Goal: Task Accomplishment & Management: Manage account settings

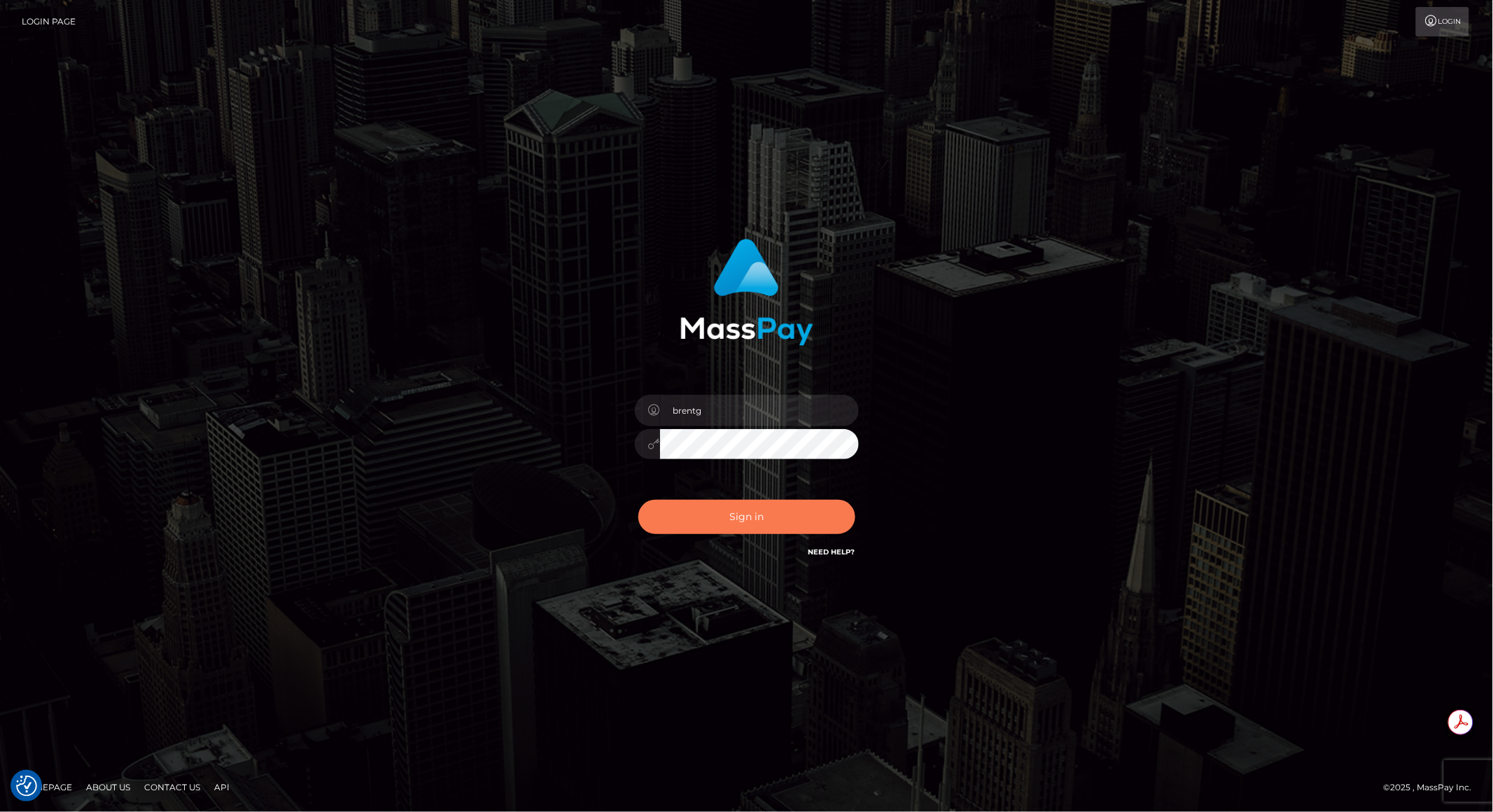
click at [753, 525] on button "Sign in" at bounding box center [746, 516] width 217 height 34
type input "brentg"
click at [692, 519] on button "Sign in" at bounding box center [746, 516] width 217 height 34
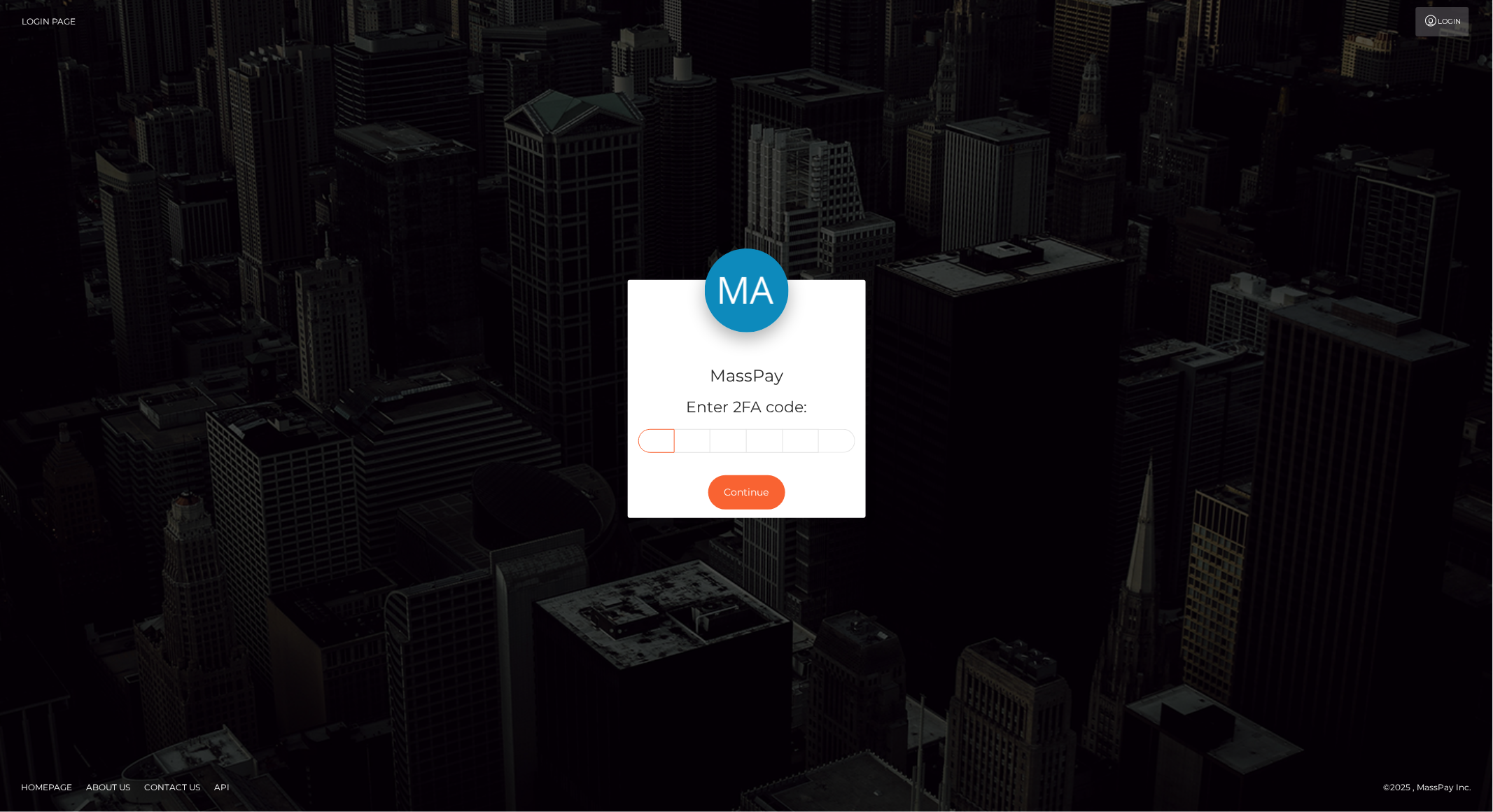
paste input "4"
type input "4"
type input "8"
type input "6"
type input "0"
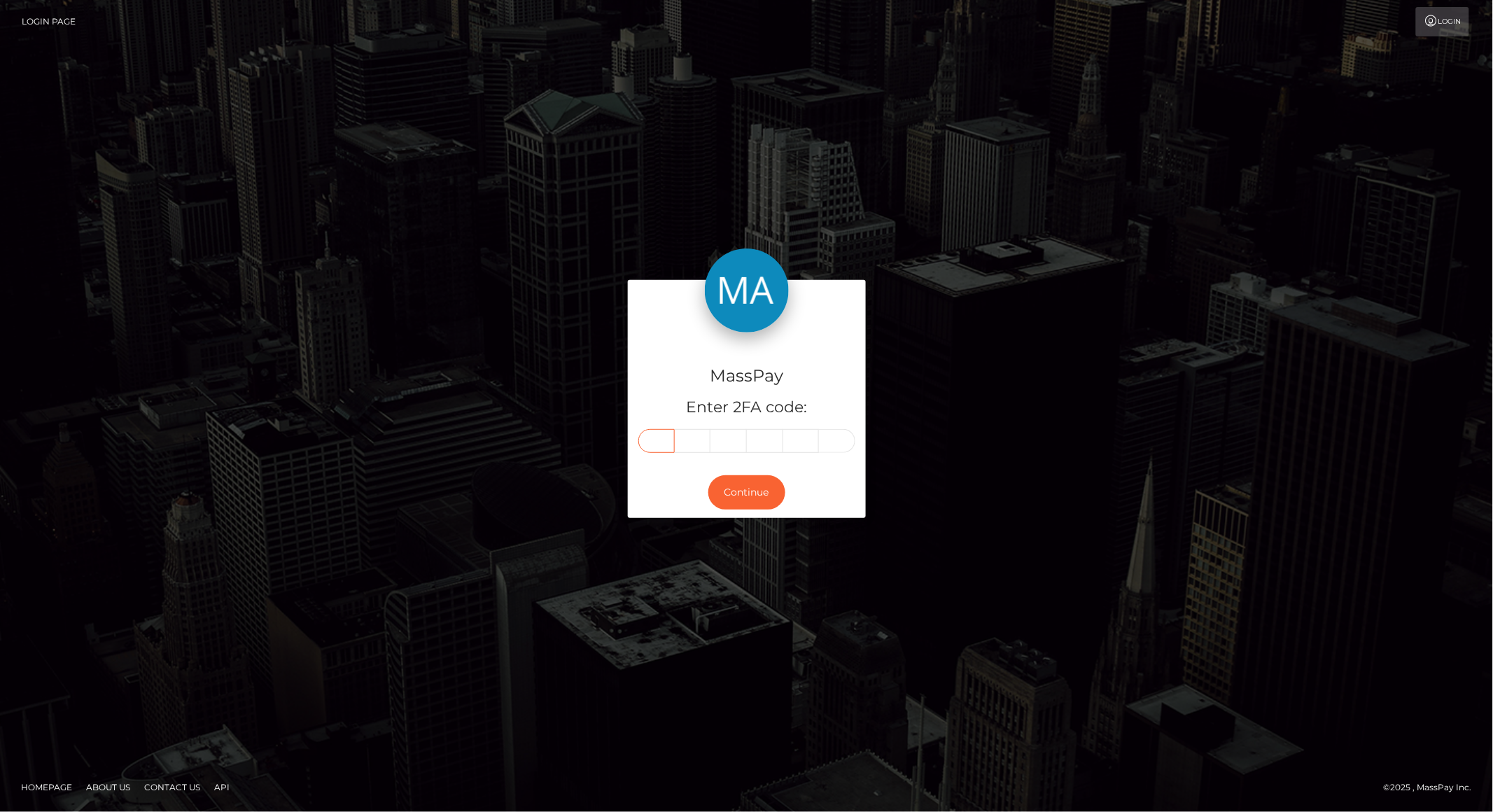
type input "5"
type input "9"
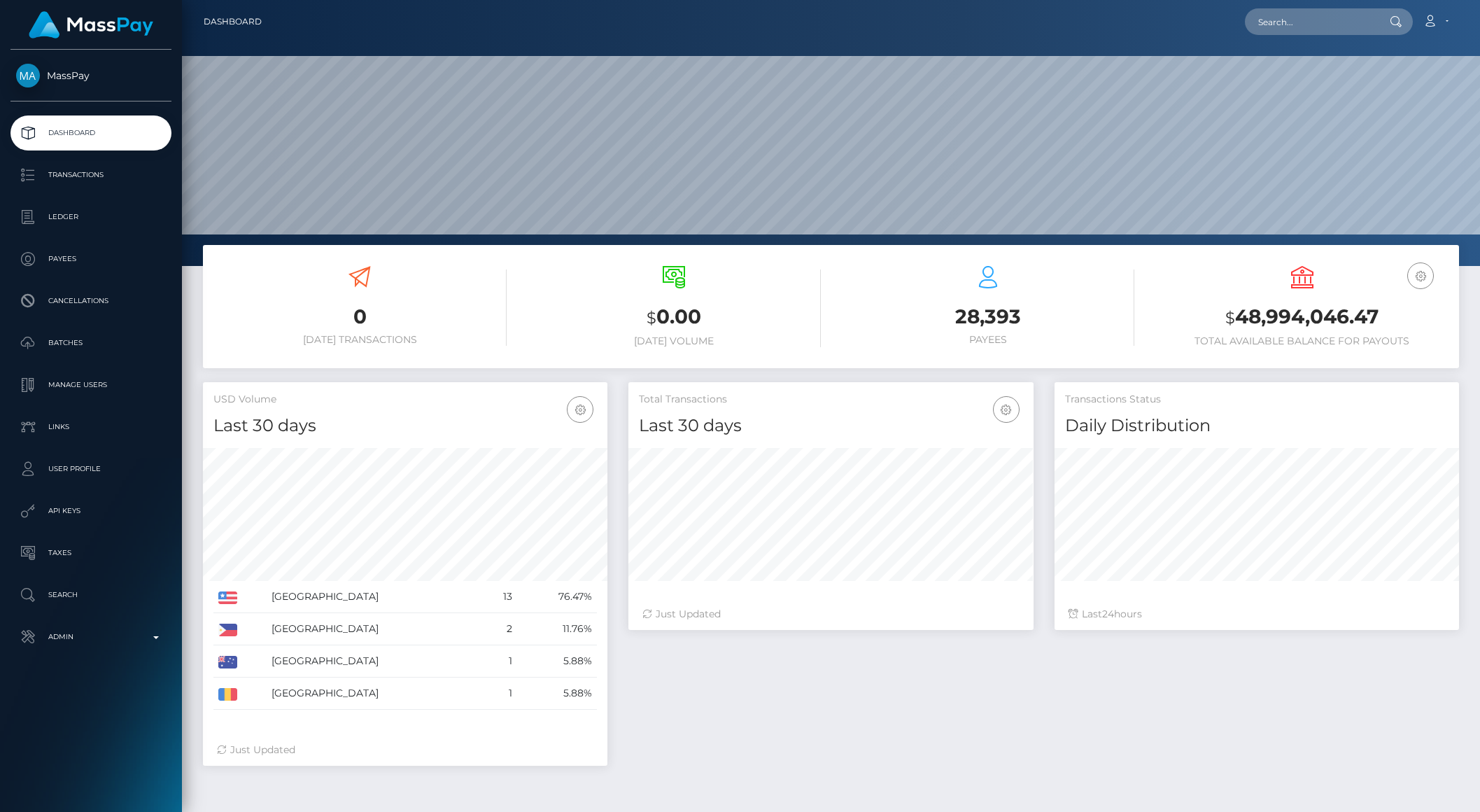
scroll to position [247, 404]
click at [1349, 22] on input "text" at bounding box center [1311, 21] width 132 height 27
paste input "pout_eXsRVPCP7rqtk"
type input "pout_eXsRVPCP7rqtk"
click at [1319, 66] on link "Social Toast (Whop Inc - )" at bounding box center [1315, 72] width 140 height 26
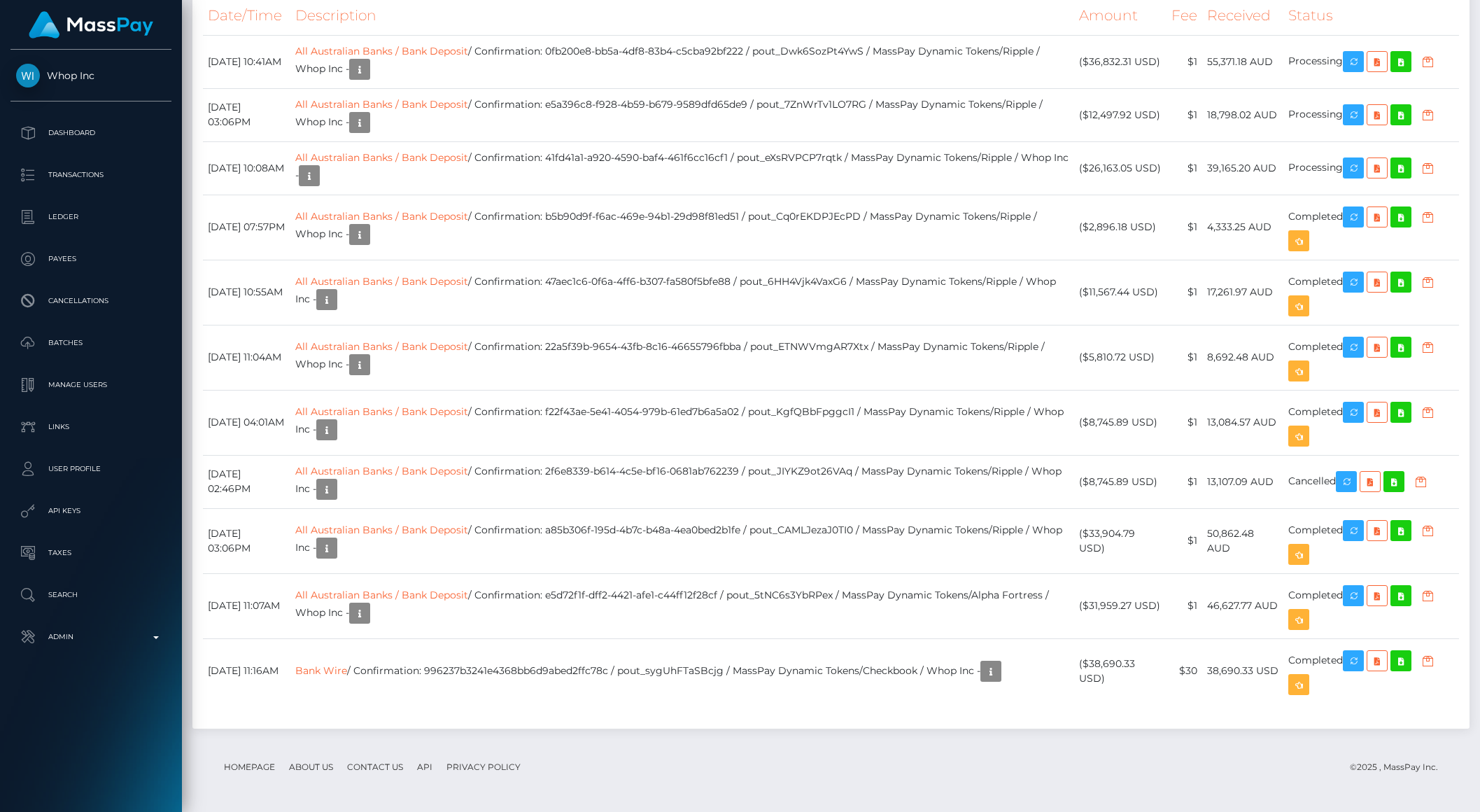
scroll to position [2092, 0]
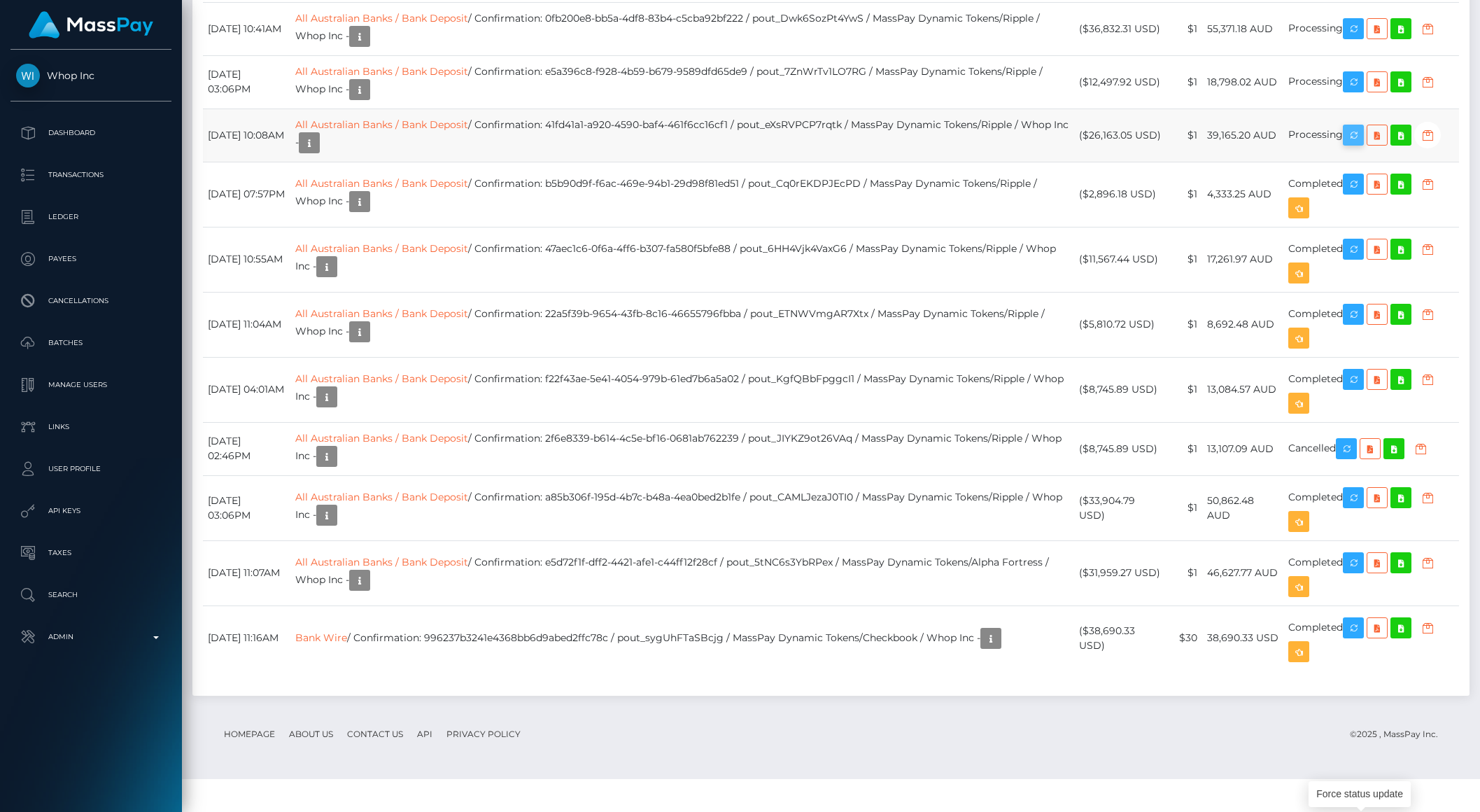
click at [1359, 144] on icon "button" at bounding box center [1353, 135] width 17 height 18
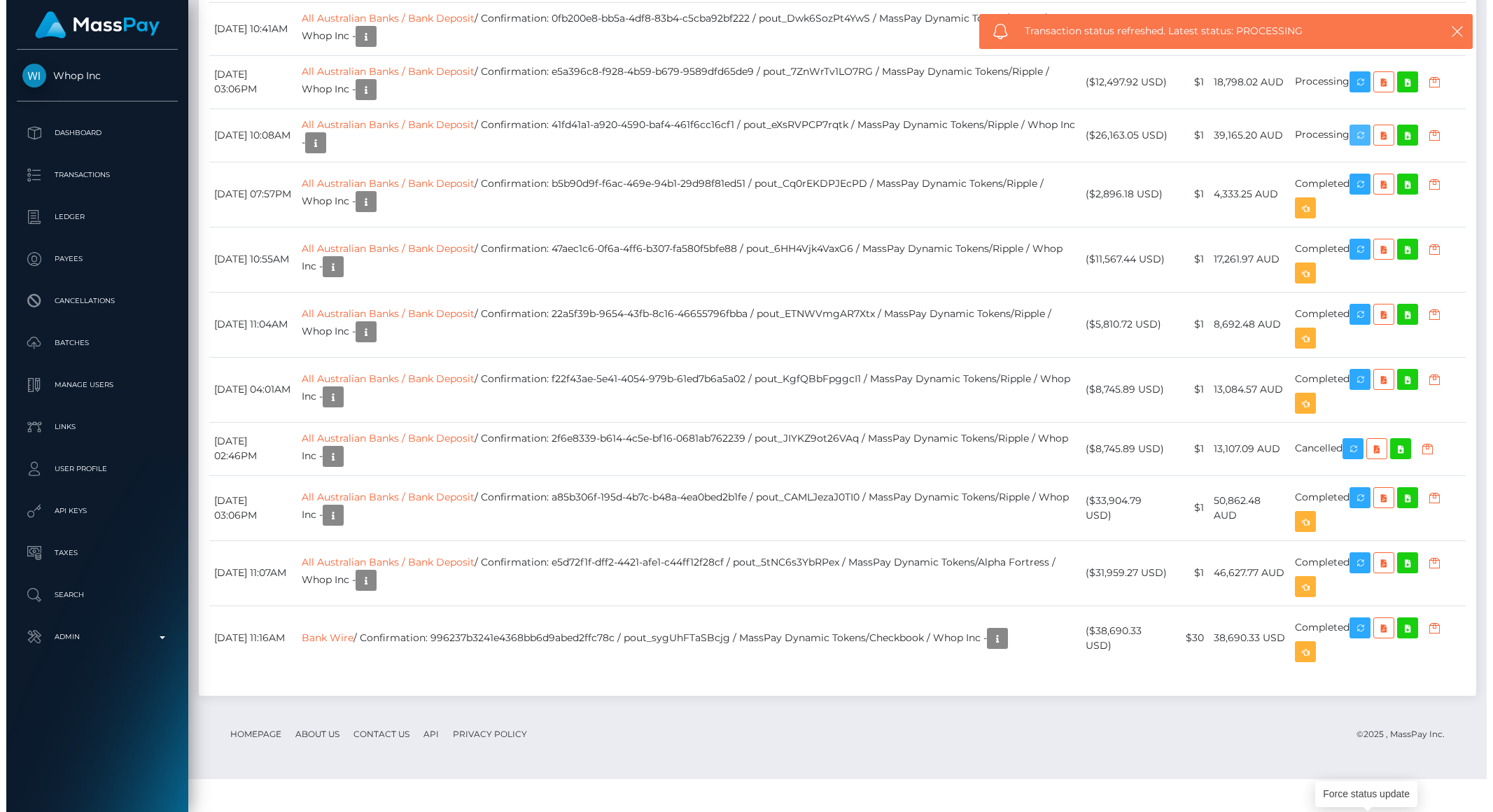
scroll to position [2324, 0]
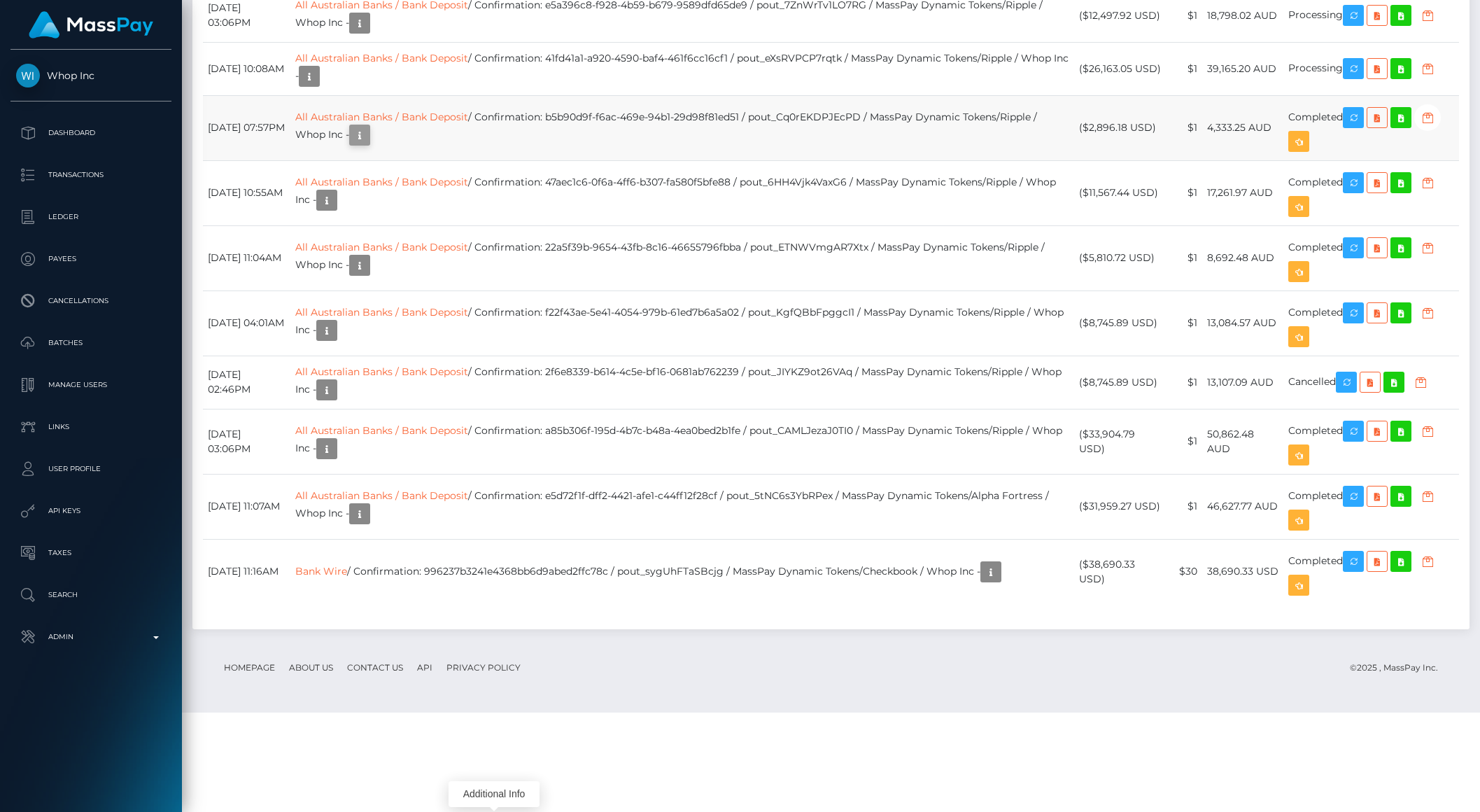
click at [368, 144] on icon "button" at bounding box center [360, 135] width 17 height 18
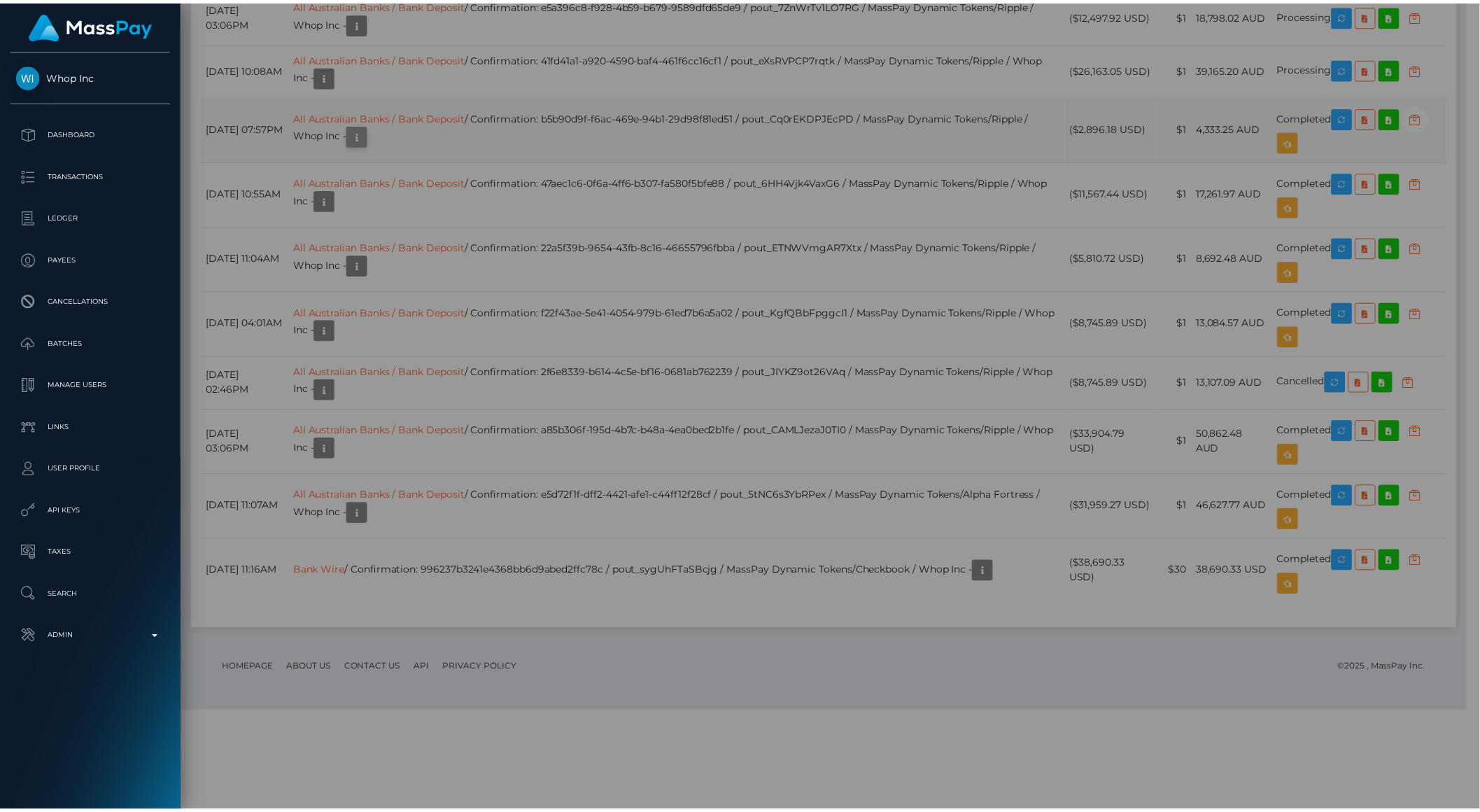
scroll to position [699648, 699459]
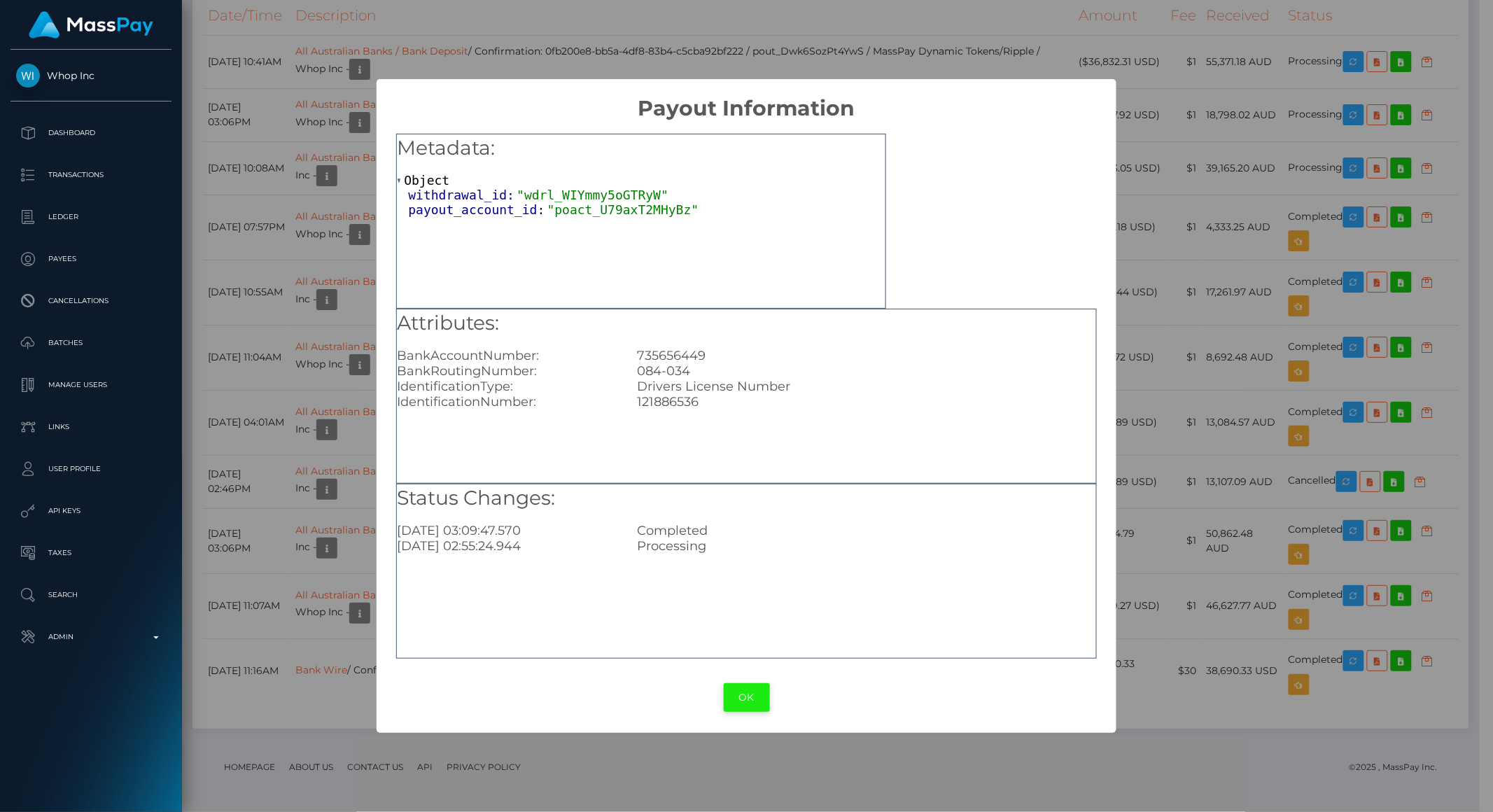
click at [763, 700] on button "OK" at bounding box center [746, 698] width 47 height 29
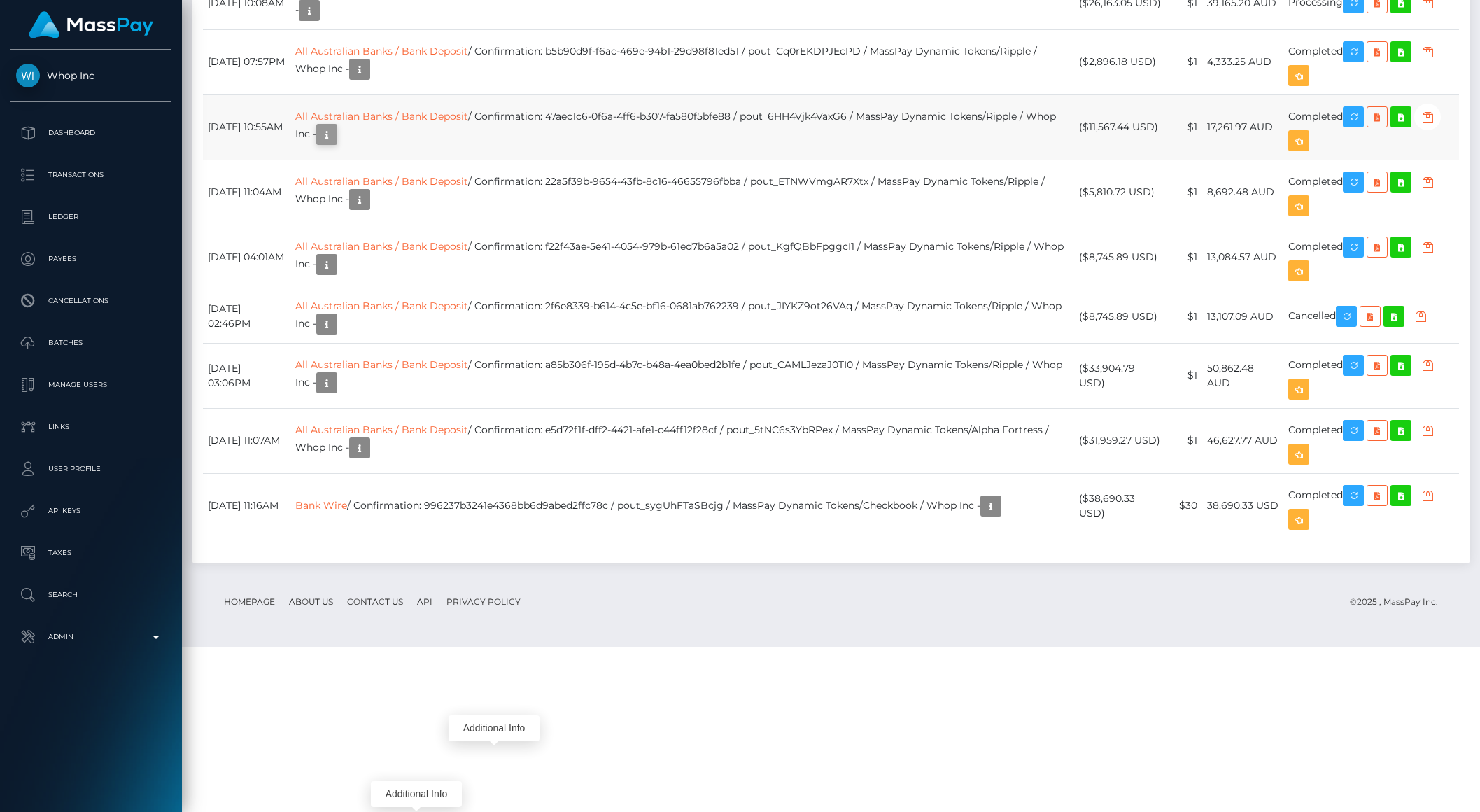
click at [335, 143] on icon "button" at bounding box center [327, 134] width 17 height 18
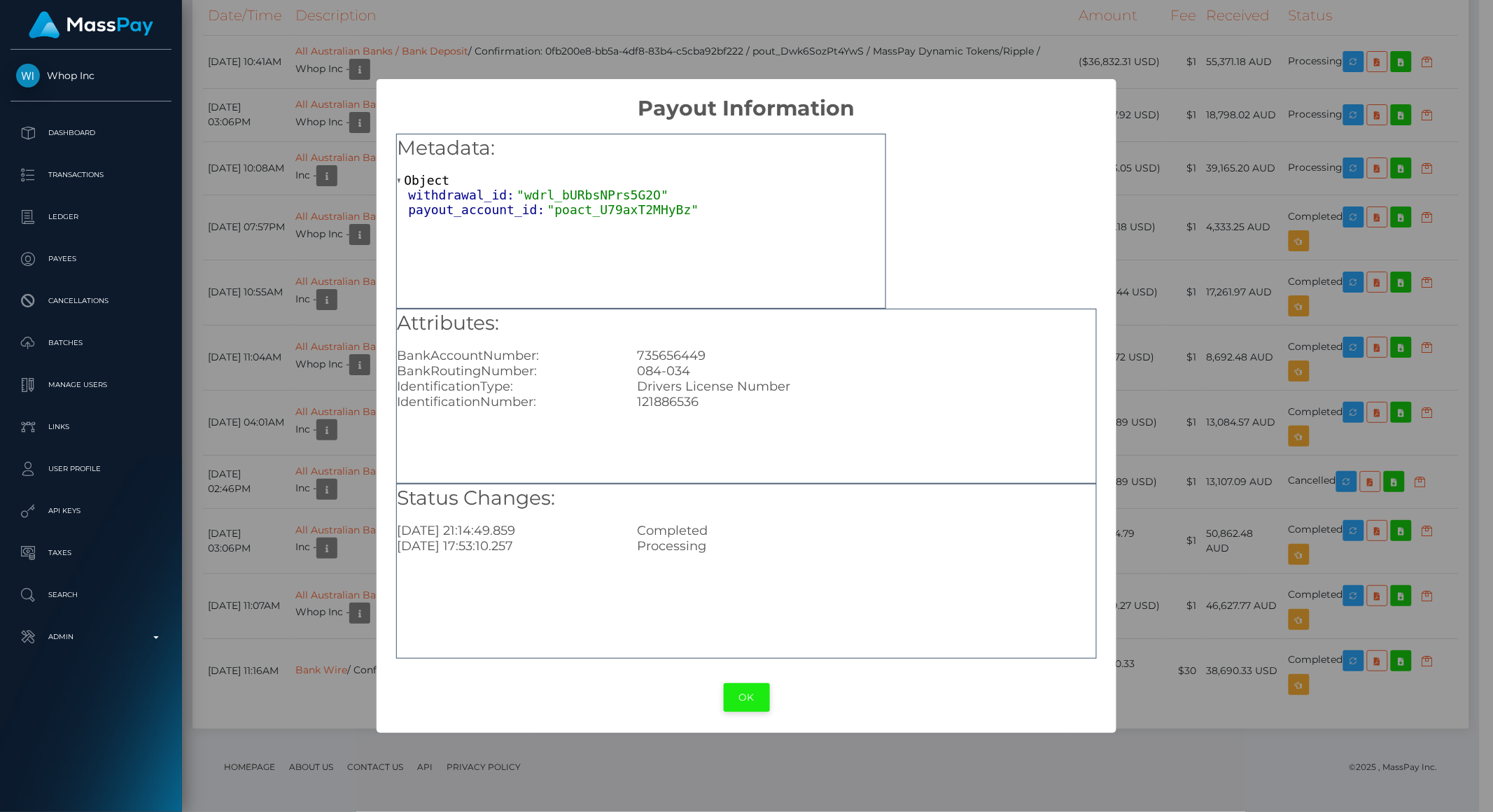
click at [733, 696] on button "OK" at bounding box center [746, 698] width 47 height 29
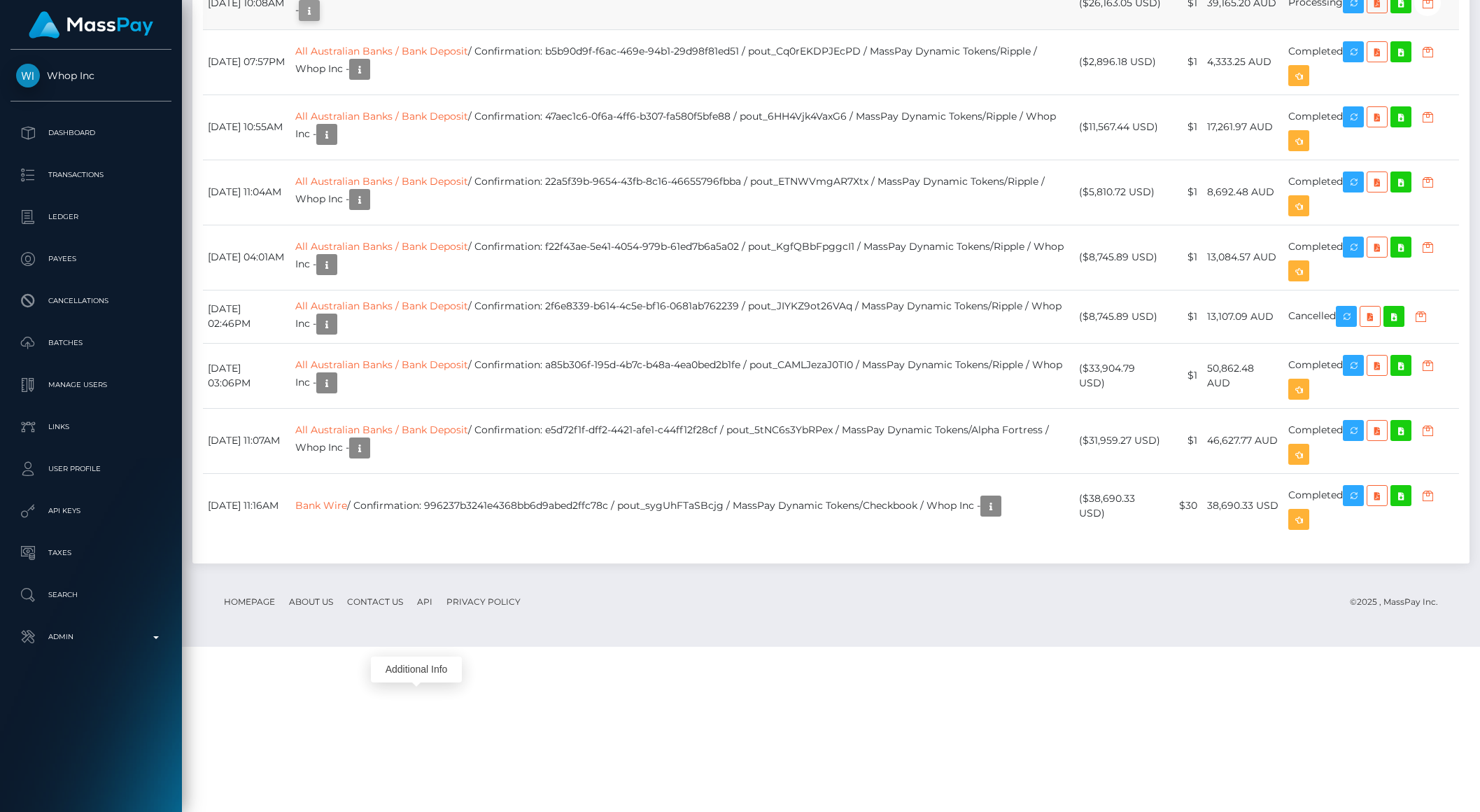
click at [318, 20] on icon "button" at bounding box center [310, 11] width 17 height 18
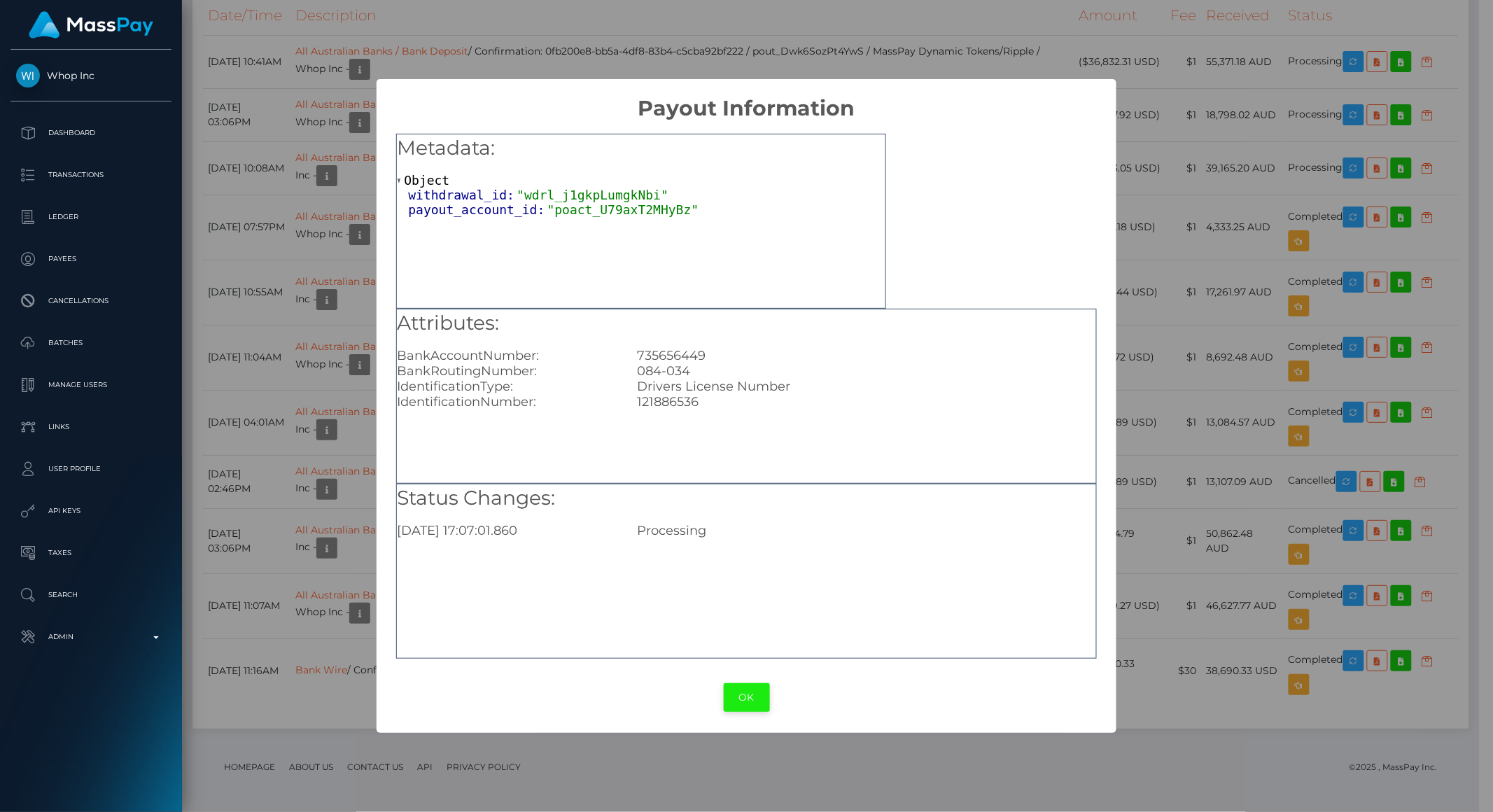
click at [747, 702] on button "OK" at bounding box center [746, 698] width 47 height 29
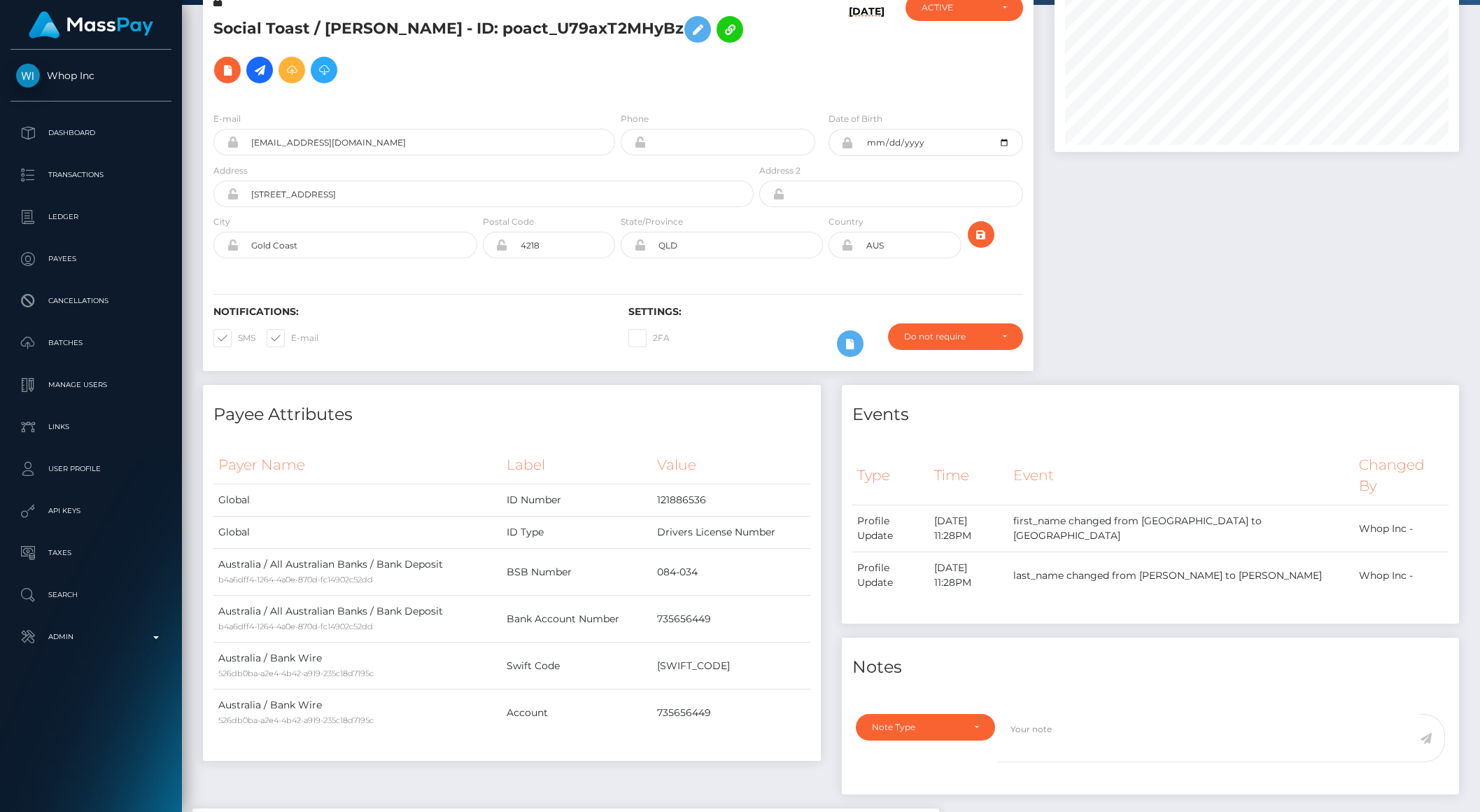
scroll to position [0, 0]
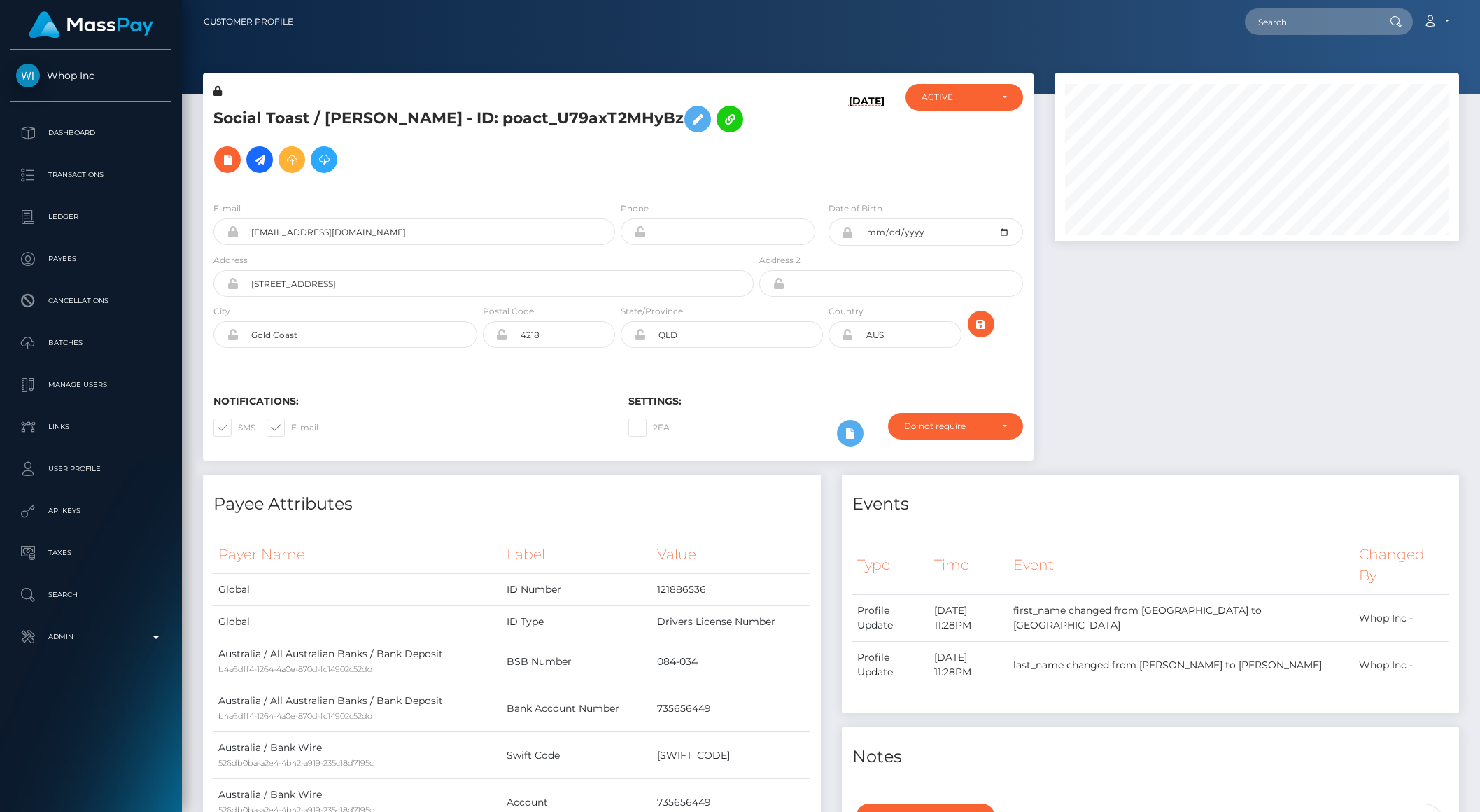
click at [1272, 38] on nav "Customer Profile Loading... Loading... Account" at bounding box center [831, 21] width 1299 height 43
click at [1282, 34] on input "text" at bounding box center [1311, 21] width 132 height 27
click at [1283, 32] on input "text" at bounding box center [1311, 21] width 132 height 27
paste input "poact_q5LDBRkTx6Gk"
type input "poact_q5LDBRkTx6Gk"
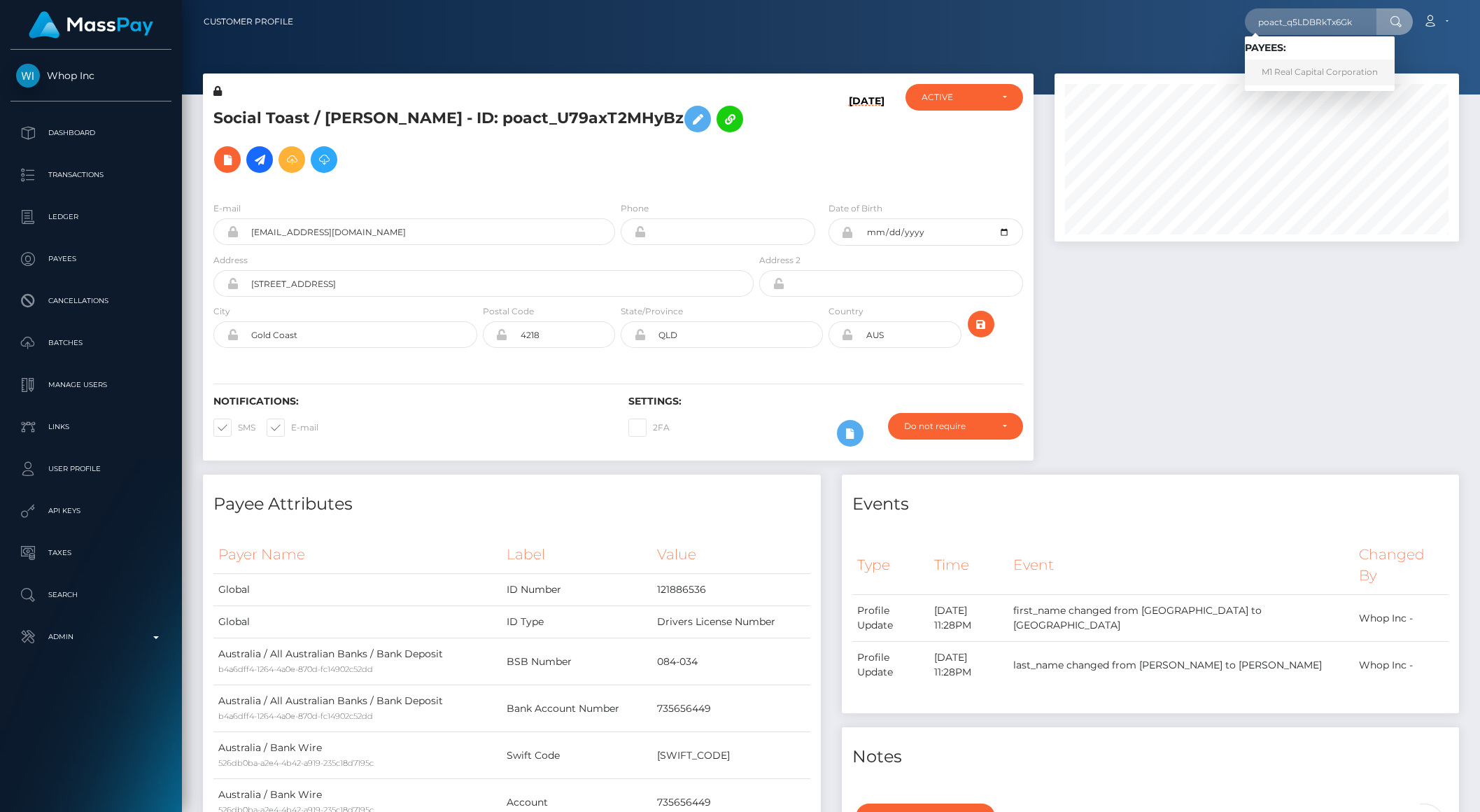
click at [1316, 69] on link "M1 Real Capital Corporation" at bounding box center [1320, 72] width 149 height 26
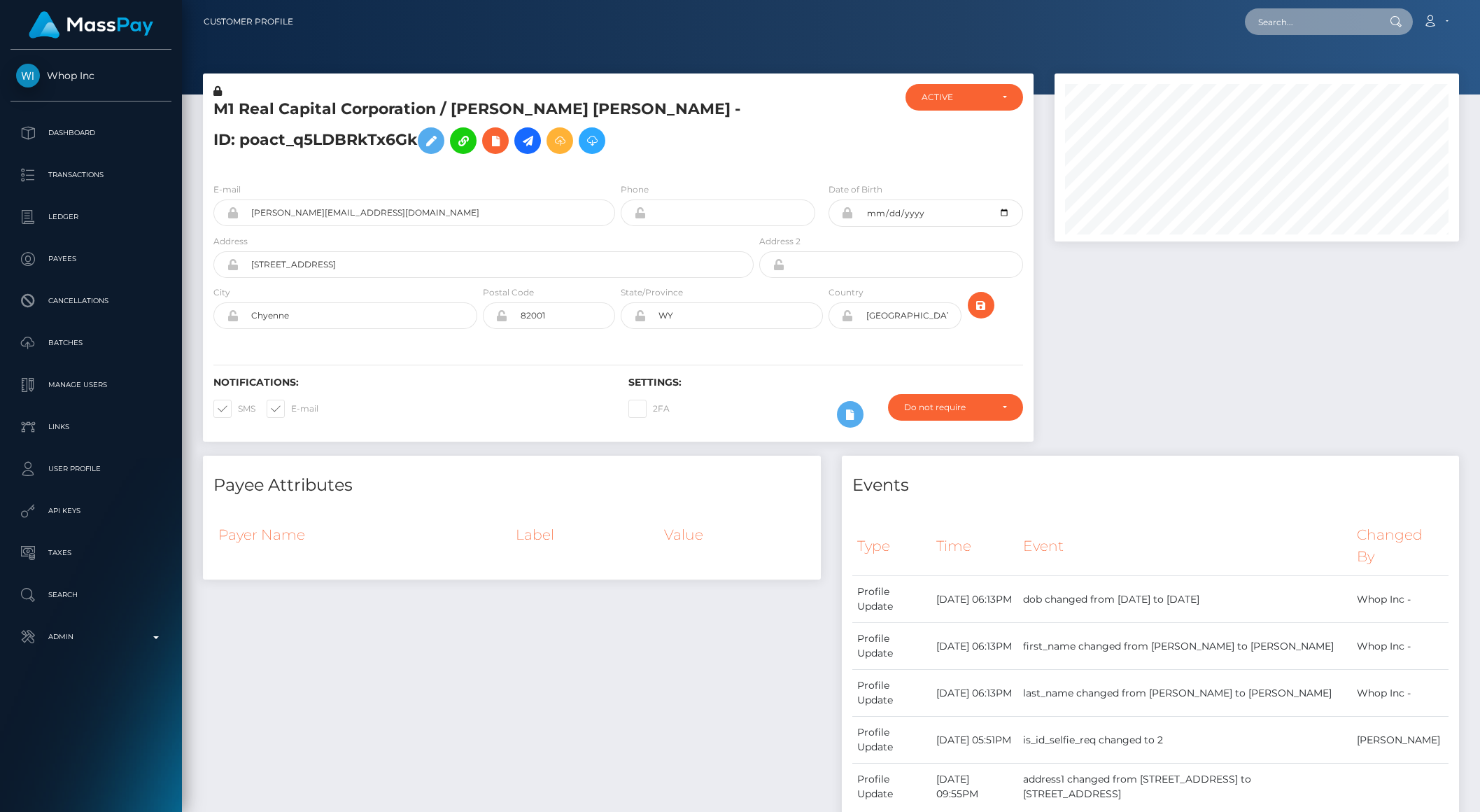
click at [1302, 18] on input "text" at bounding box center [1311, 21] width 132 height 27
paste input "aa10ee65-80a7-4132-9854-b34f010feecf"
type input "aa10ee65-80a7-4132-9854-b34f010feecf"
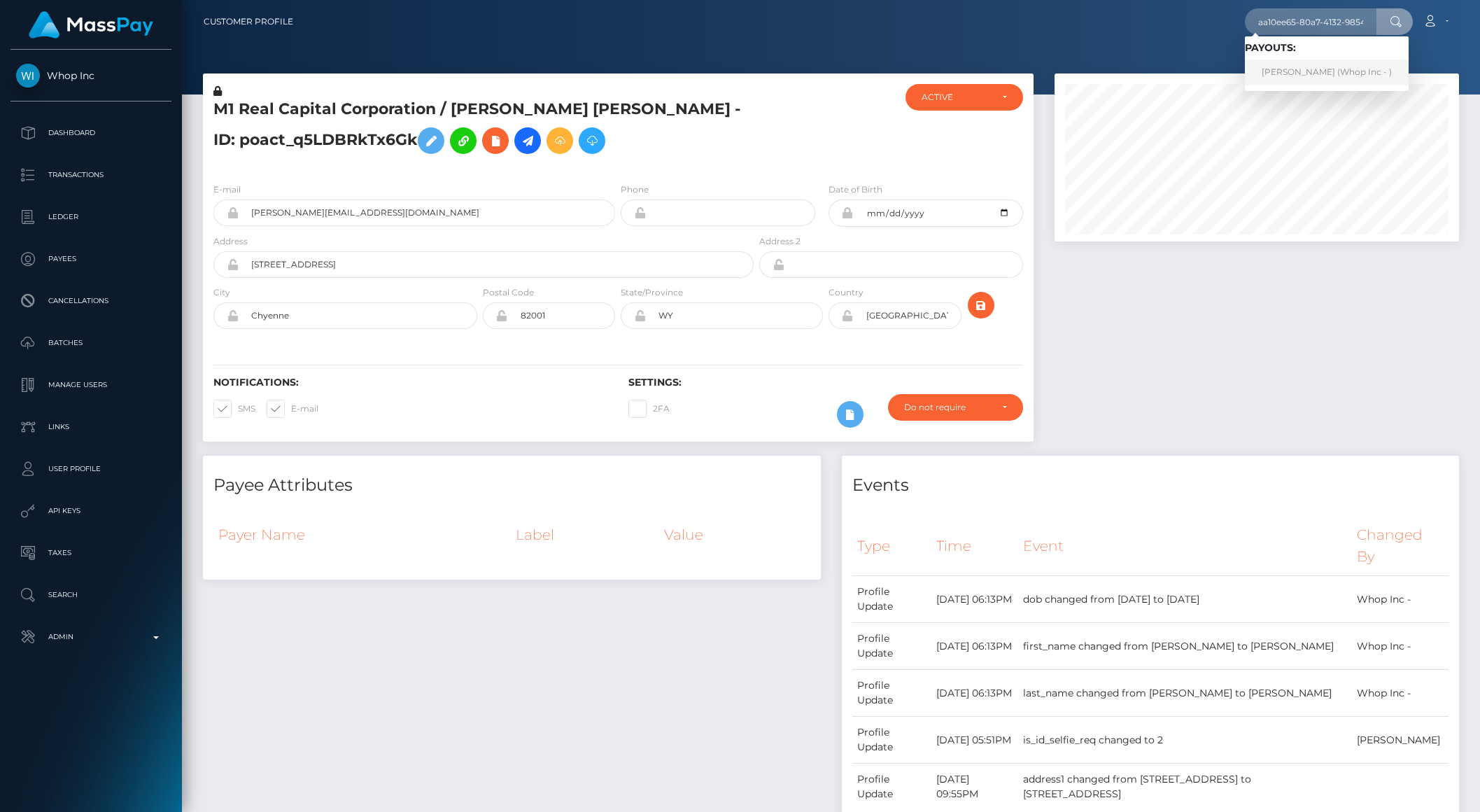
click at [1393, 72] on link "TRISTIAN DEVONE DILDAY (Whop Inc - )" at bounding box center [1327, 72] width 164 height 26
click at [1393, 73] on div at bounding box center [1257, 157] width 405 height 168
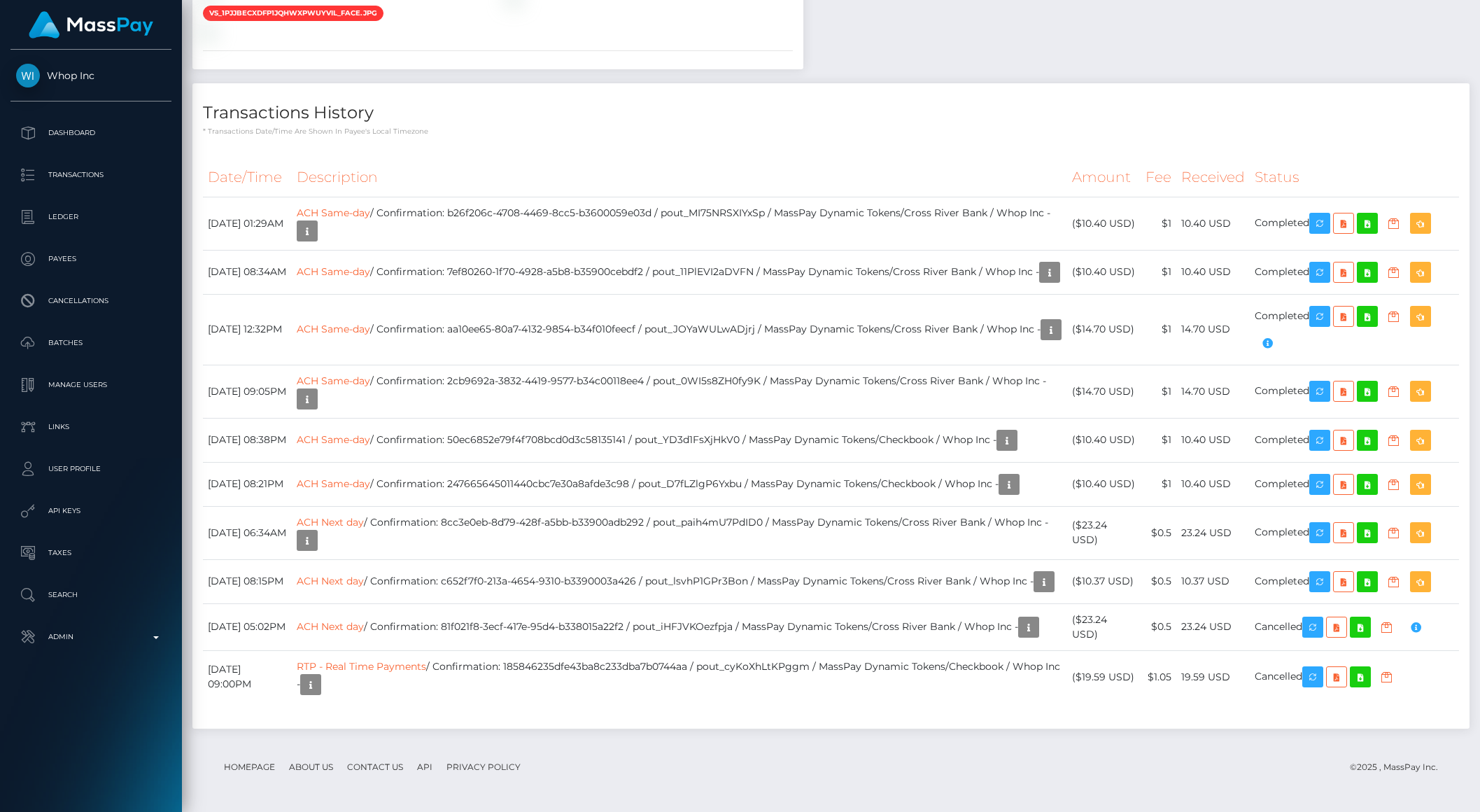
scroll to position [168, 404]
click at [1402, 308] on icon "button" at bounding box center [1394, 316] width 17 height 18
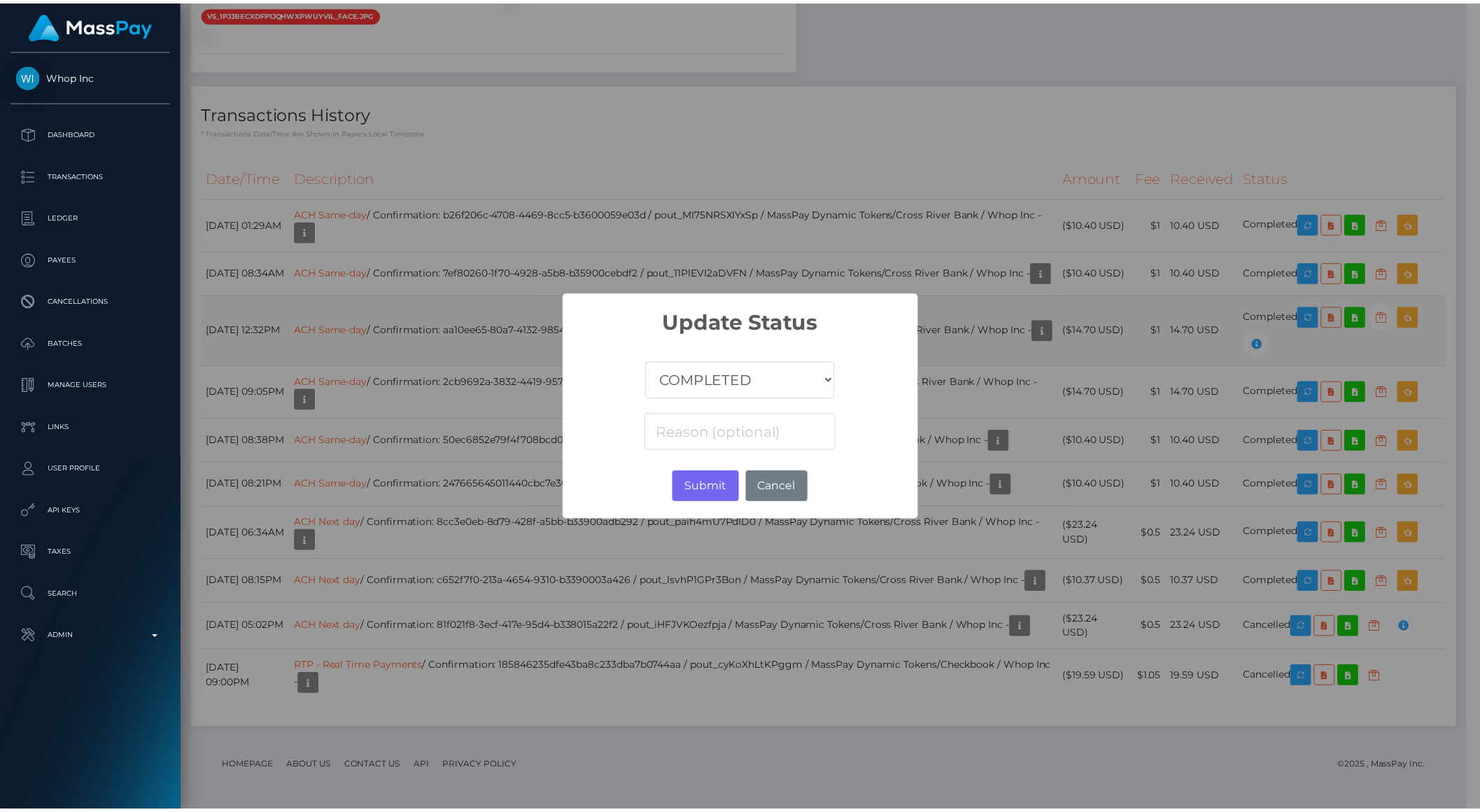
scroll to position [699648, 699459]
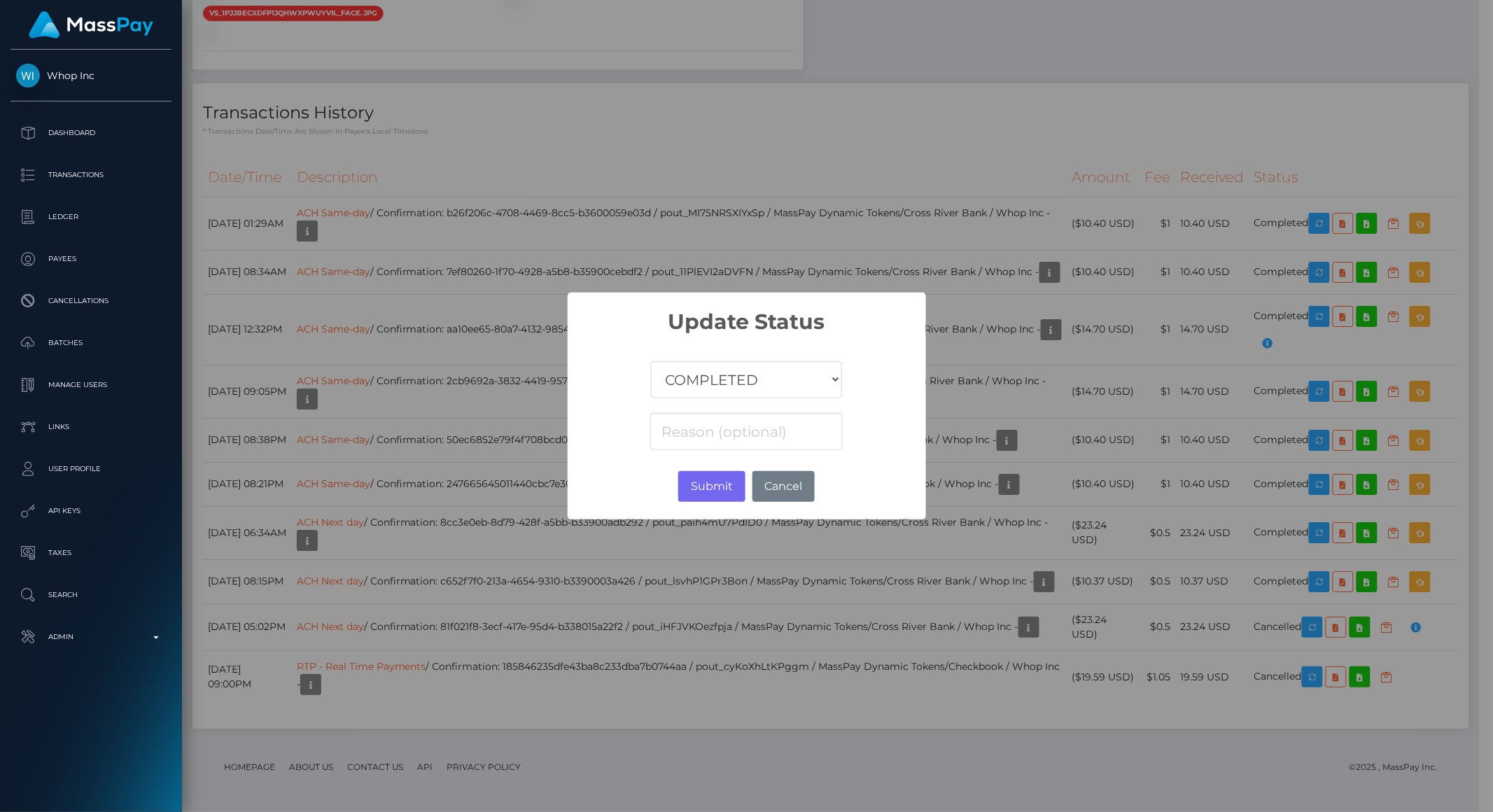
click at [786, 368] on select "COMPLETED CANCELLED READY_FOR_PICKUP PROCESSING" at bounding box center [746, 380] width 191 height 37
select select "CANCELLED"
click at [651, 361] on select "COMPLETED CANCELLED READY_FOR_PICKUP PROCESSING" at bounding box center [746, 380] width 191 height 37
click at [712, 468] on div "Submit No Cancel" at bounding box center [746, 486] width 358 height 38
click at [711, 476] on button "Submit" at bounding box center [711, 486] width 66 height 30
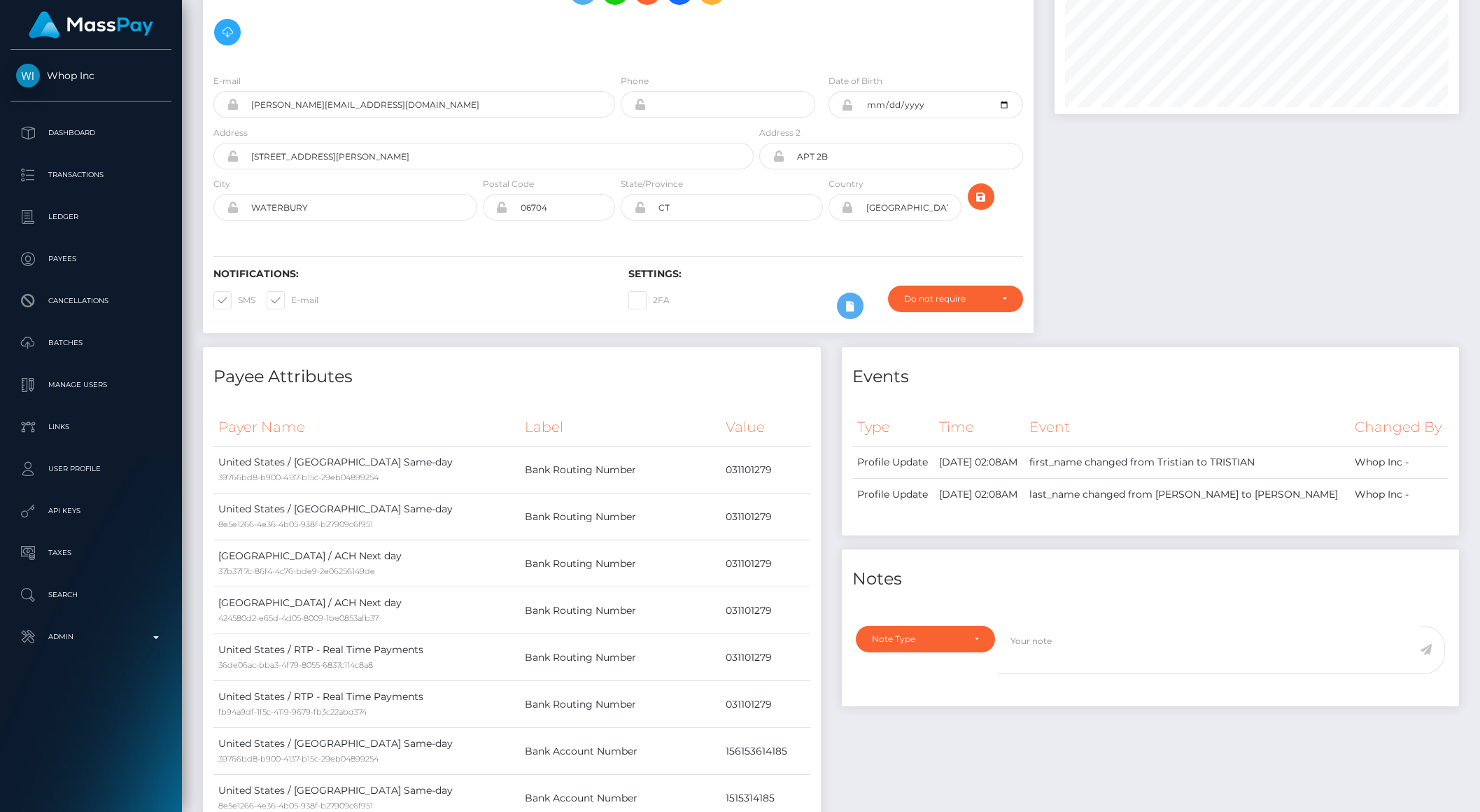
scroll to position [0, 0]
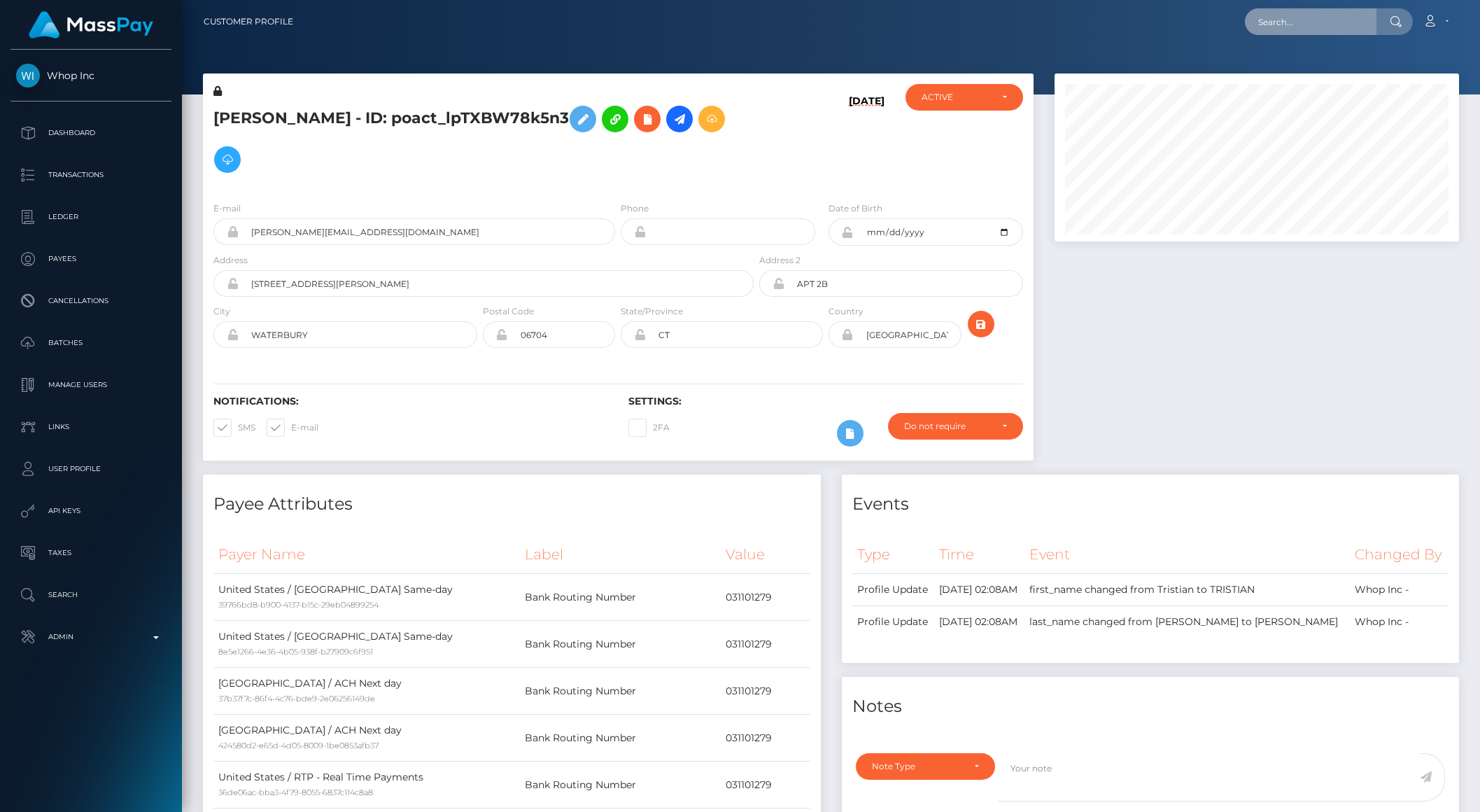
click at [1329, 17] on input "text" at bounding box center [1311, 21] width 132 height 27
paste input "80f4d848-c532-4599-98f3-0b93bcf64f8e"
type input "80f4d848-c532-4599-98f3-0b93bcf64f8e"
click at [1308, 72] on link "Club Closer LLC (Whop Inc - )" at bounding box center [1324, 72] width 157 height 26
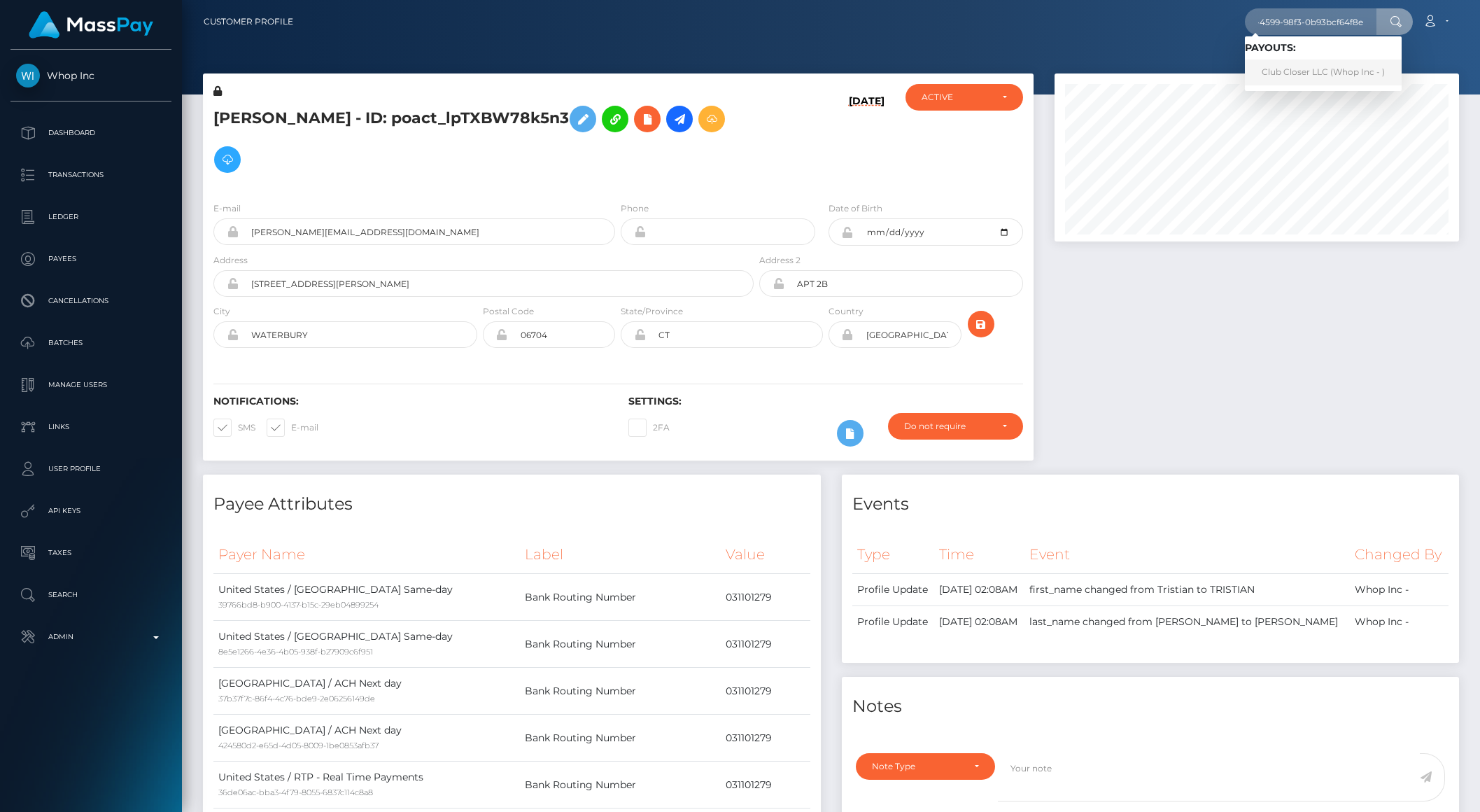
scroll to position [0, 0]
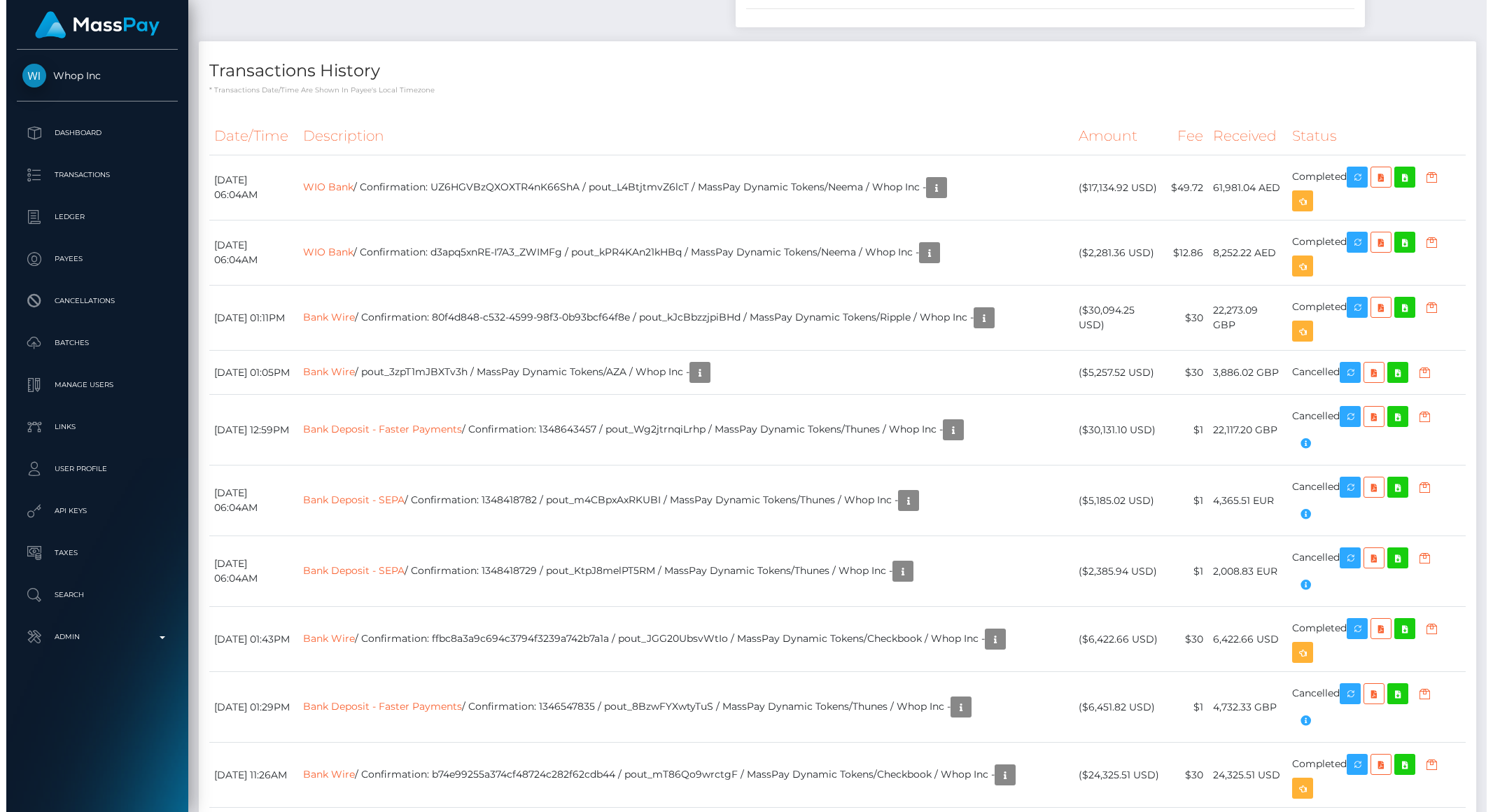
scroll to position [2810, 0]
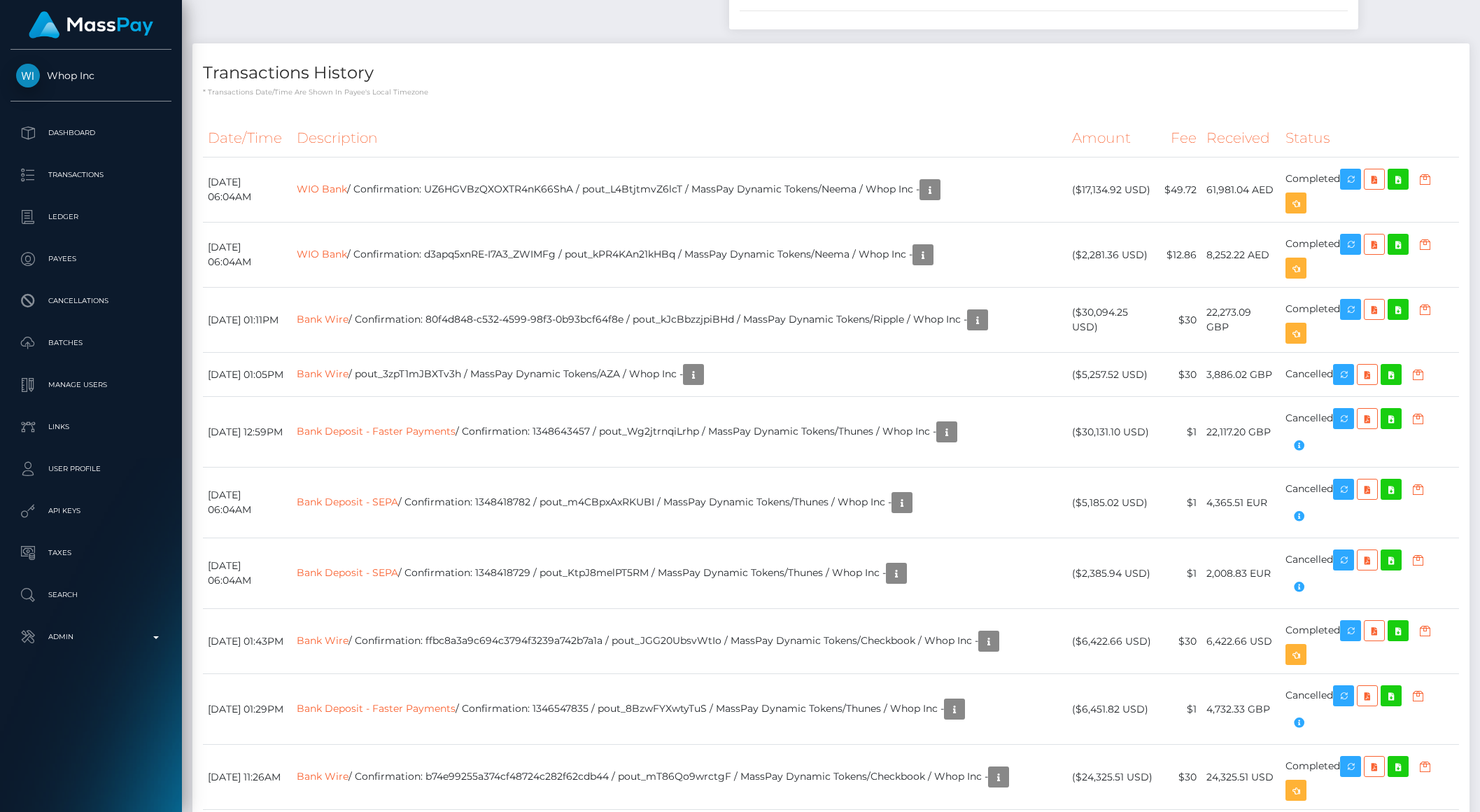
click at [827, 98] on p "* Transactions date/time are shown in payee's local timezone" at bounding box center [831, 92] width 1257 height 11
click at [1307, 344] on button "button" at bounding box center [1296, 333] width 21 height 21
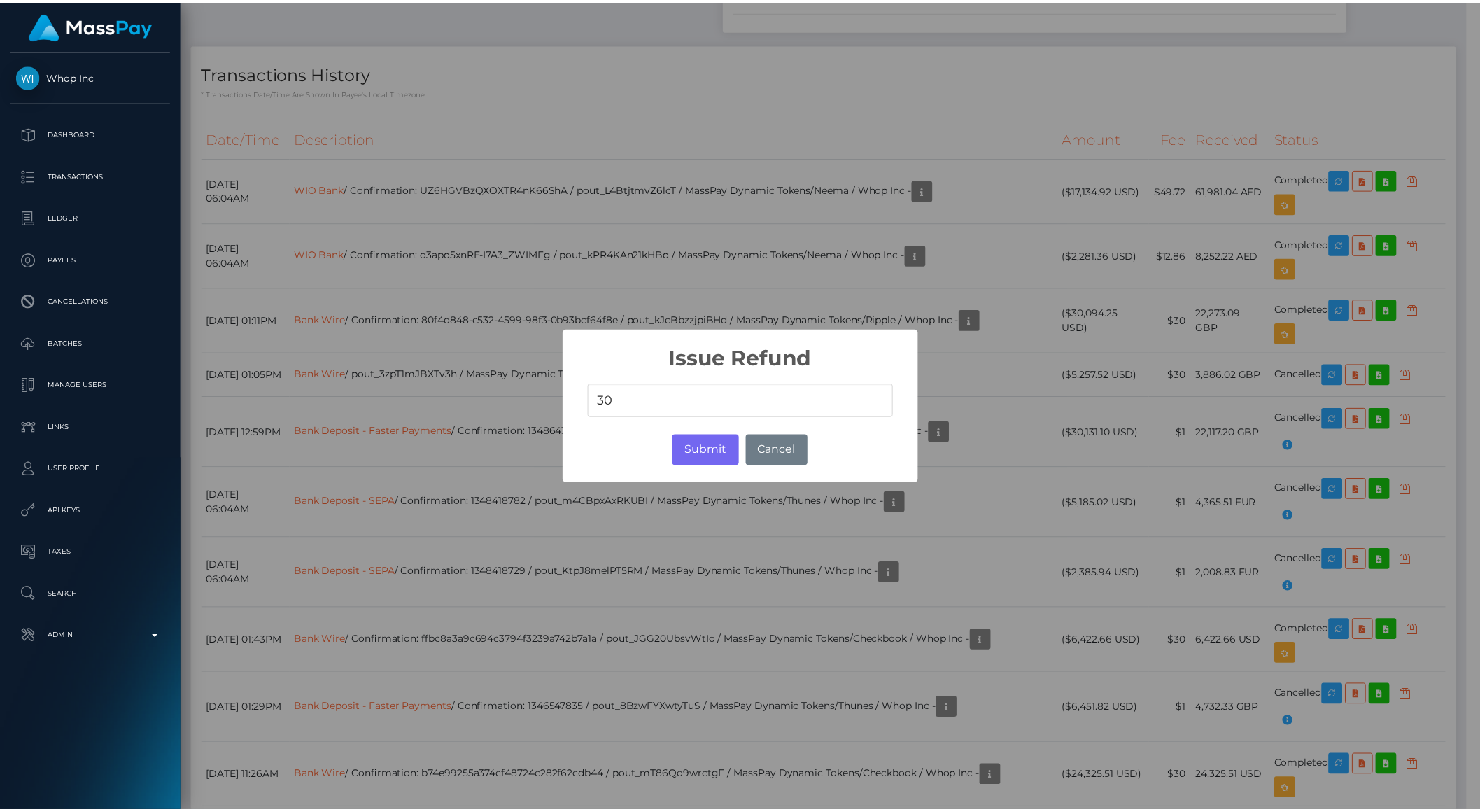
scroll to position [699648, 699459]
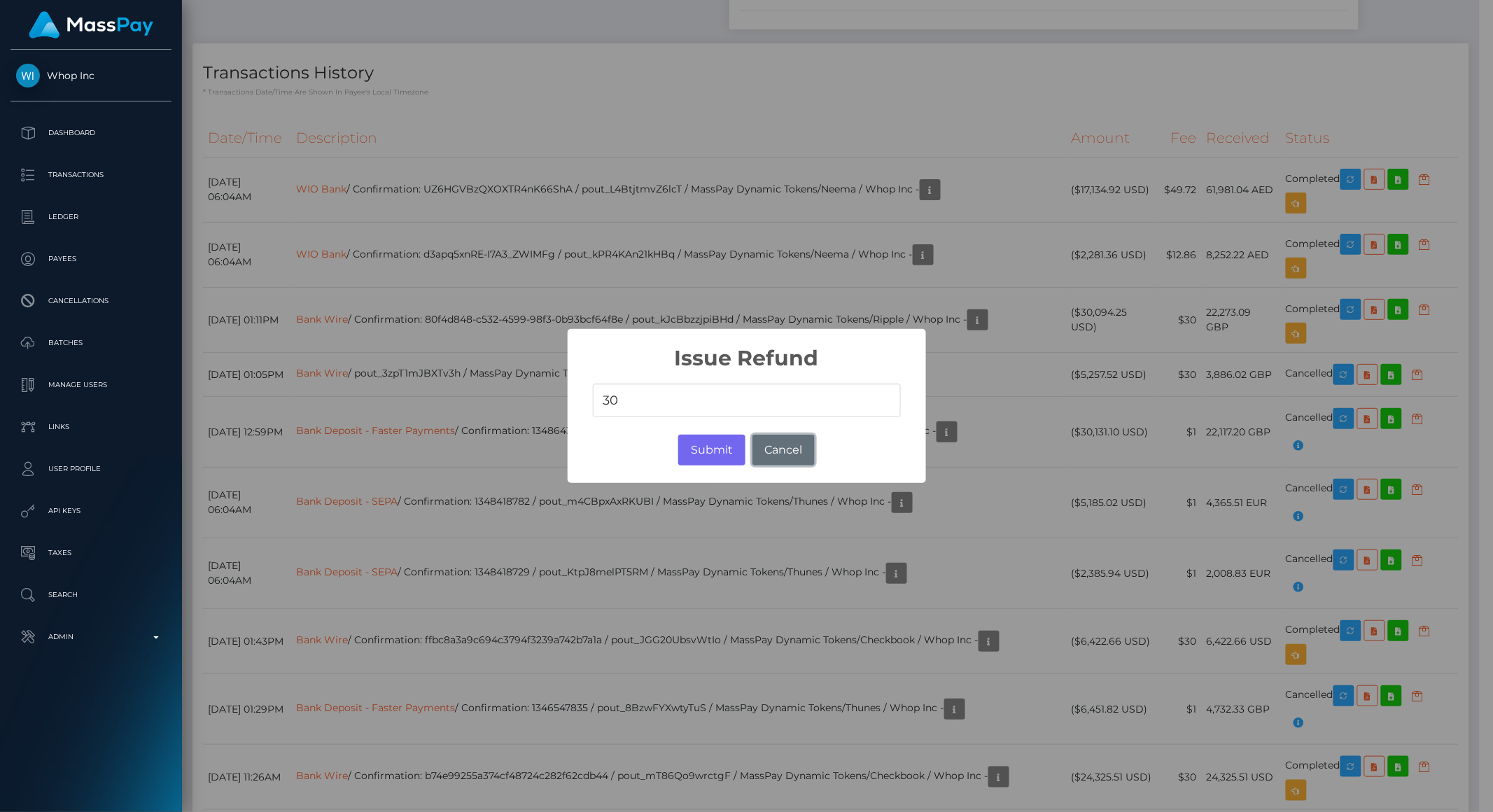
click at [805, 445] on button "Cancel" at bounding box center [784, 450] width 63 height 30
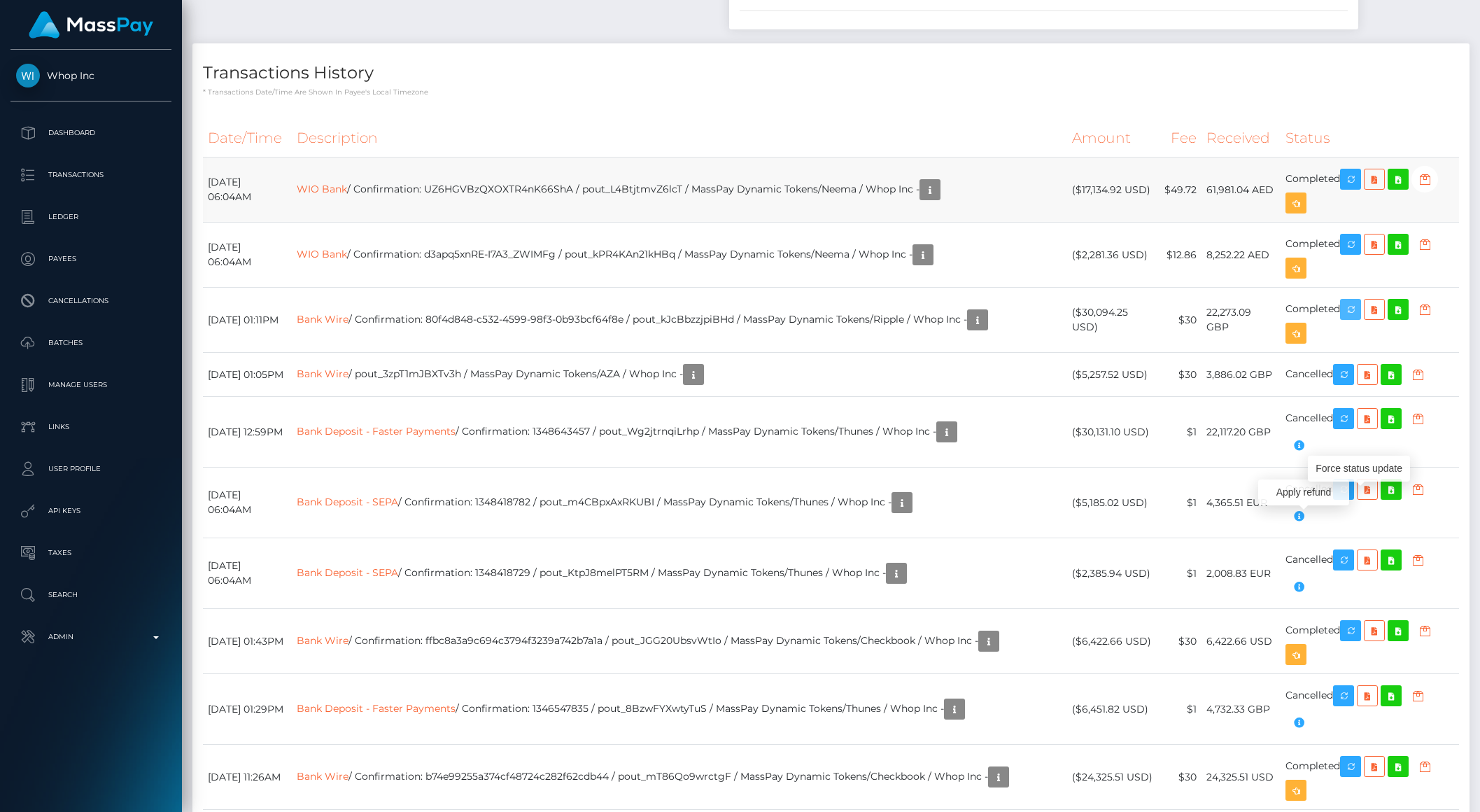
click at [1359, 319] on icon "button" at bounding box center [1350, 310] width 17 height 18
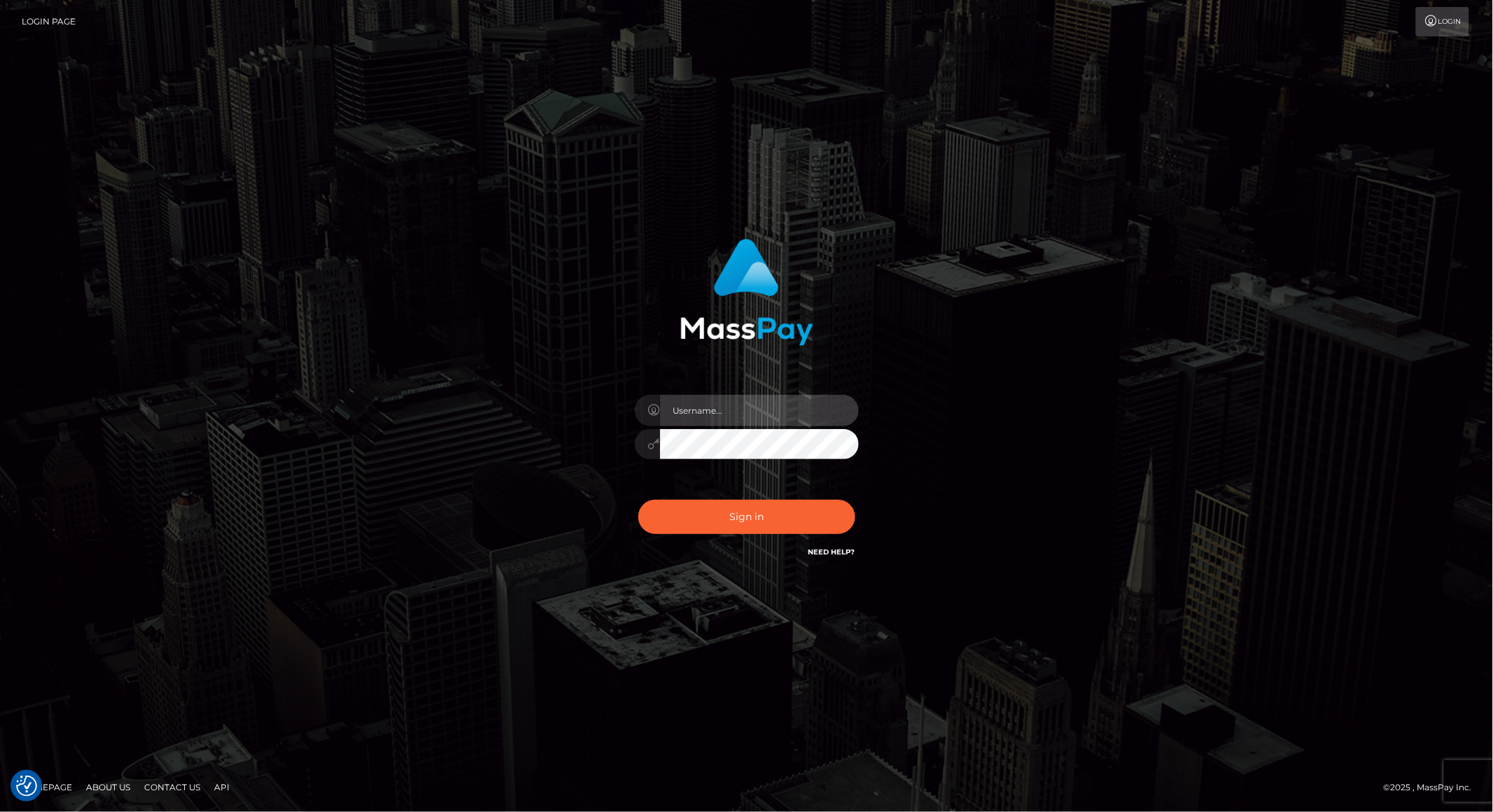
type input "brentg"
click at [724, 497] on div "Sign in Need Help?" at bounding box center [746, 522] width 245 height 63
click at [724, 515] on button "Sign in" at bounding box center [746, 516] width 217 height 34
type input "brentg"
click at [737, 514] on button "Sign in" at bounding box center [746, 516] width 217 height 34
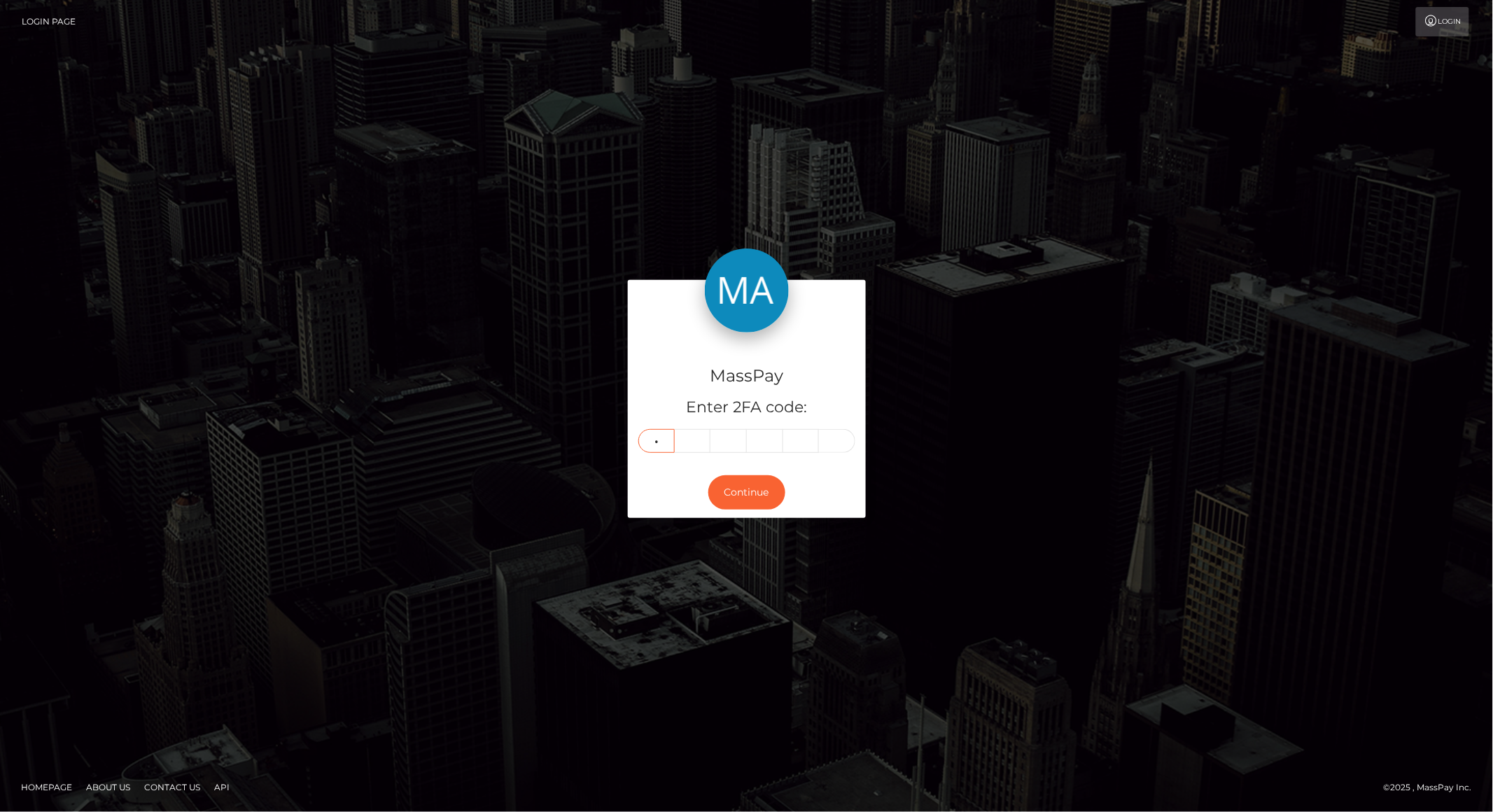
type input "5"
type input "1"
type input "5"
type input "3"
type input "8"
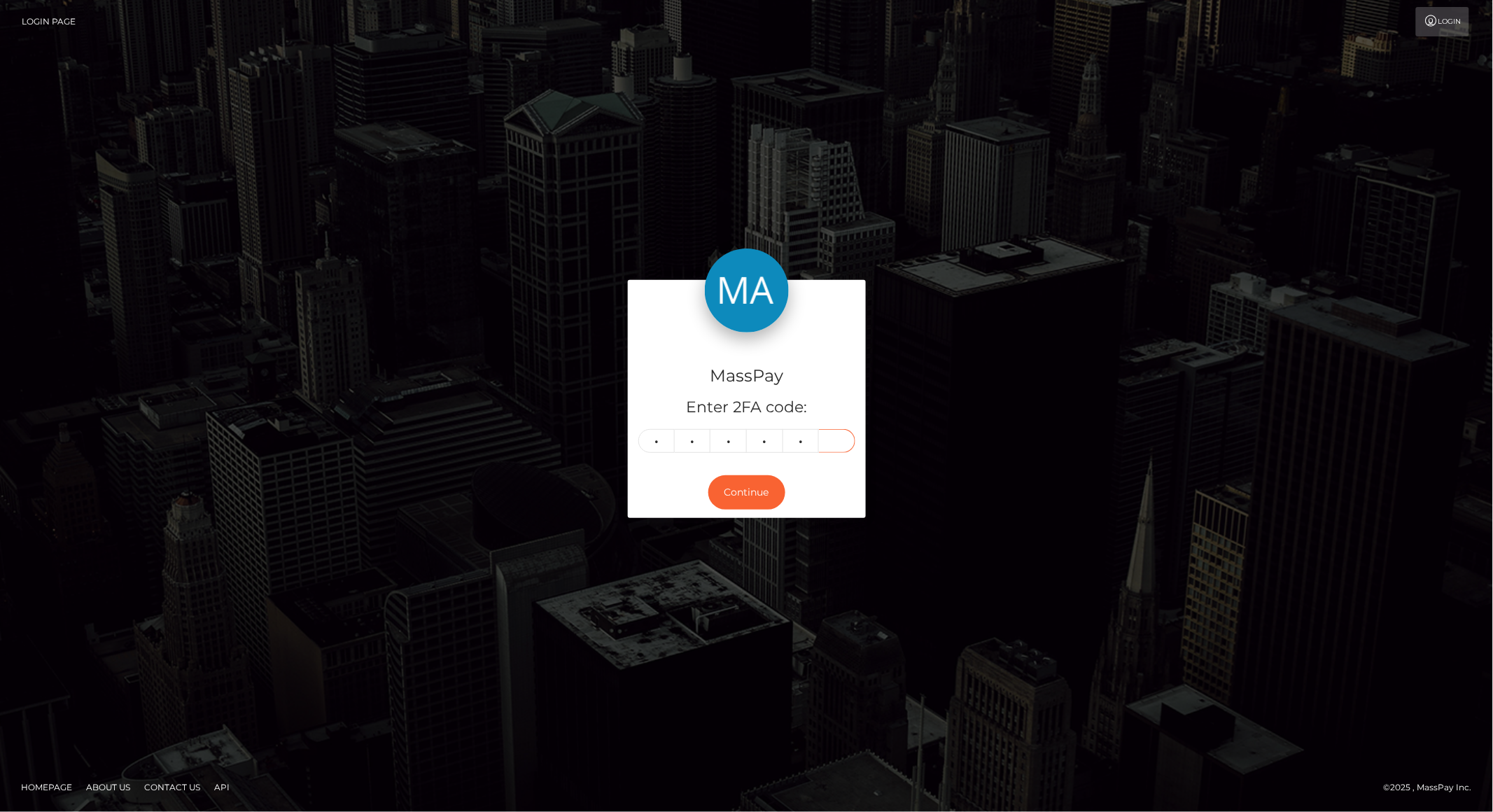
type input "3"
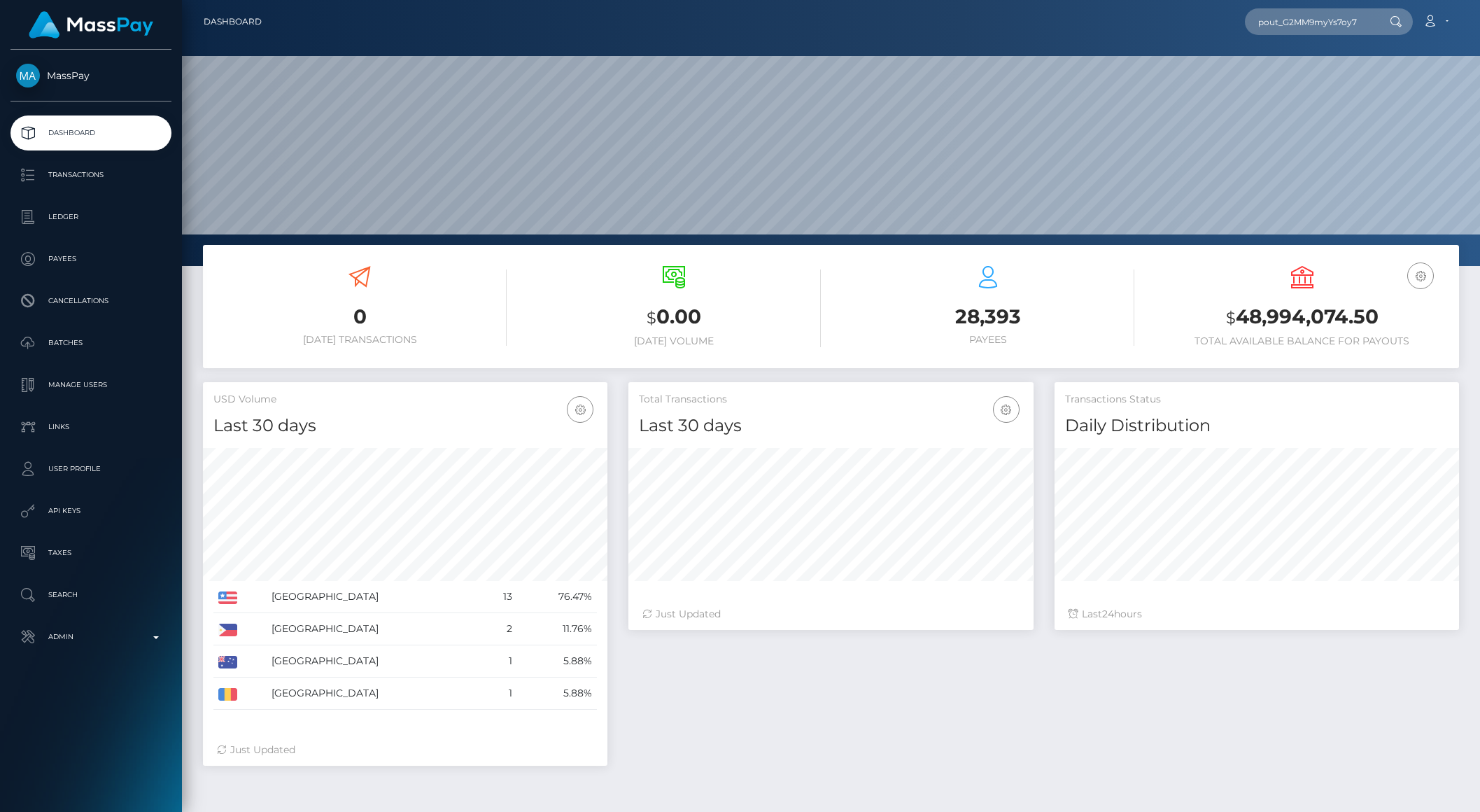
scroll to position [247, 404]
type input "pout_G2MM9myYs7oy7"
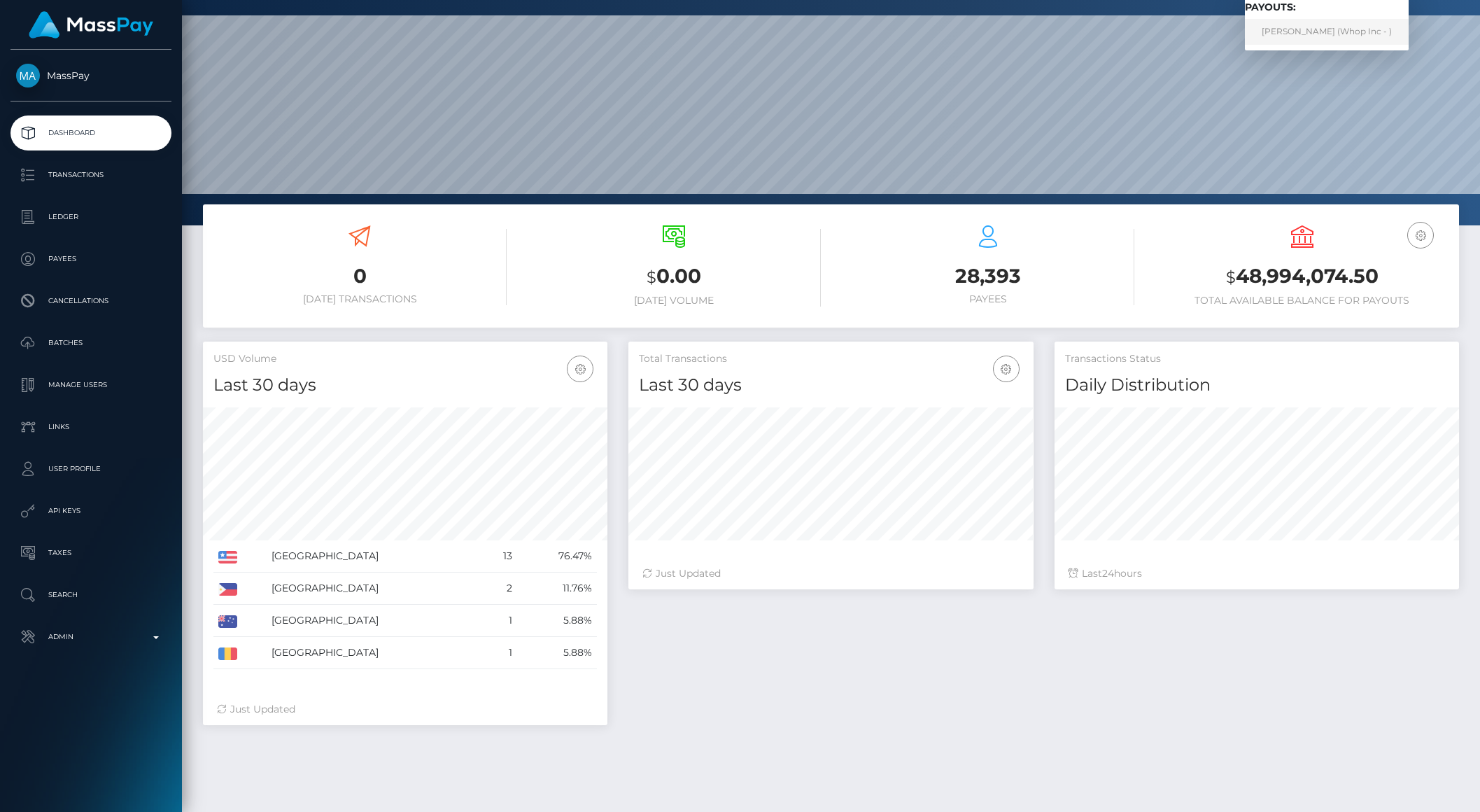
scroll to position [0, 0]
click at [1354, 31] on link "MARK JARED CANN (Whop Inc - )" at bounding box center [1327, 32] width 164 height 26
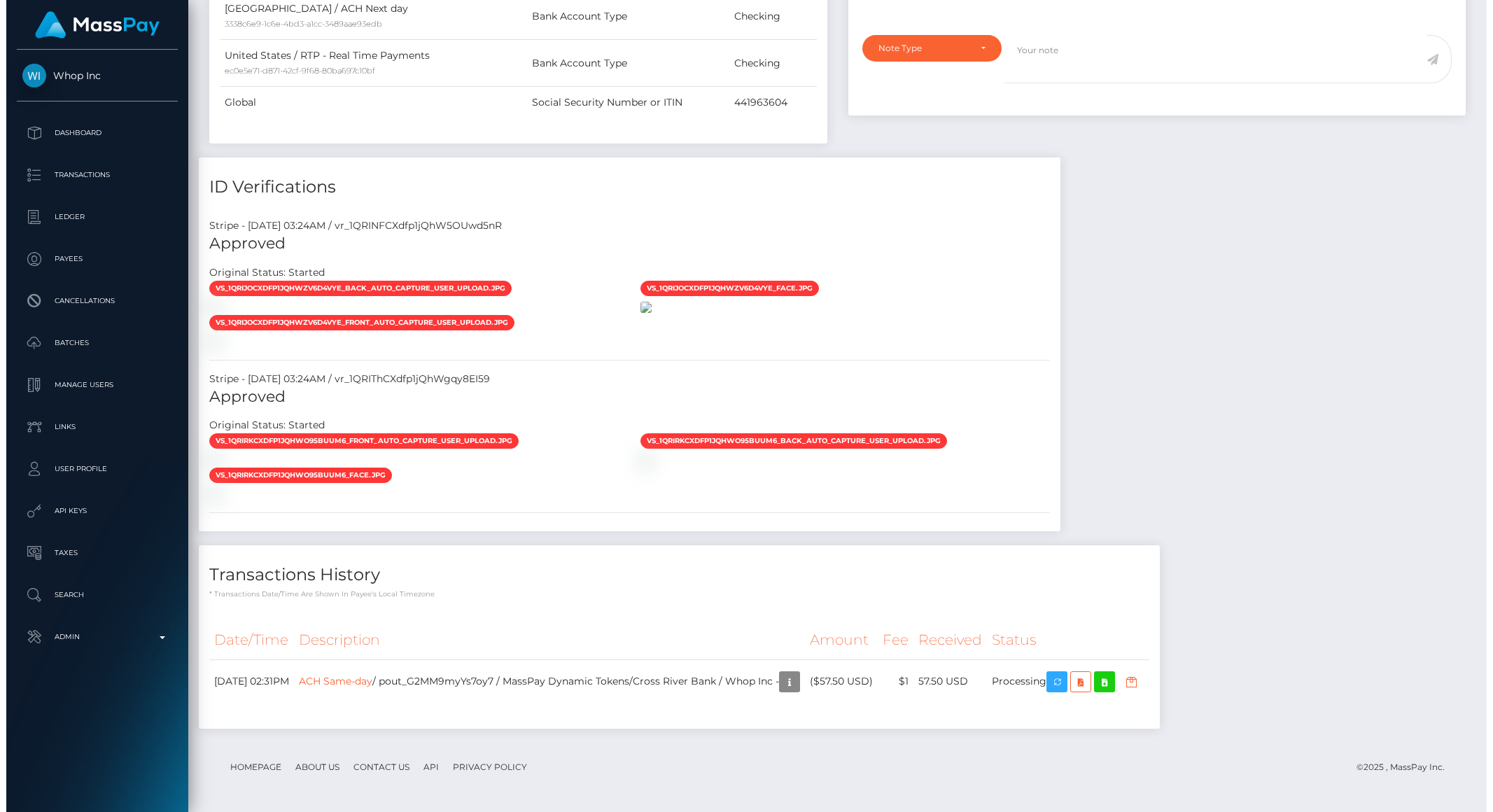
scroll to position [1300, 0]
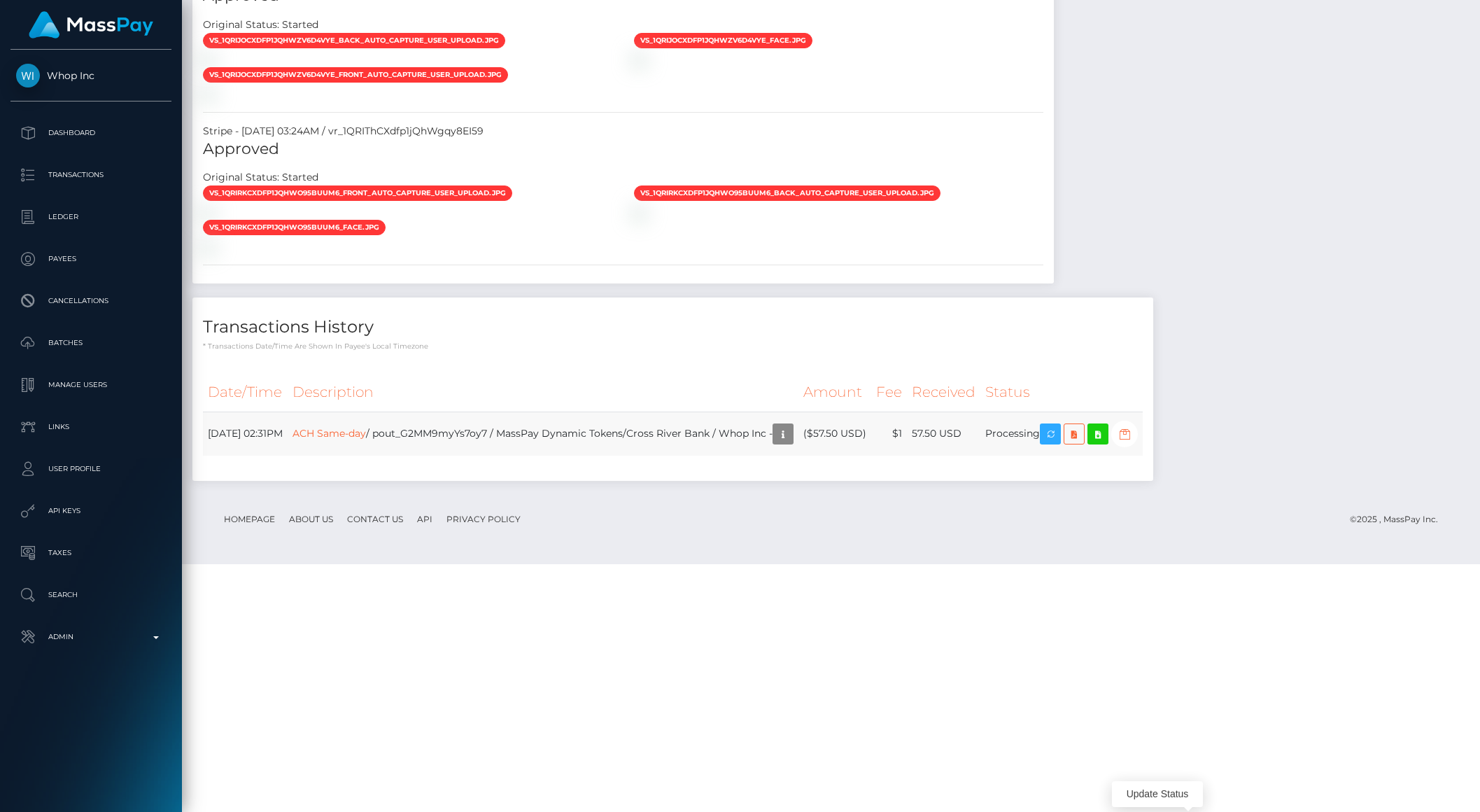
click at [1133, 443] on icon "button" at bounding box center [1125, 434] width 17 height 18
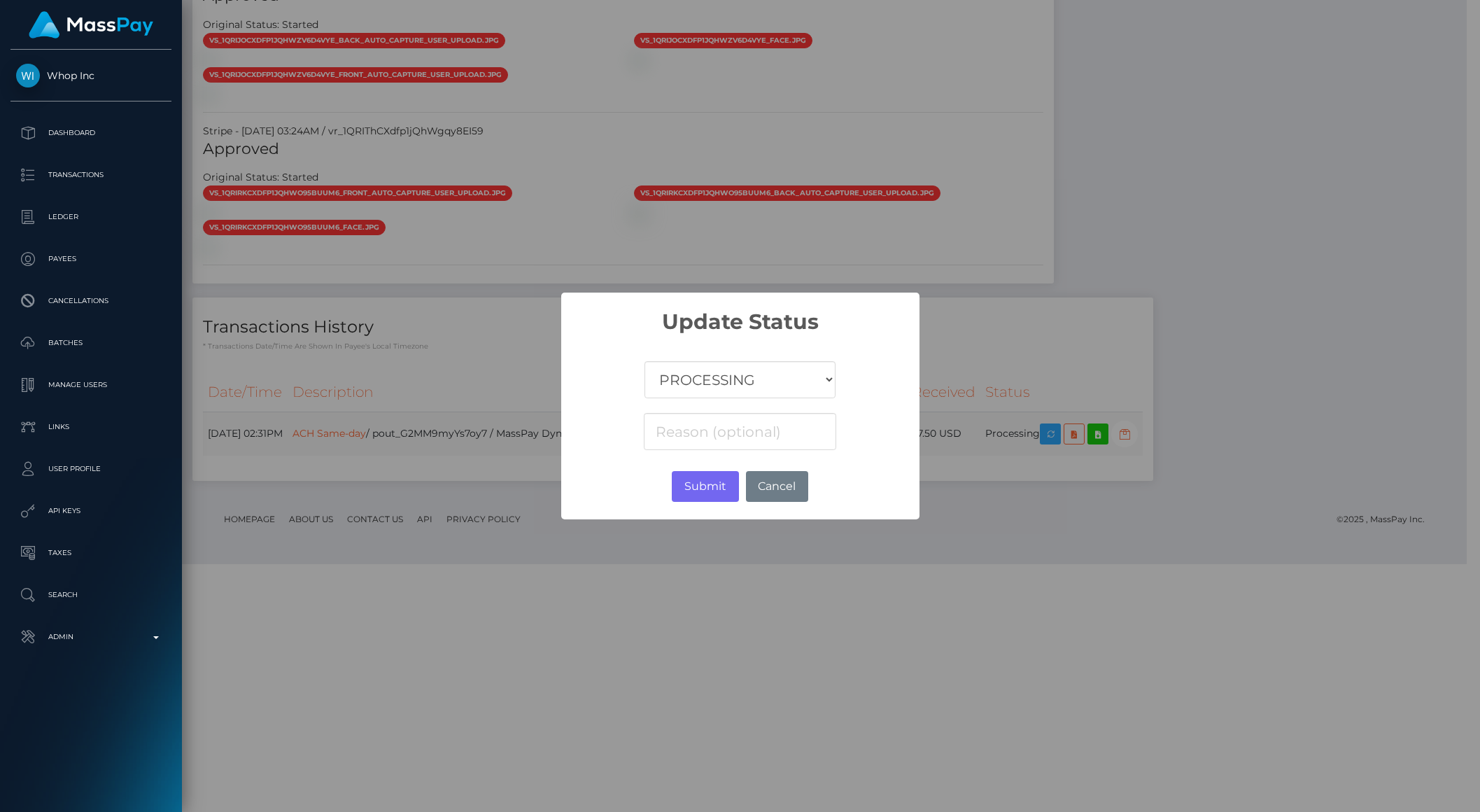
scroll to position [699648, 699459]
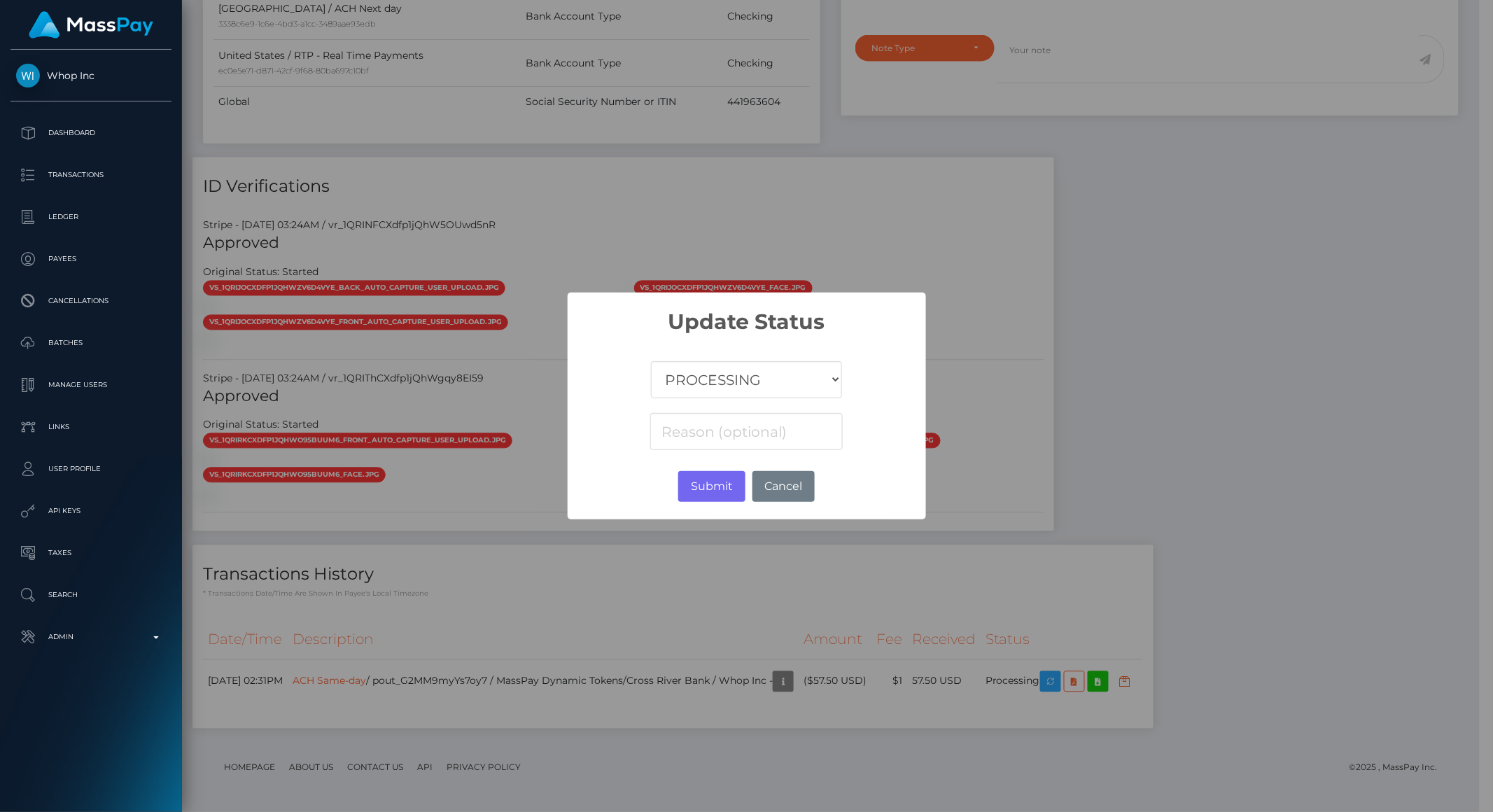
click at [718, 372] on select "COMPLETED CANCELLED READY_FOR_PICKUP PROCESSING" at bounding box center [746, 380] width 191 height 37
select select "CANCELLED"
click at [651, 361] on select "COMPLETED CANCELLED READY_FOR_PICKUP PROCESSING" at bounding box center [746, 380] width 191 height 37
click at [704, 489] on button "Submit" at bounding box center [711, 486] width 66 height 30
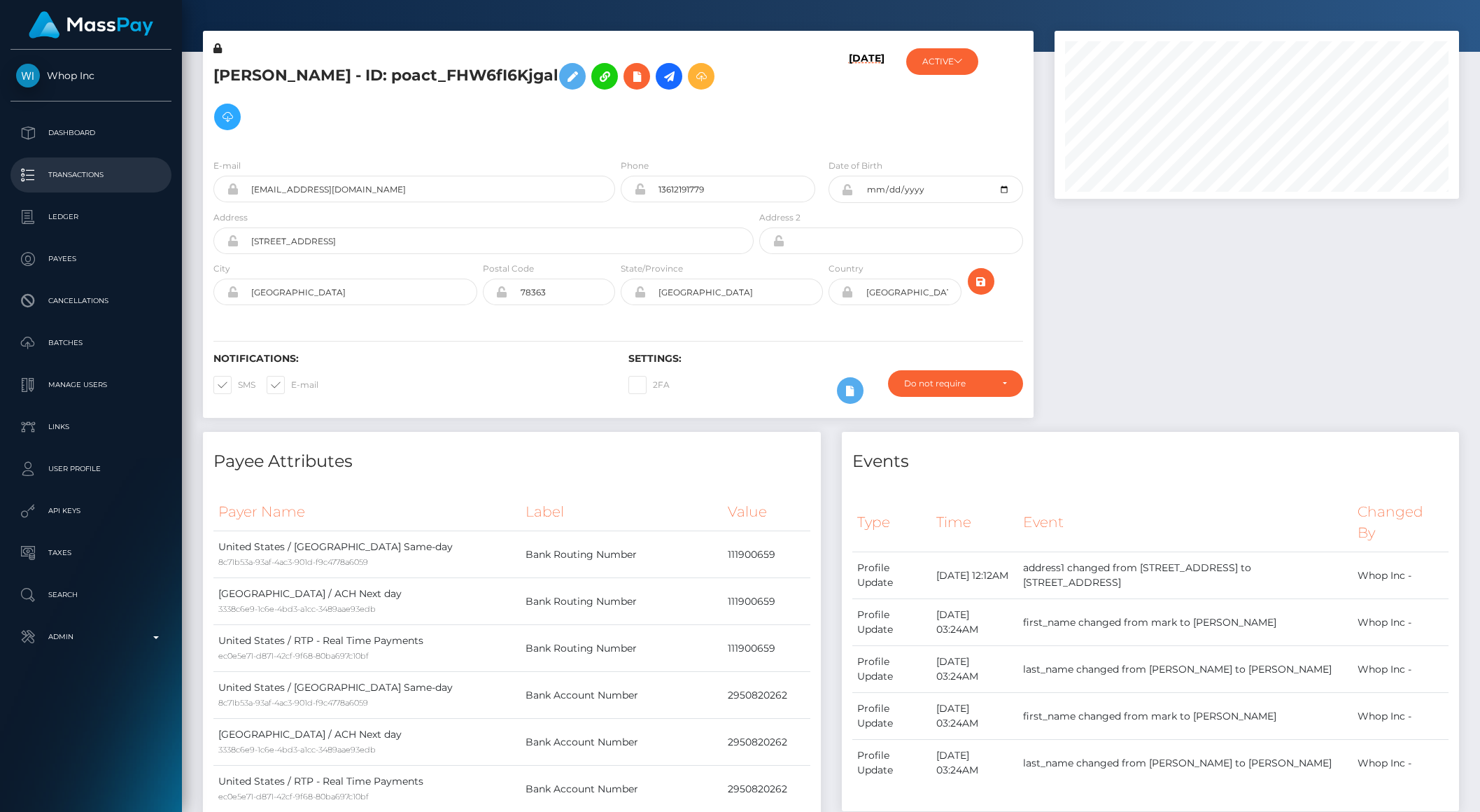
scroll to position [0, 0]
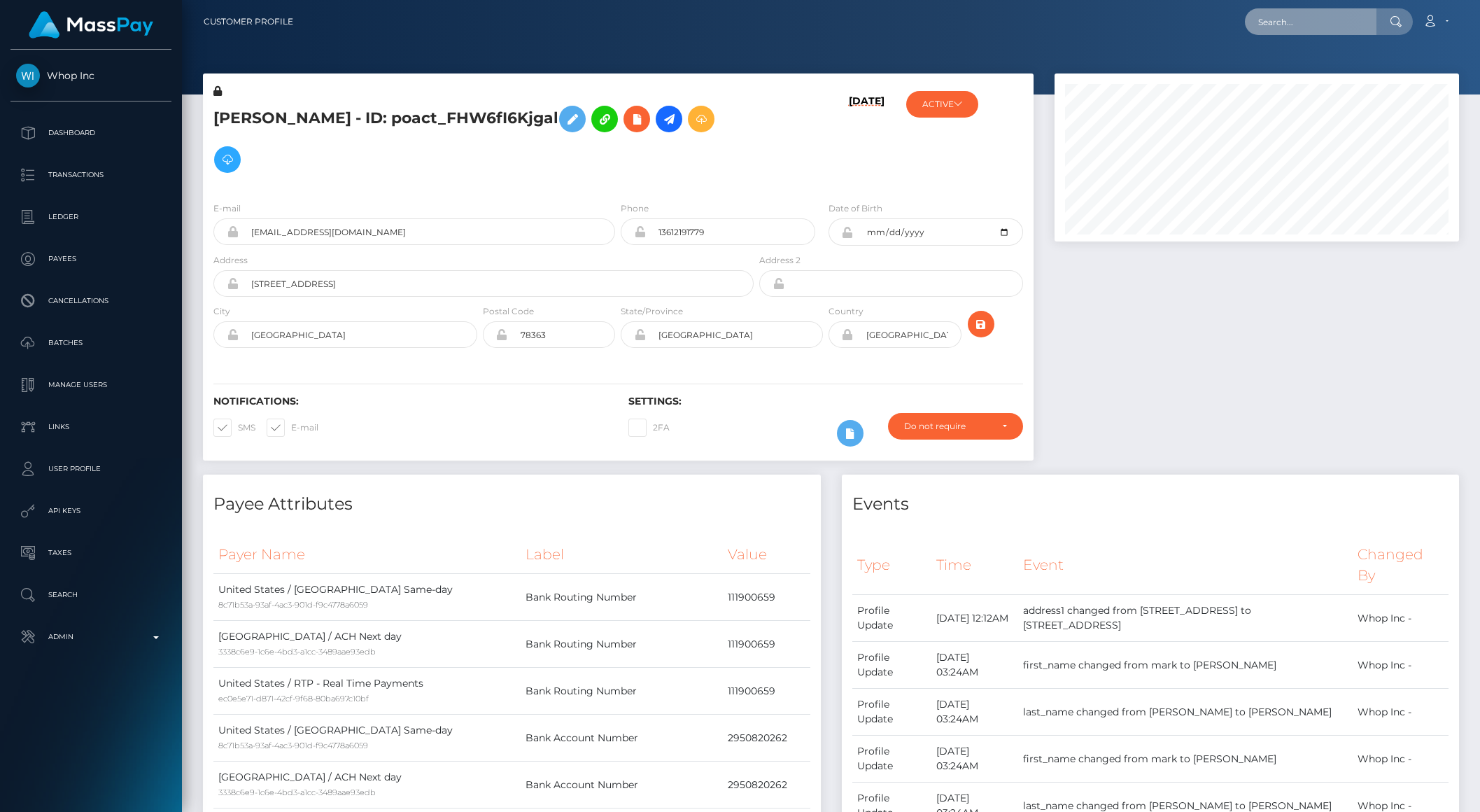
click at [1299, 26] on input "text" at bounding box center [1311, 21] width 132 height 27
paste input "pout_Tfa1KNfWXMiuv"
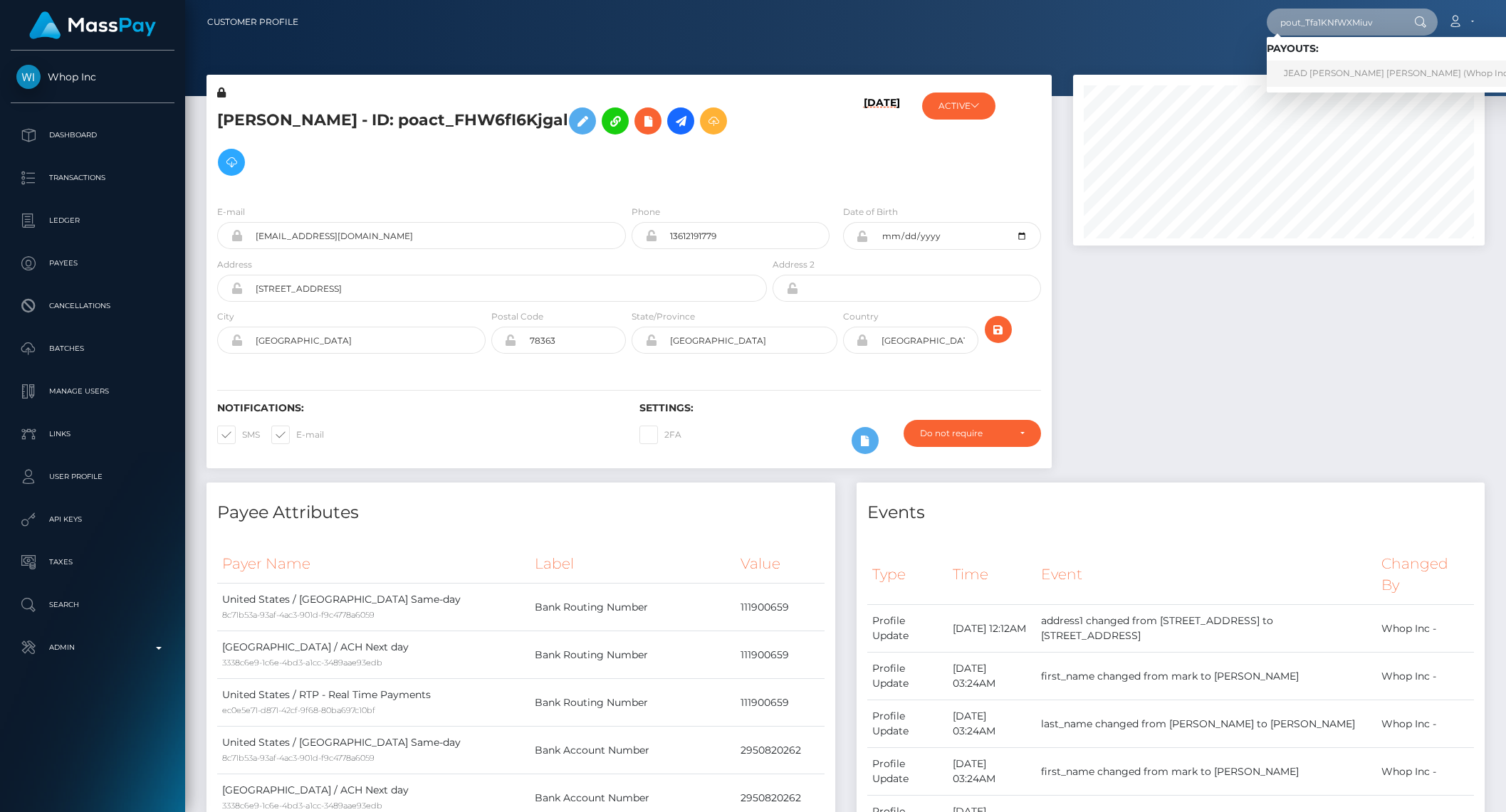
type input "pout_Tfa1KNfWXMiuv"
click at [1328, 68] on link "JEAD MARK DE GARCIA DECIERDO (Whop Inc - )" at bounding box center [1401, 74] width 269 height 26
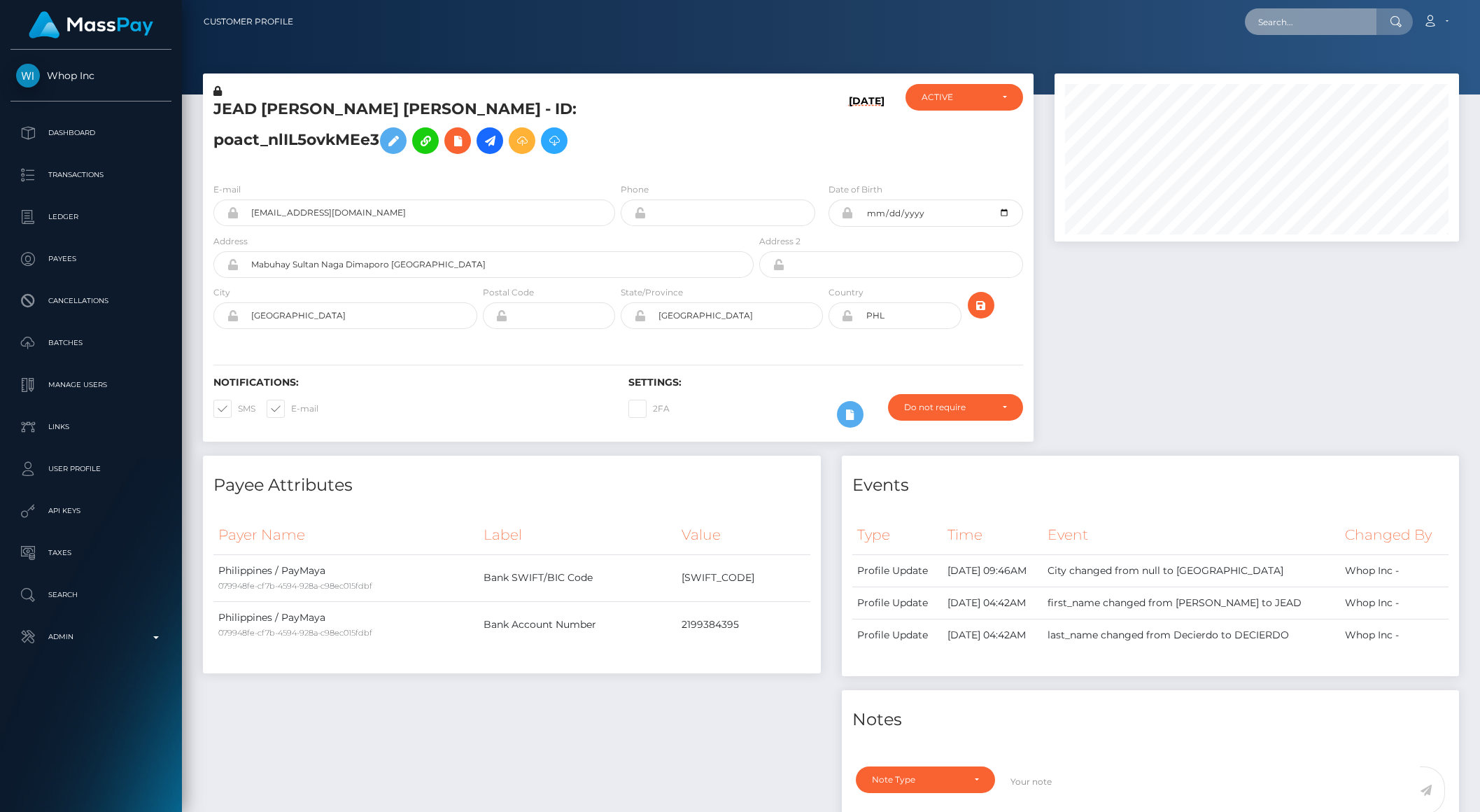
click at [1288, 20] on input "text" at bounding box center [1311, 21] width 132 height 27
paste input "pout_swAM67eoiQJTn"
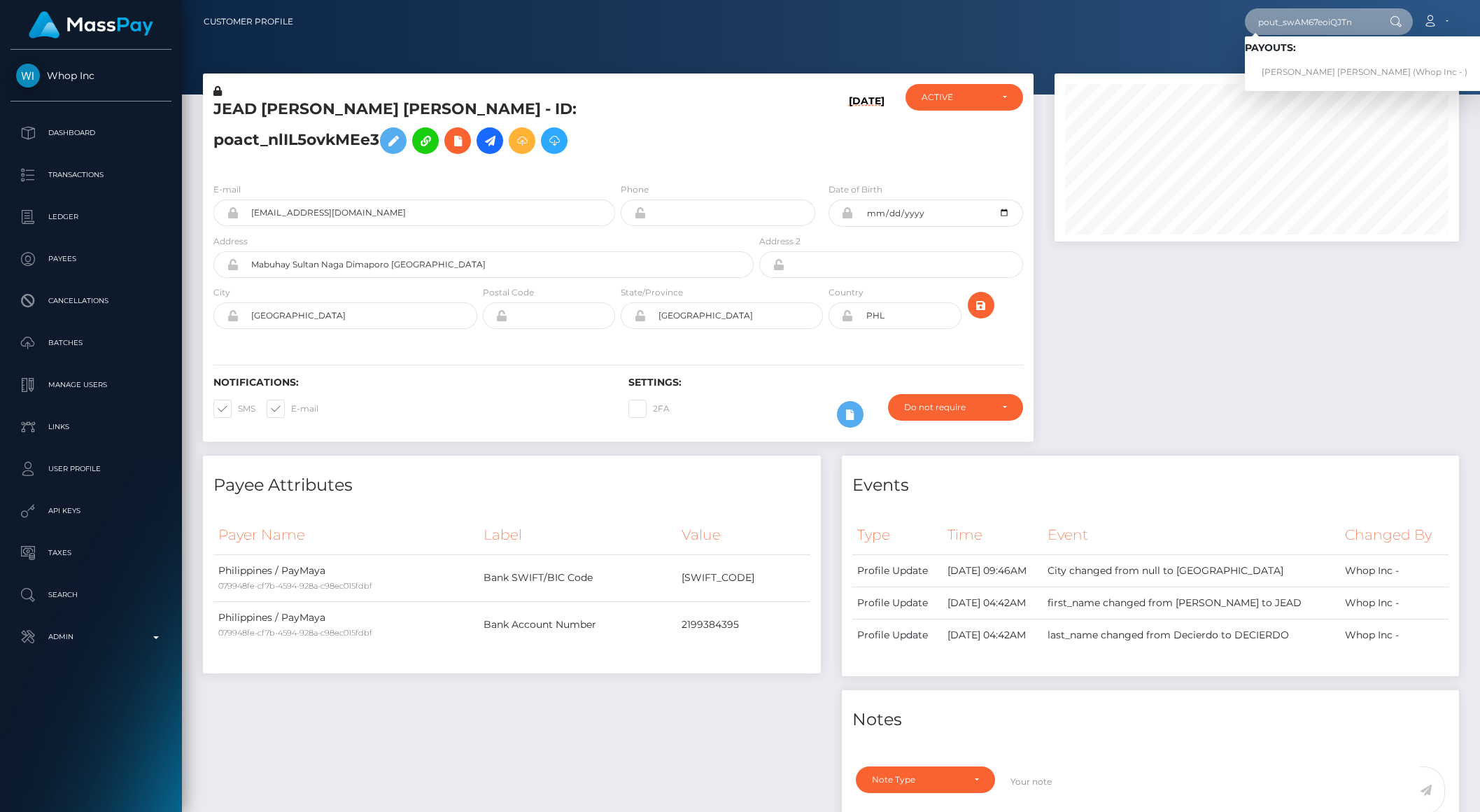
type input "pout_swAM67eoiQJTn"
click at [1314, 65] on link "ASHLEY NICOLE JOHNSTON (Whop Inc - )" at bounding box center [1365, 72] width 239 height 26
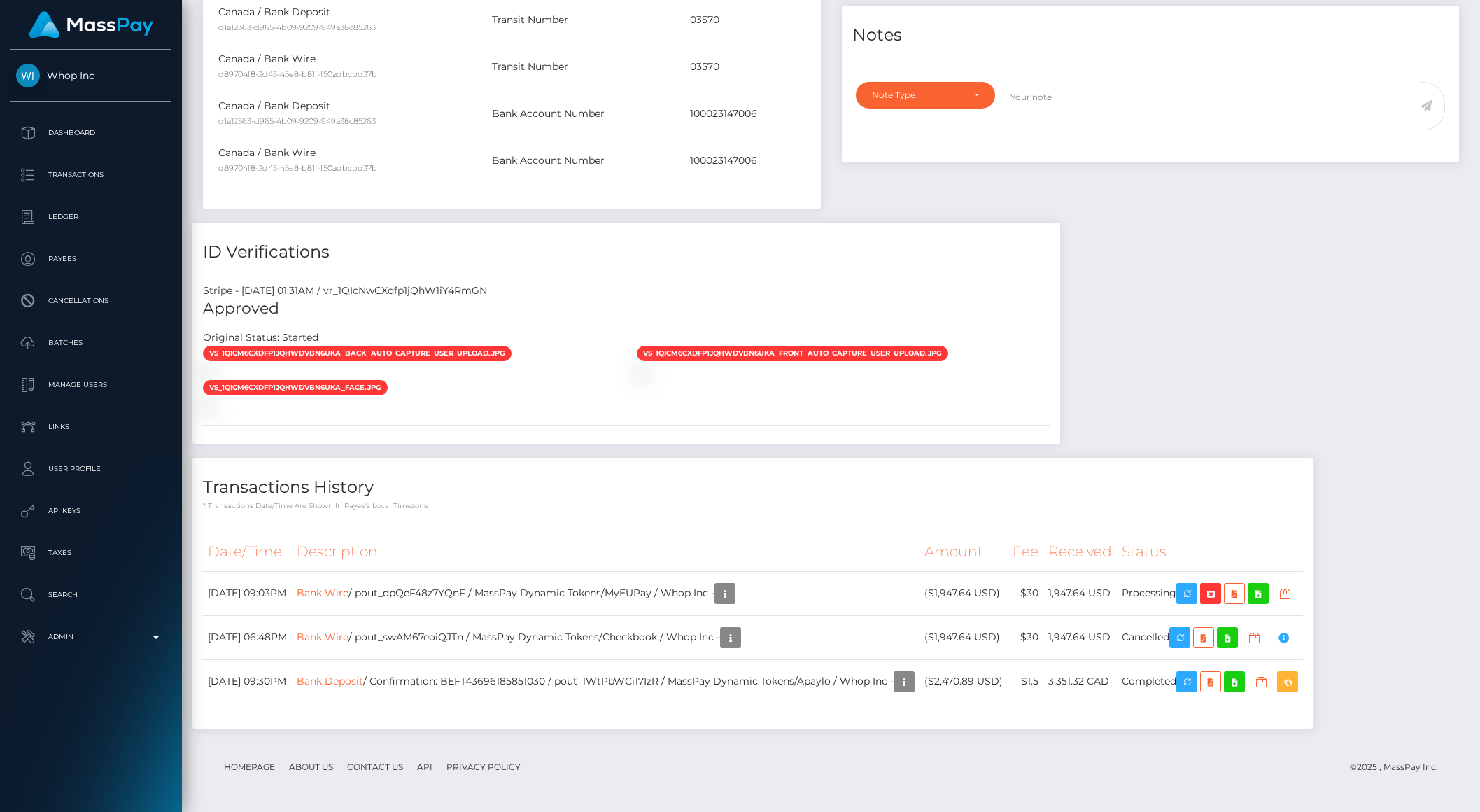
scroll to position [168, 404]
click at [1189, 401] on div "Payee Attributes Payer Name Label Value Canada / Bank Deposit d1a12363-d965-4b0…" at bounding box center [830, 273] width 1277 height 939
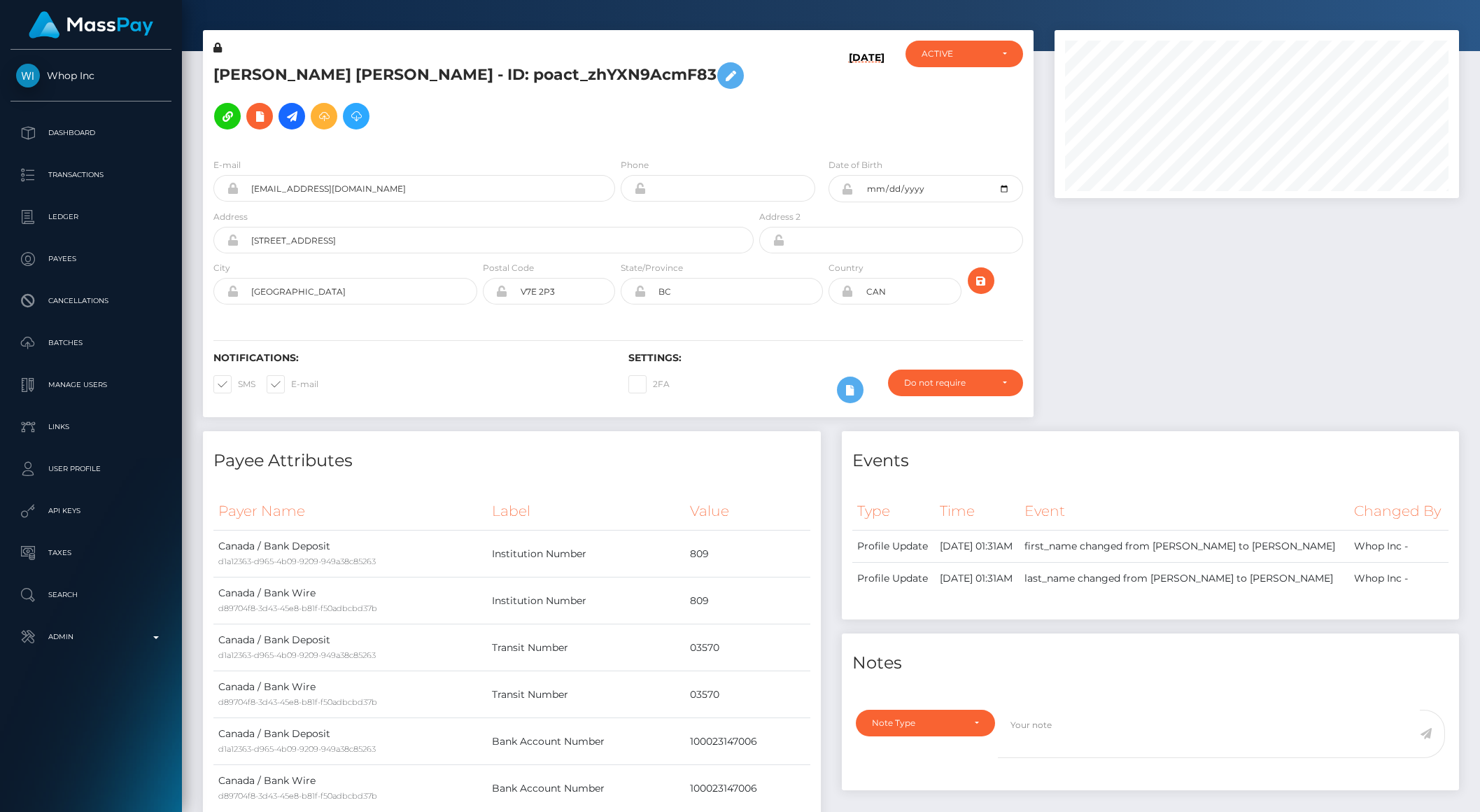
scroll to position [0, 0]
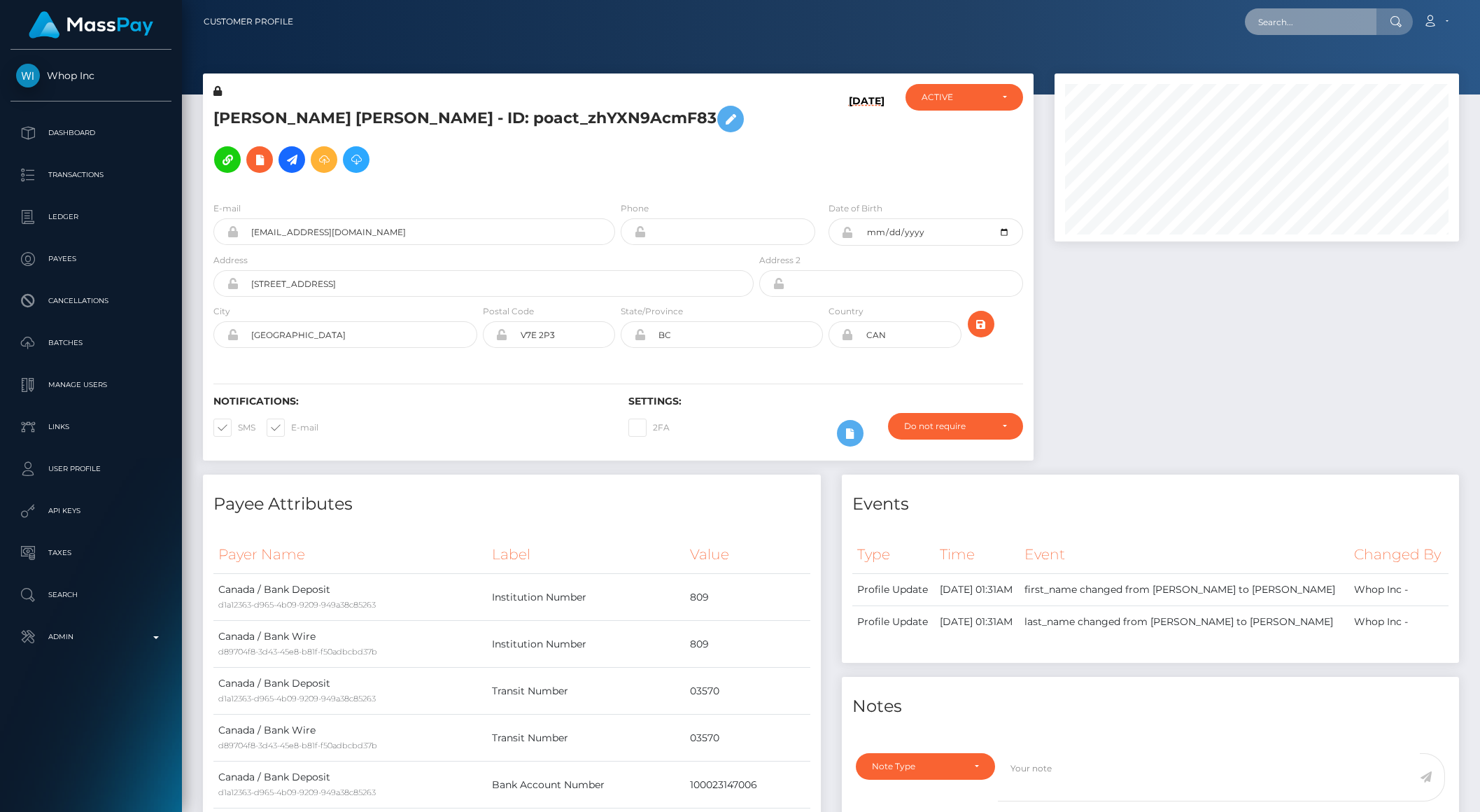
drag, startPoint x: 1283, startPoint y: 16, endPoint x: 1295, endPoint y: 25, distance: 15.0
click at [1283, 16] on input "text" at bounding box center [1311, 21] width 132 height 27
paste input "68d1e0f85d905"
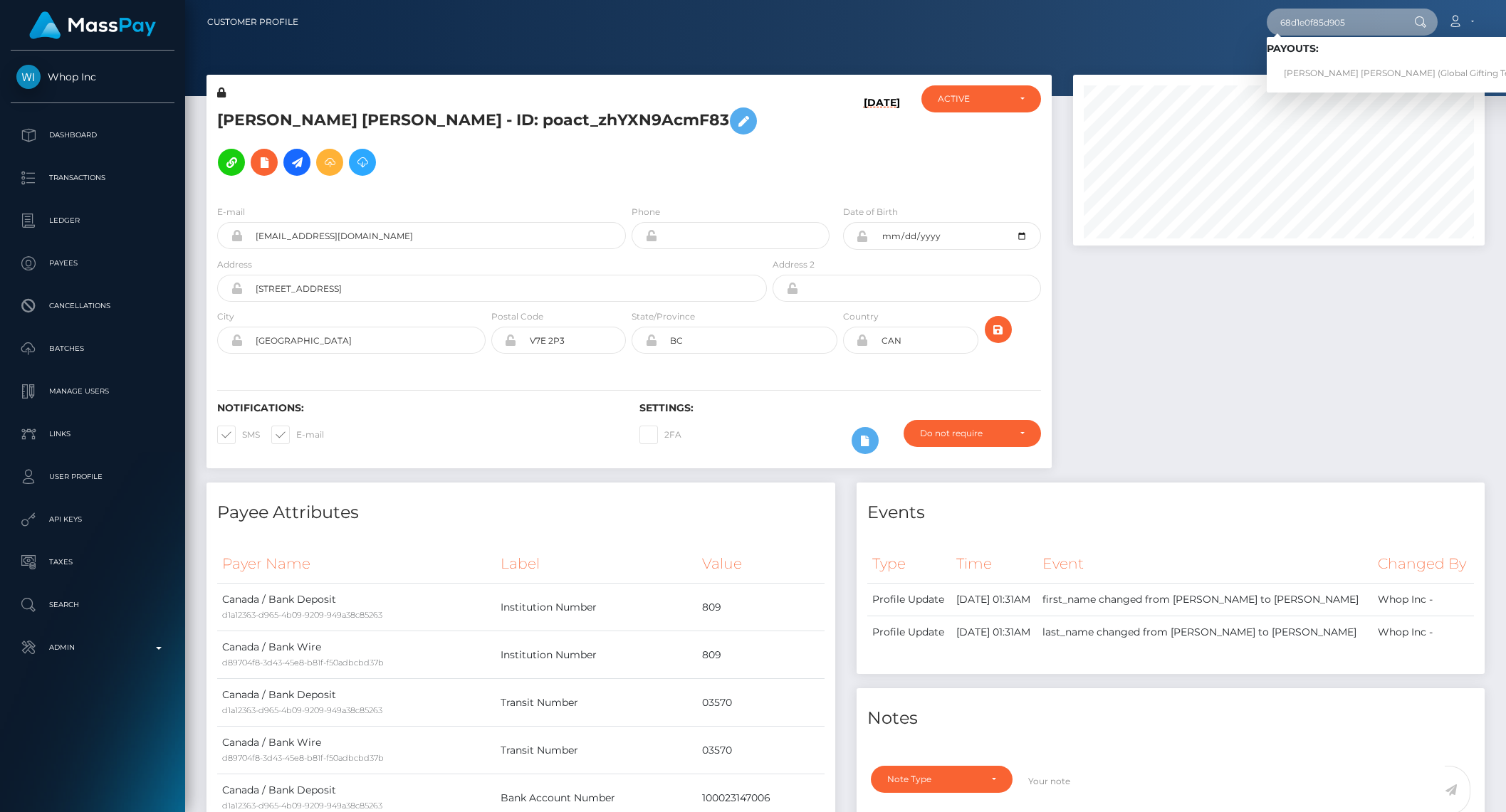
type input "68d1e0f85d905"
click at [1317, 69] on link "RODRIGO ALEJANDRO VILLICANA PEREZ (Global Gifting Technologies Inc - Throne)" at bounding box center [1449, 74] width 364 height 26
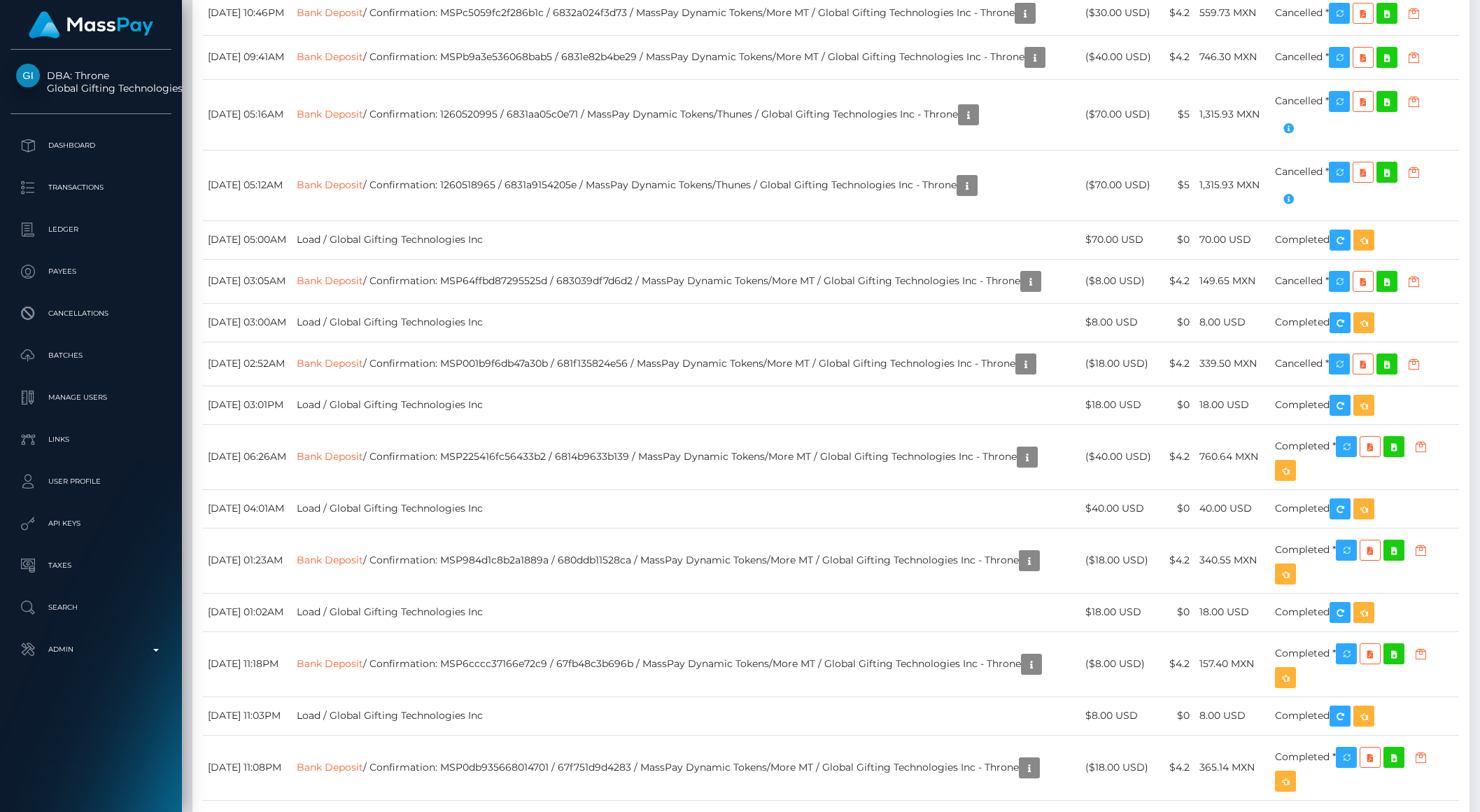
scroll to position [7170, 0]
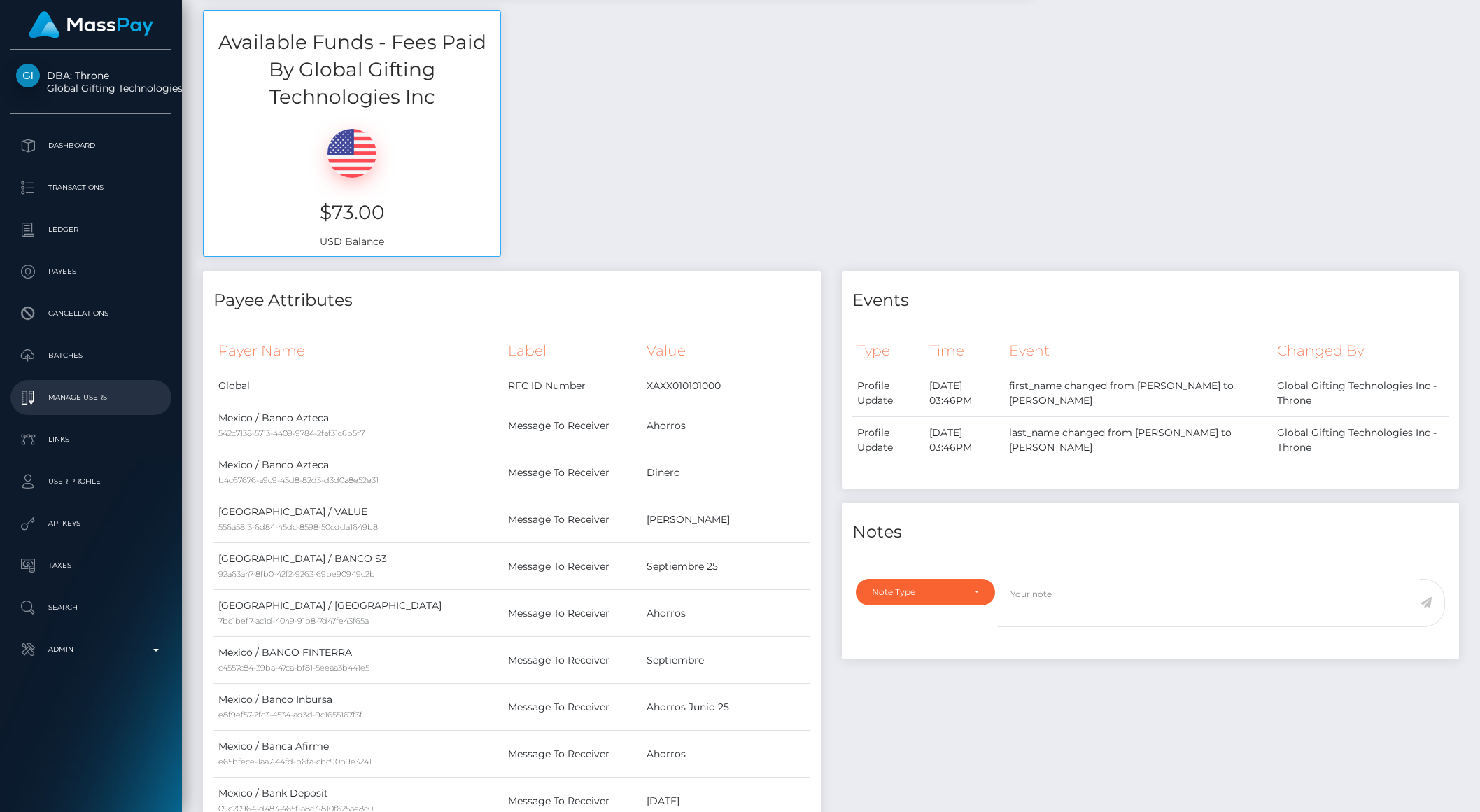
scroll to position [0, 0]
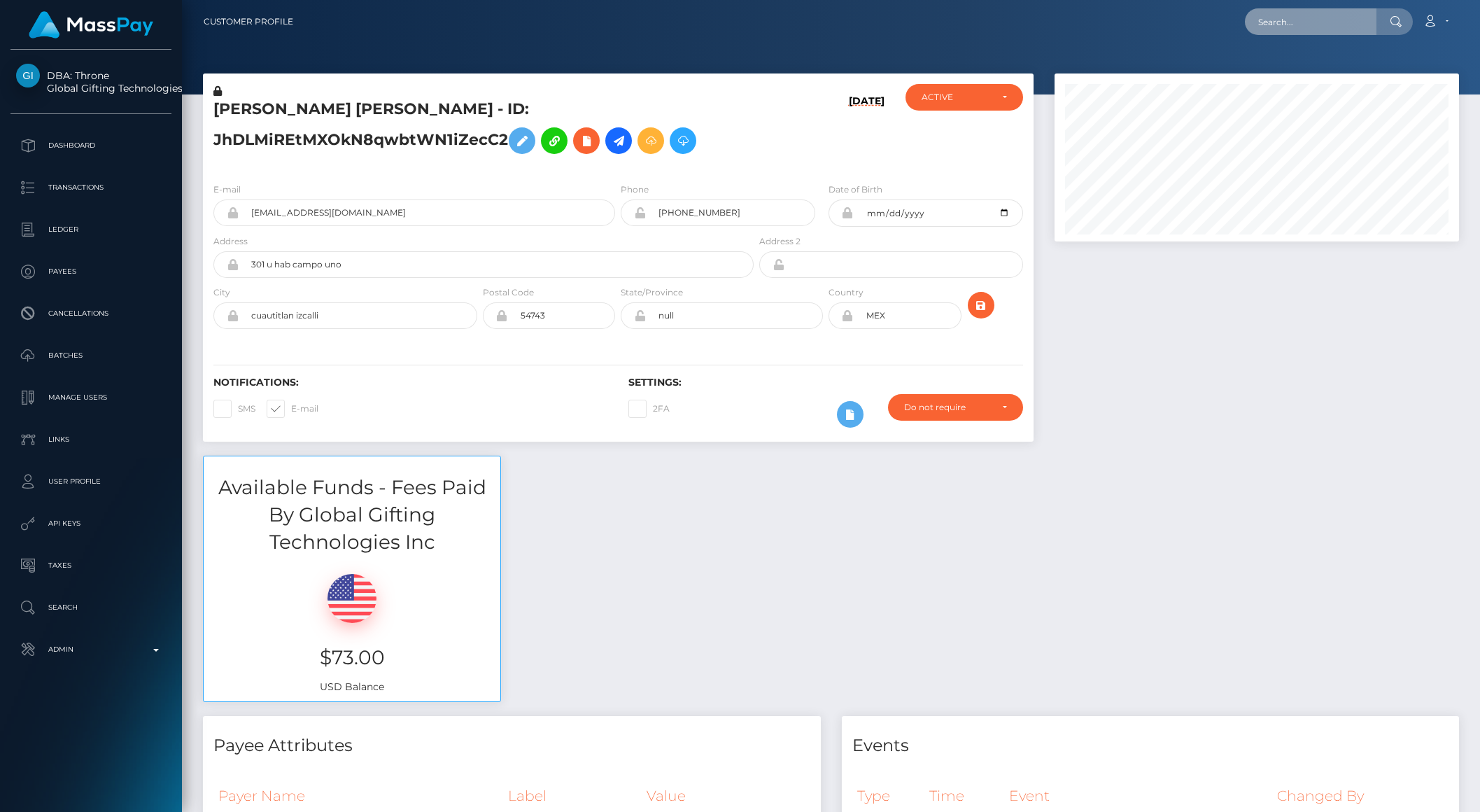
click at [1272, 27] on input "text" at bounding box center [1311, 21] width 132 height 27
click at [1276, 24] on input "text" at bounding box center [1311, 21] width 132 height 27
paste input "68d61f6f21892"
type input "68d61f6f21892"
click at [1300, 69] on link "Quy Ngoc Nguyen (Feetfinder - )" at bounding box center [1328, 72] width 166 height 26
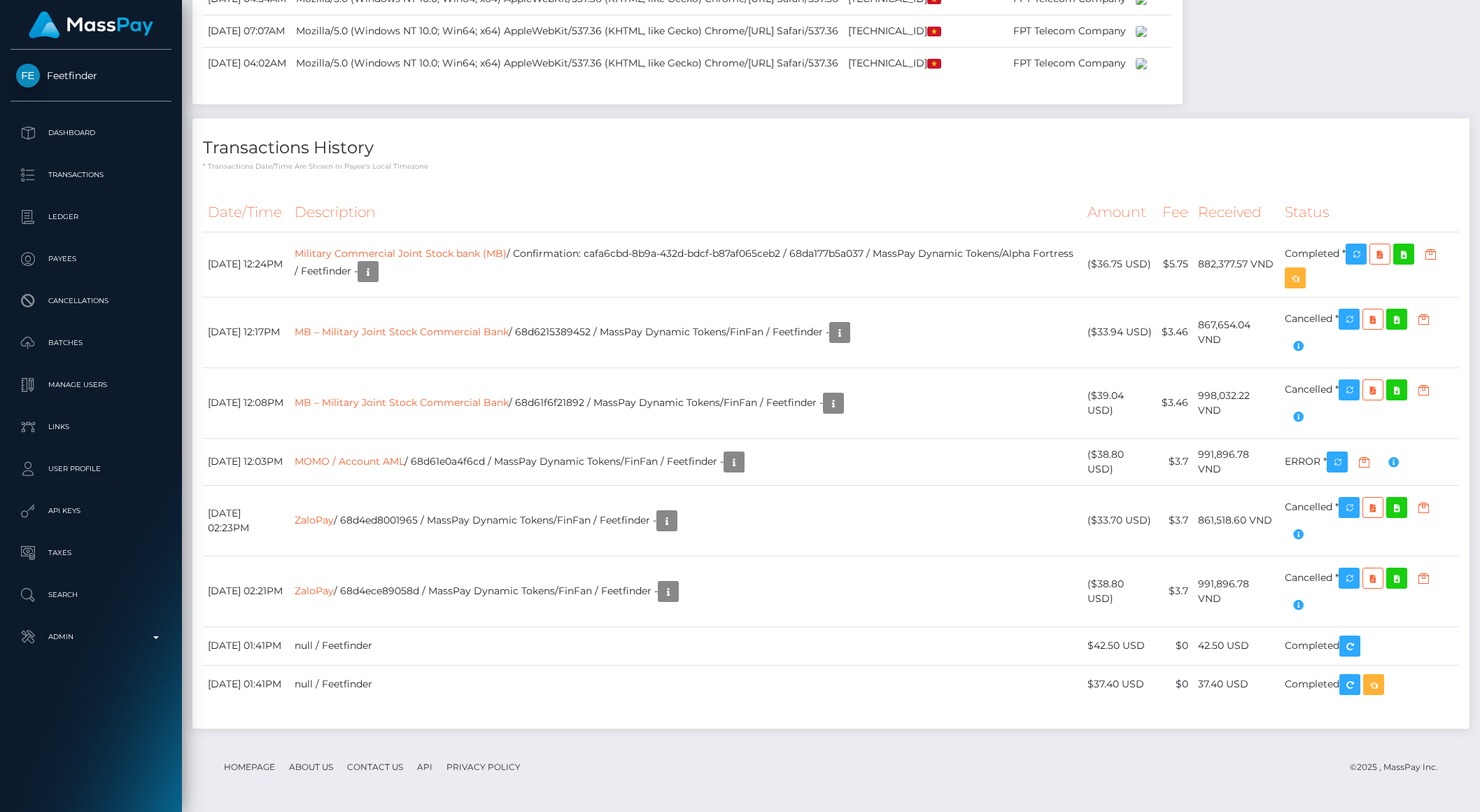
scroll to position [4768, 0]
click at [913, 402] on div "Transactions History * Transactions date/time are shown in payee's local timezo…" at bounding box center [830, 423] width 1277 height 610
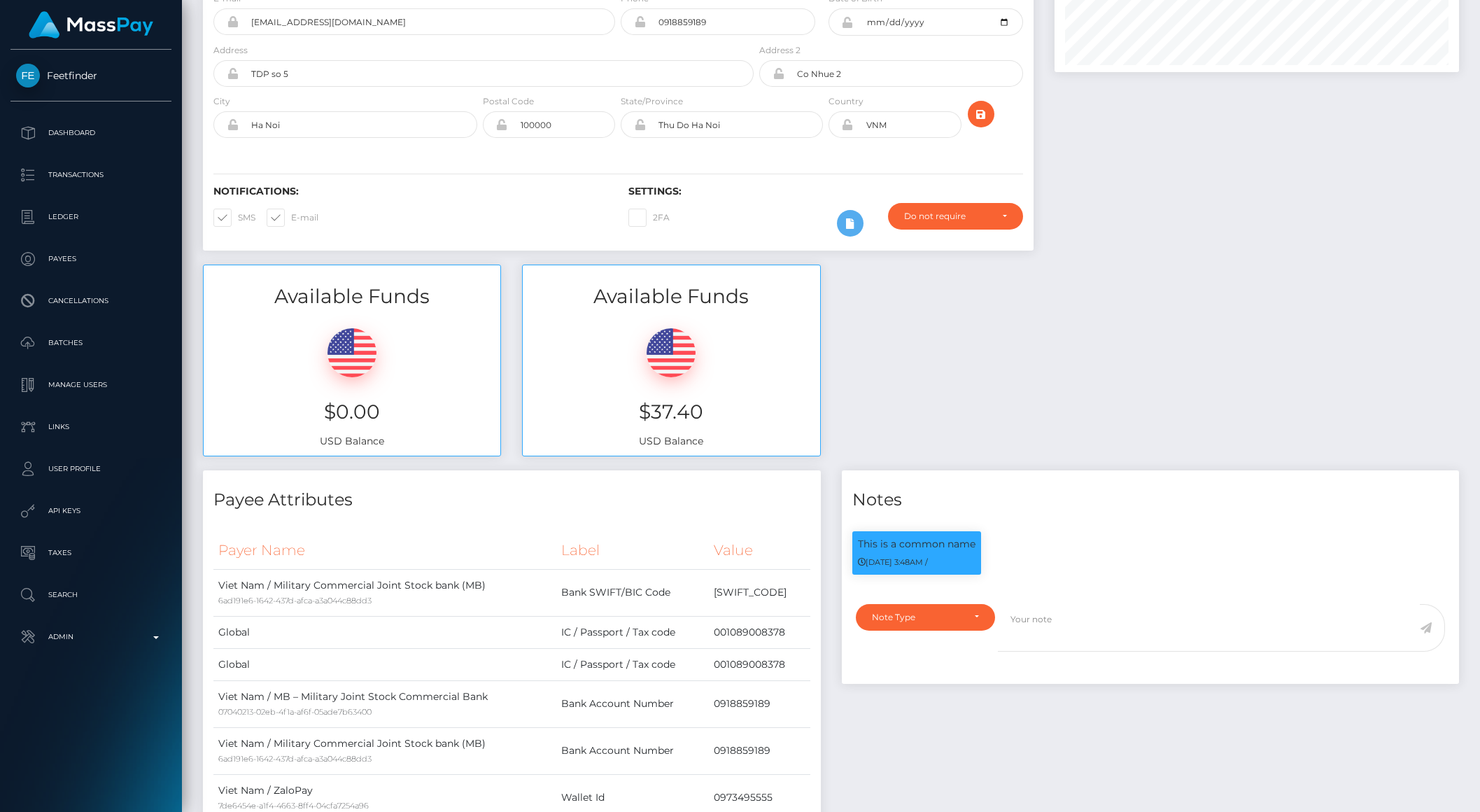
scroll to position [0, 0]
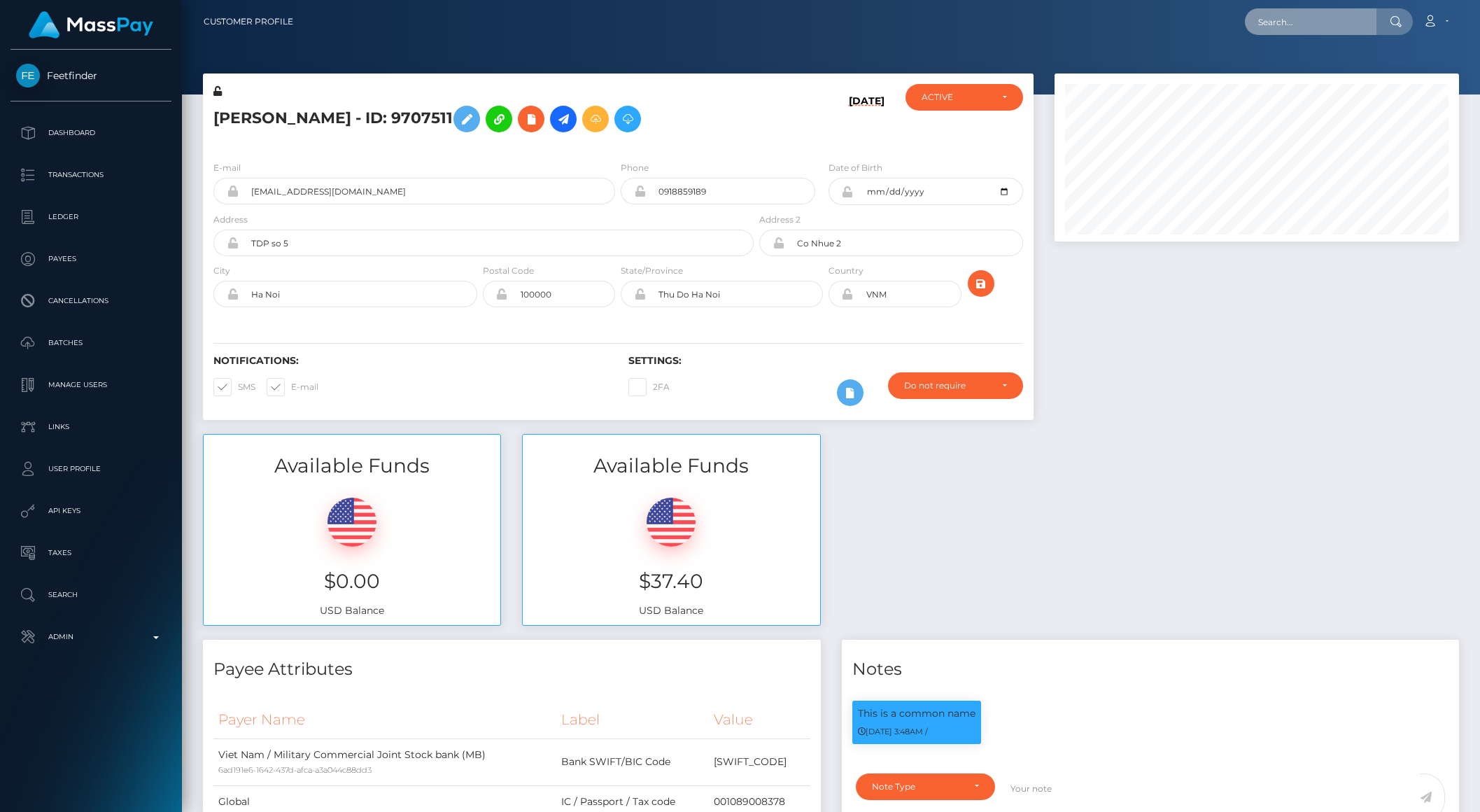
click at [1345, 26] on input "text" at bounding box center [1311, 21] width 132 height 27
paste input "68d6215389452"
type input "68d6215389452"
click at [1311, 65] on link "Quy Ngoc Nguyen (Feetfinder - )" at bounding box center [1328, 72] width 166 height 26
drag, startPoint x: 1331, startPoint y: 36, endPoint x: 1314, endPoint y: 30, distance: 18.0
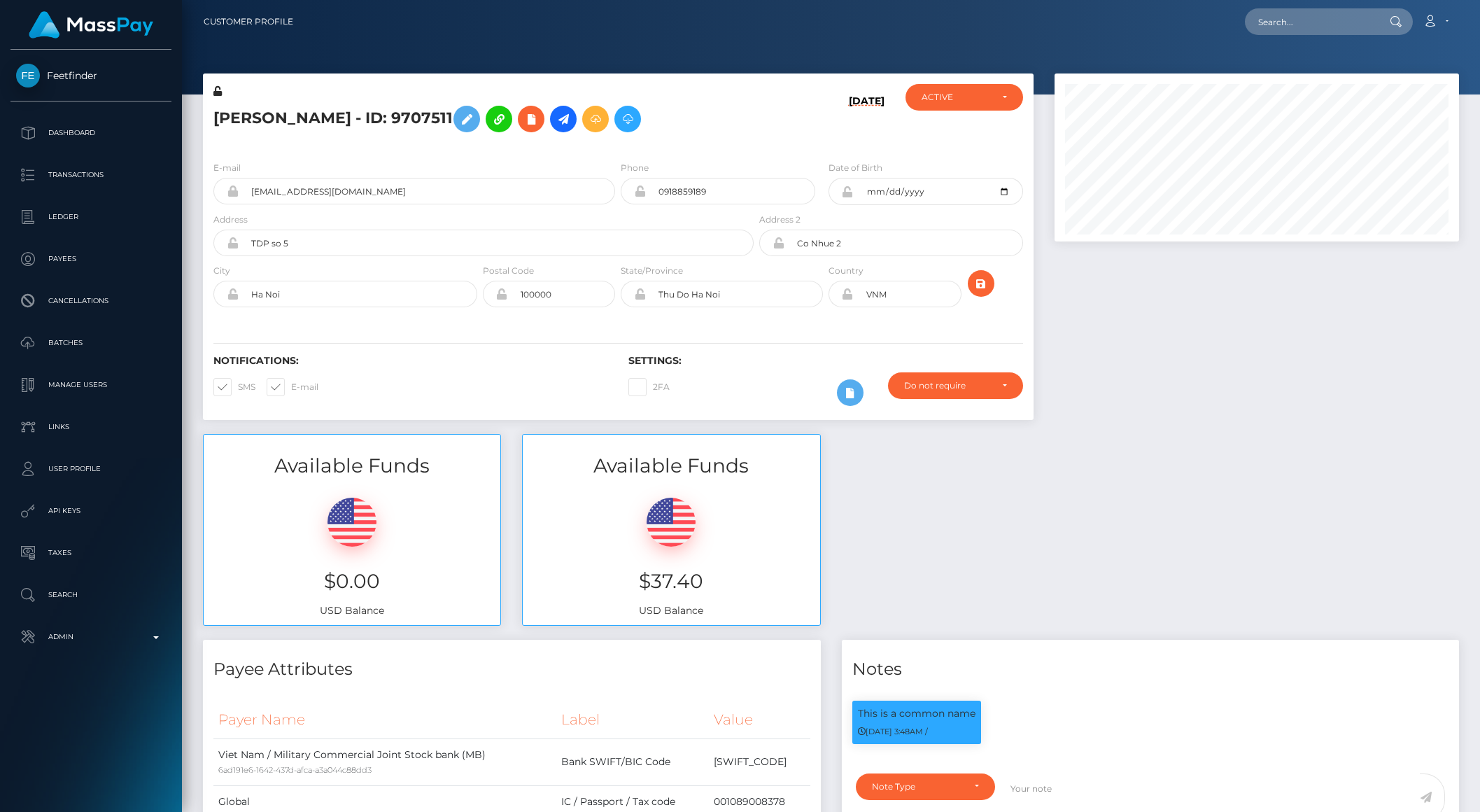
click at [1331, 35] on div "Loading... Loading... Account Edit Profile Logout" at bounding box center [881, 21] width 1154 height 30
click at [1314, 30] on input "text" at bounding box center [1311, 21] width 132 height 27
paste input "5cf0dfd9-6854-11f0-a026-06178c1a380f"
type input "5cf0dfd9-6854-11f0-a026-06178c1a380f"
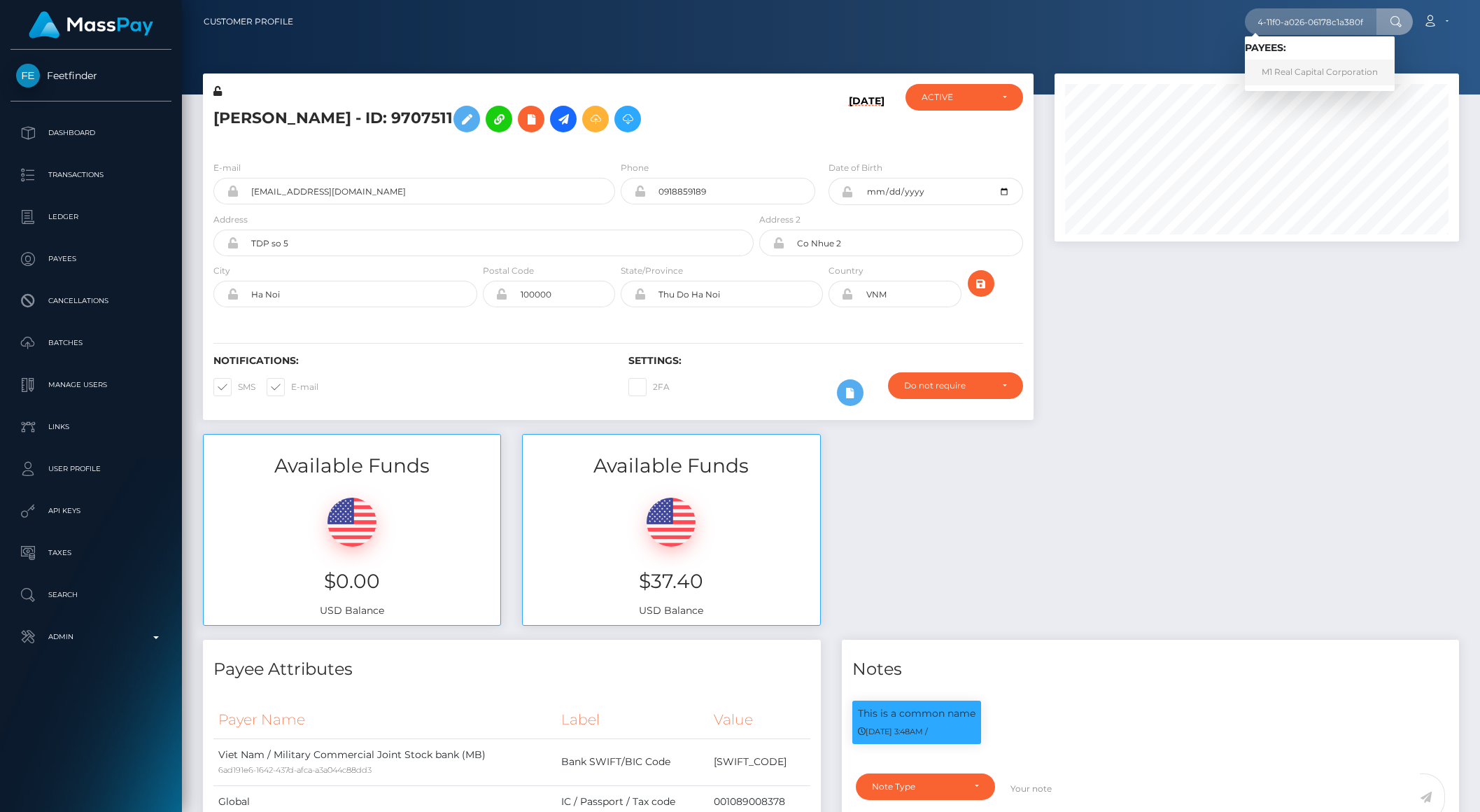
scroll to position [0, 0]
click at [1314, 67] on link "M1 Real Capital Corporation" at bounding box center [1320, 72] width 149 height 26
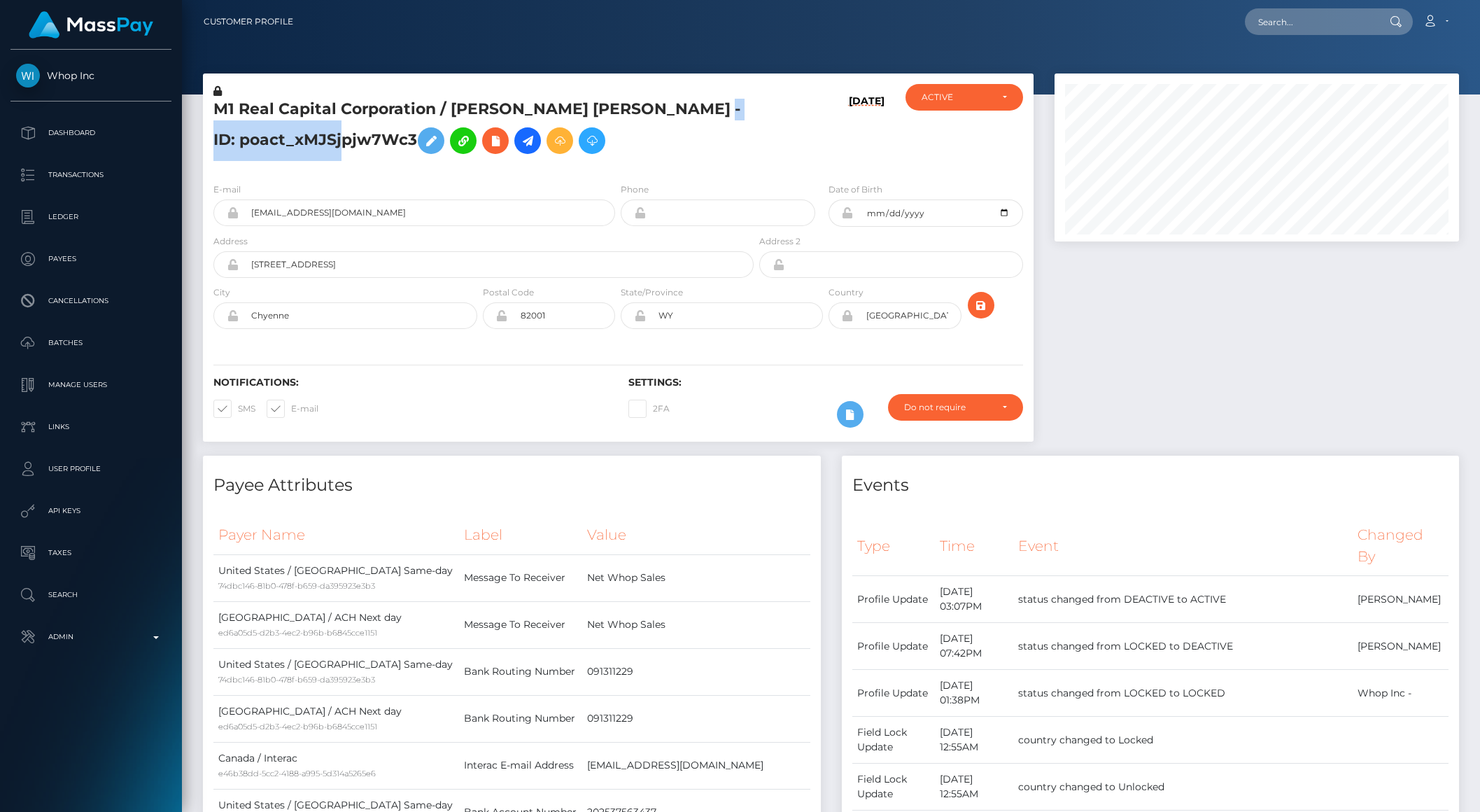
drag, startPoint x: 210, startPoint y: 138, endPoint x: 387, endPoint y: 152, distance: 177.6
click at [387, 152] on div "M1 Real Capital Corporation / Marcin Michal DROZDZ - ID: poact_xMJSjpjw7Wc3" at bounding box center [480, 127] width 554 height 88
copy h5 "poact_xMJSjpjw7Wc3"
click at [1280, 10] on input "text" at bounding box center [1311, 21] width 132 height 27
click at [1291, 30] on input "text" at bounding box center [1311, 21] width 132 height 27
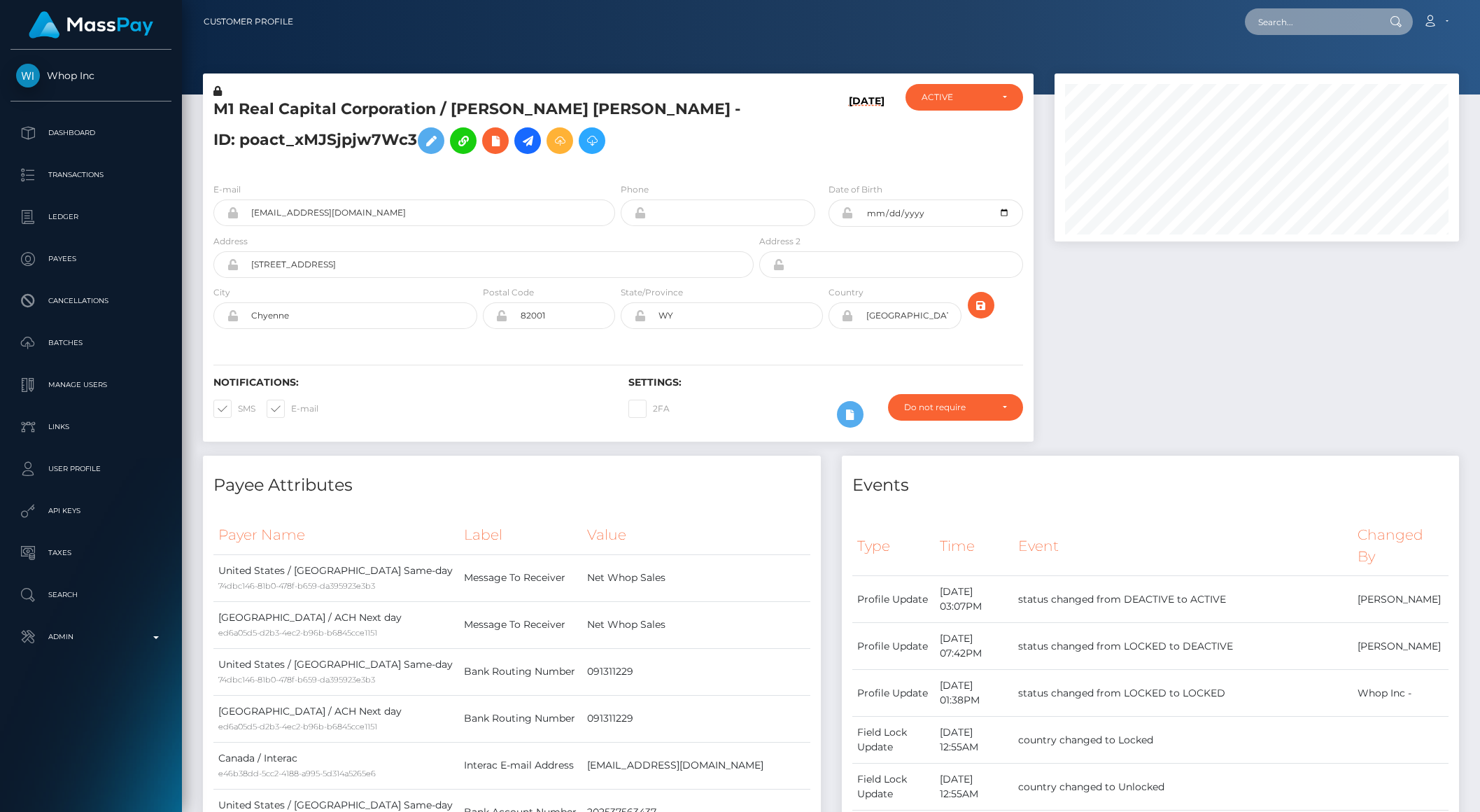
paste input "80f4d848-c532-4599-98f3-0b93bcf64f8e"
type input "80f4d848-c532-4599-98f3-0b93bcf64f8e"
click at [1333, 75] on link "Club Closer LLC (Whop Inc - )" at bounding box center [1324, 72] width 157 height 26
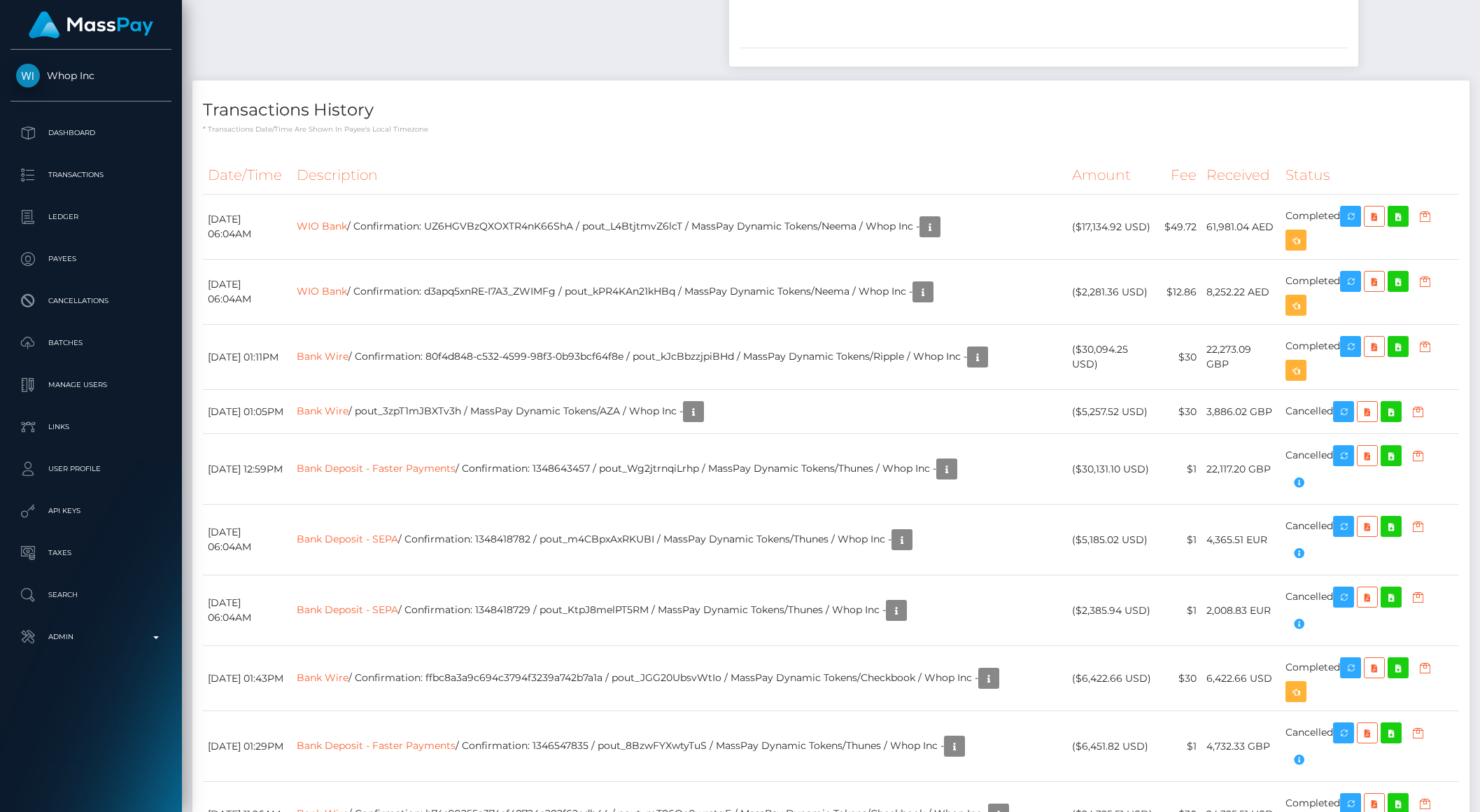
scroll to position [2733, 0]
